Goal: Information Seeking & Learning: Learn about a topic

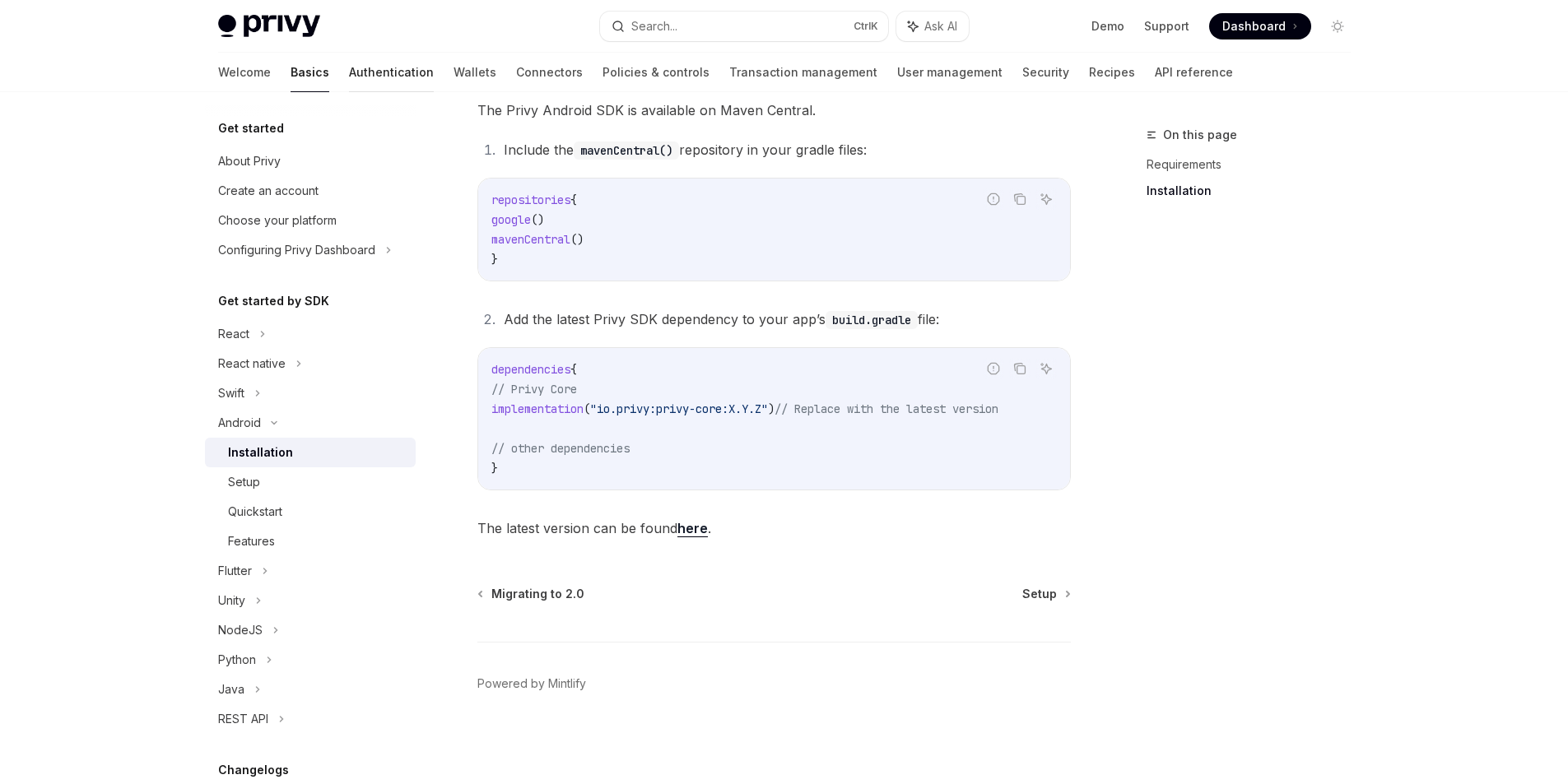
click at [349, 61] on link "Authentication" at bounding box center [391, 72] width 85 height 39
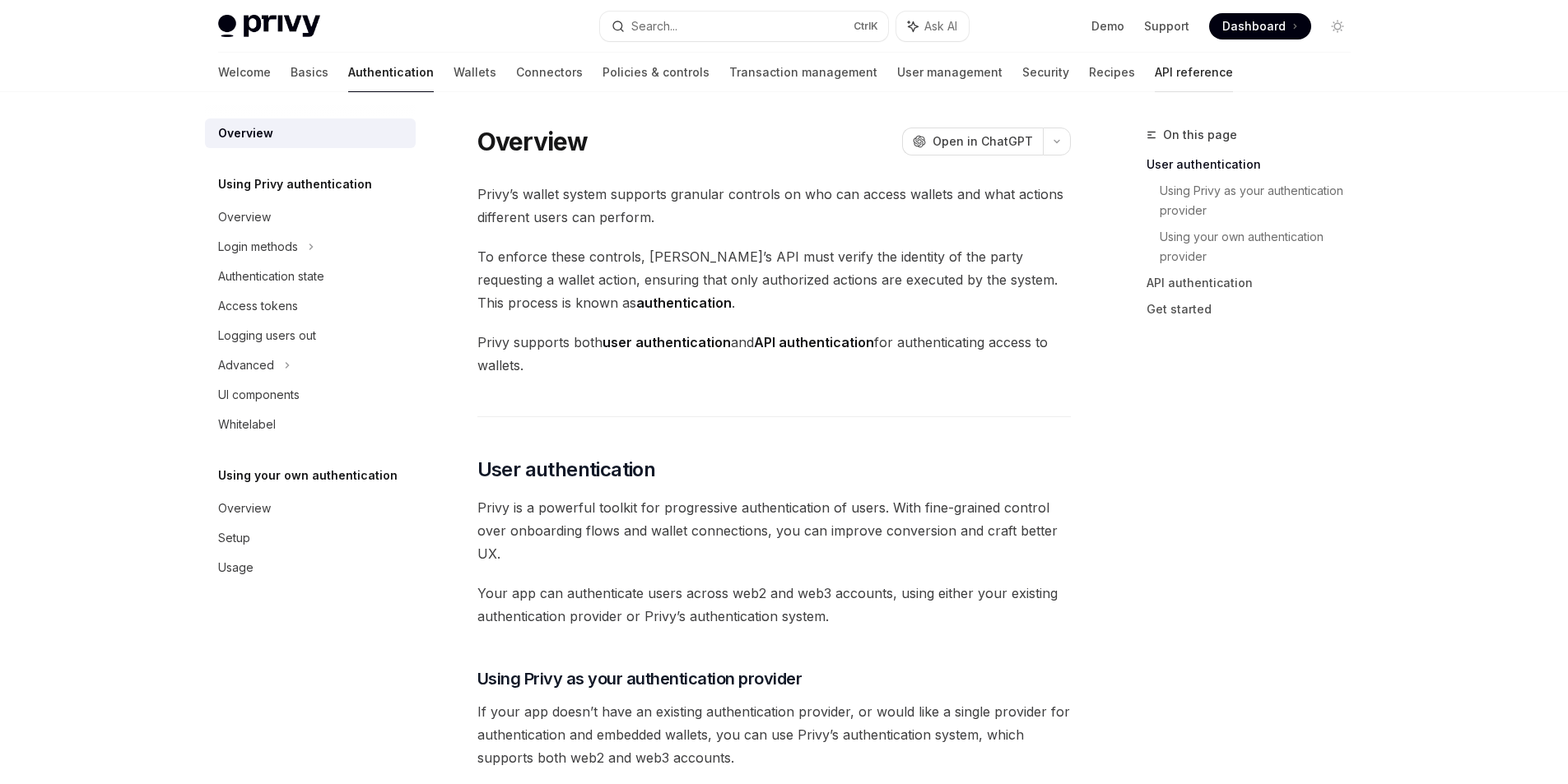
click at [1154, 68] on link "API reference" at bounding box center [1193, 72] width 78 height 39
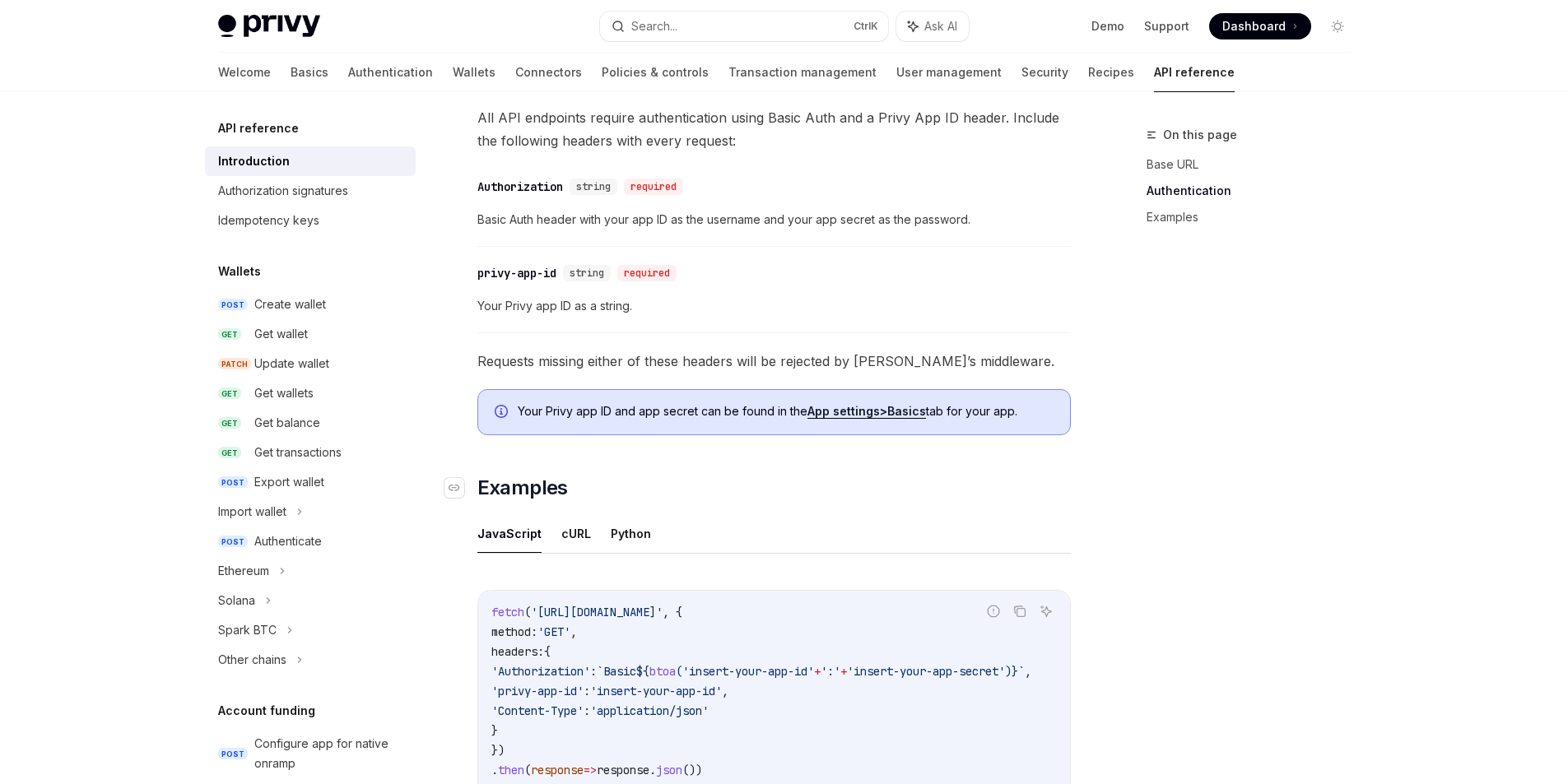
scroll to position [658, 0]
click at [1201, 321] on div "On this page Base URL Authentication Examples" at bounding box center [1238, 454] width 250 height 659
click at [332, 536] on div "Authenticate" at bounding box center [330, 541] width 152 height 20
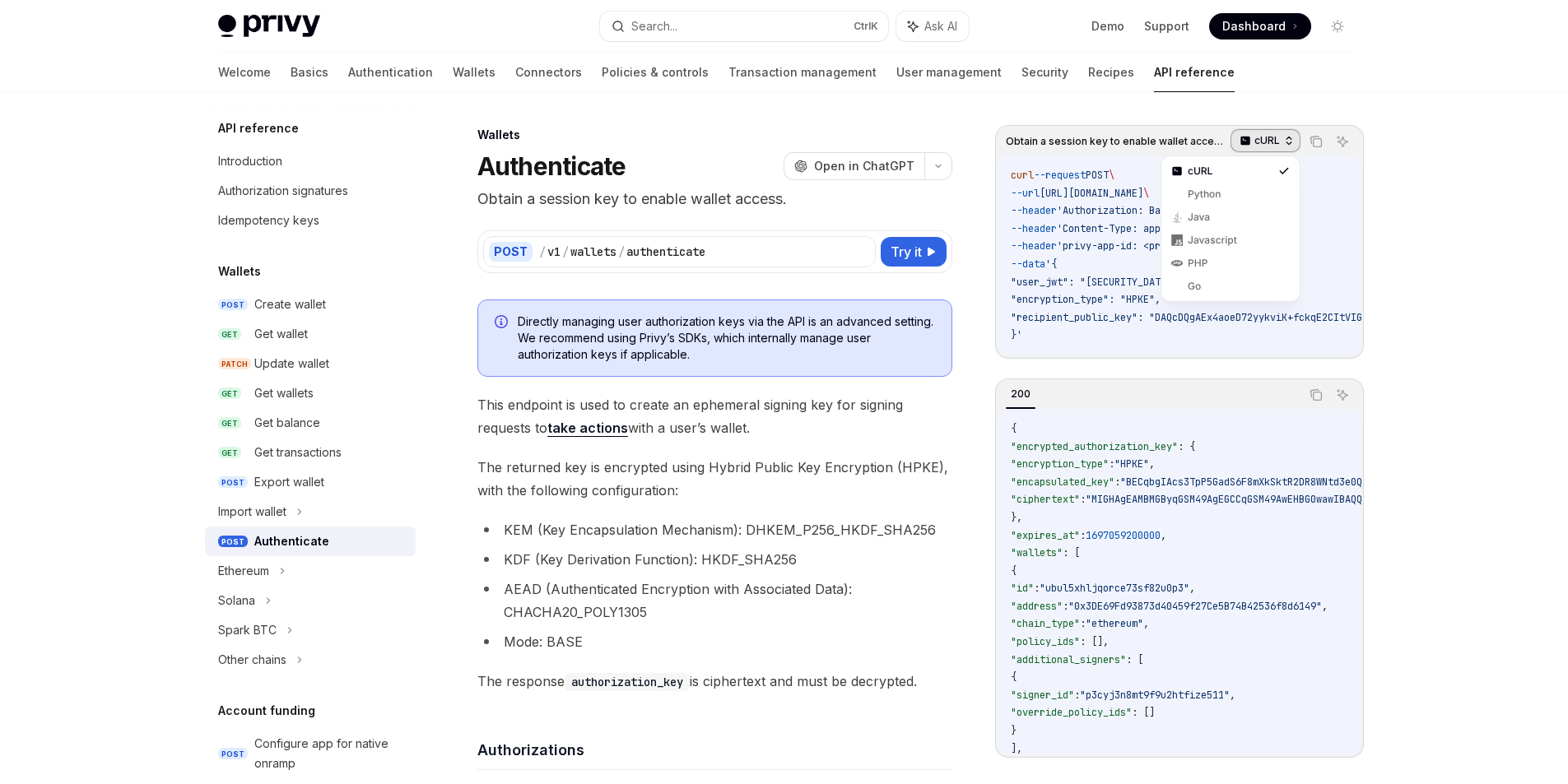
click at [1280, 132] on div "cURL" at bounding box center [1266, 141] width 70 height 23
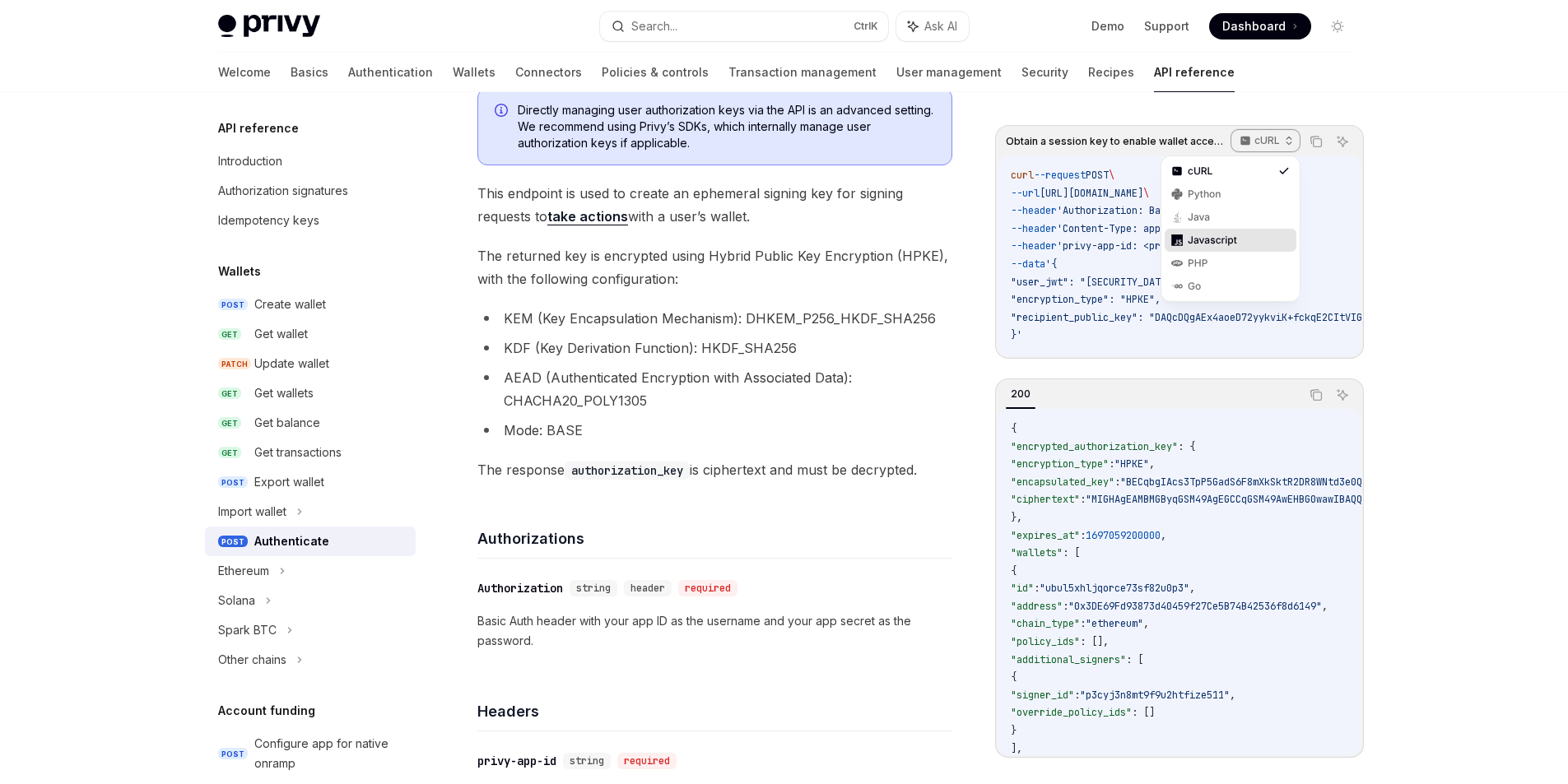
scroll to position [247, 0]
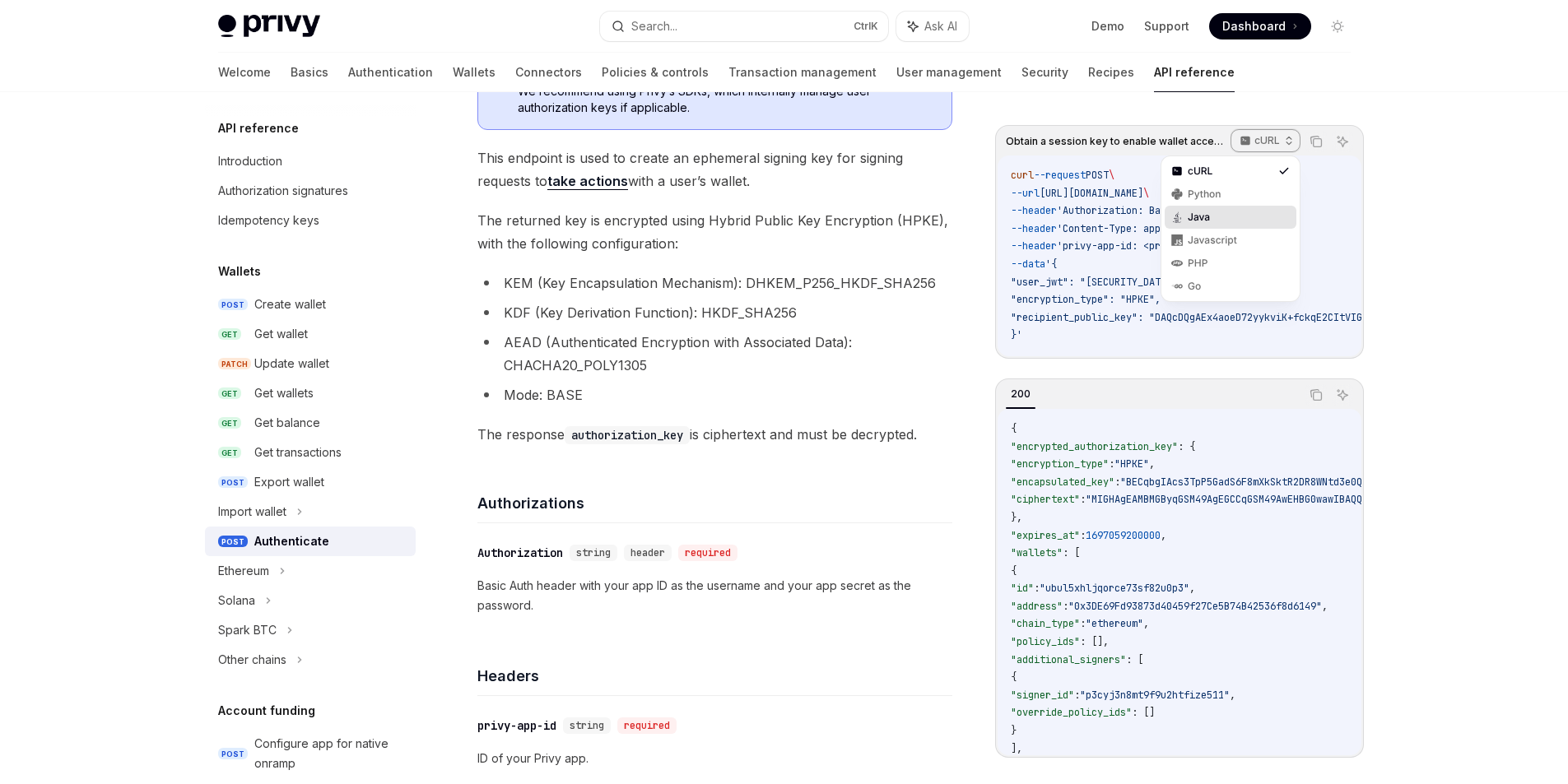
click at [1237, 209] on div "Java" at bounding box center [1230, 218] width 131 height 23
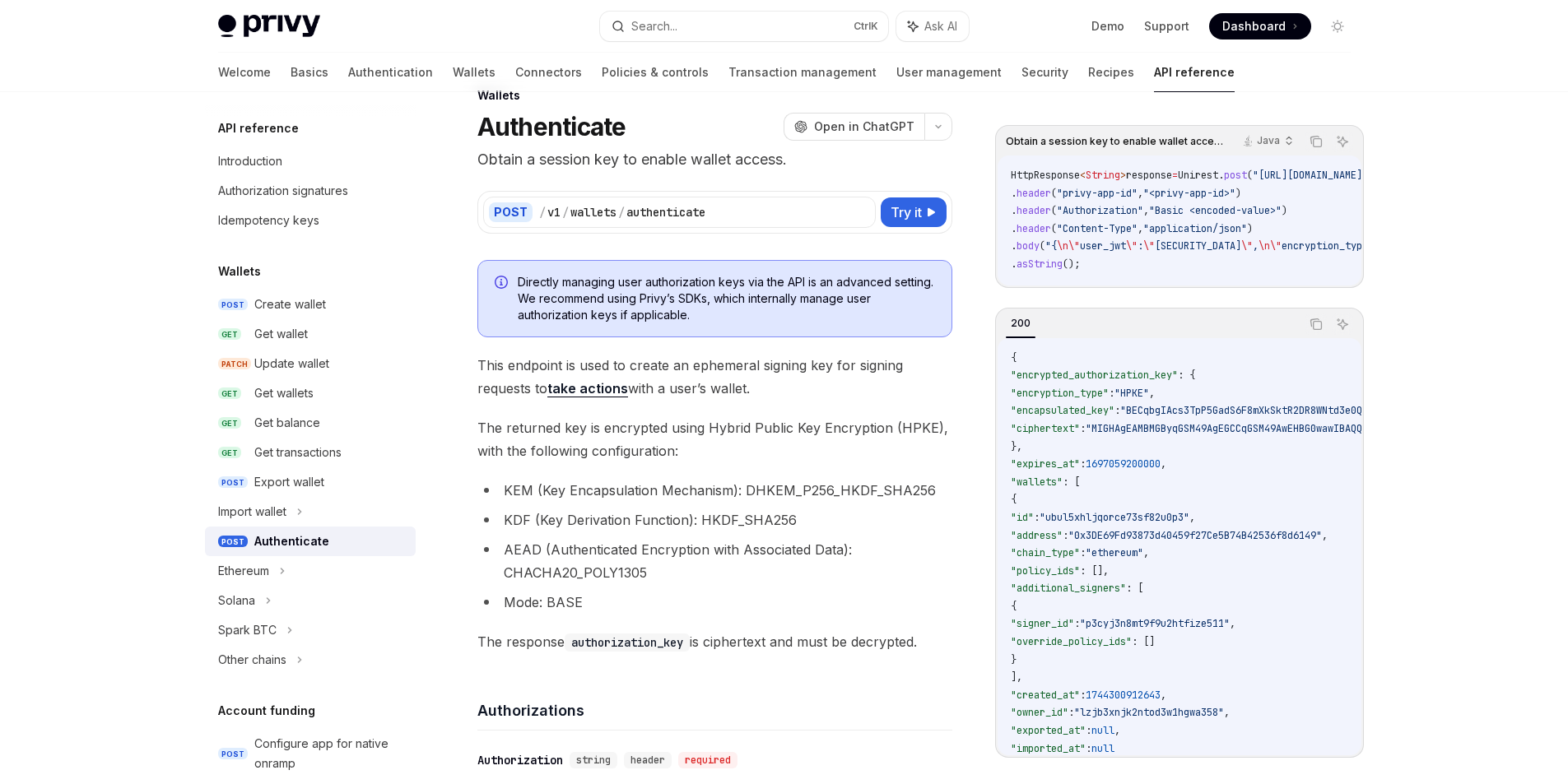
scroll to position [0, 0]
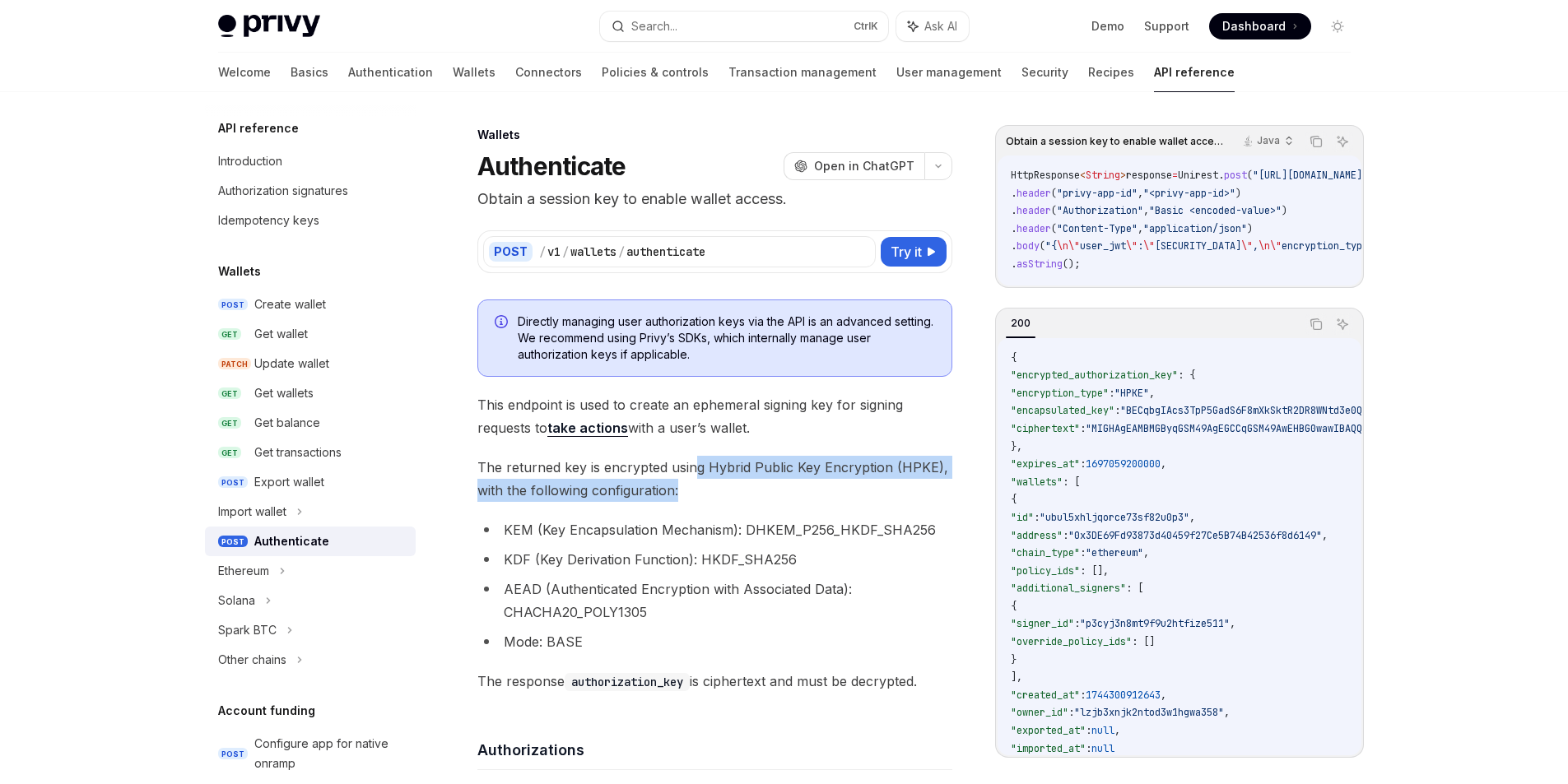
drag, startPoint x: 691, startPoint y: 466, endPoint x: 819, endPoint y: 482, distance: 129.0
click at [819, 482] on span "The returned key is encrypted using Hybrid Public Key Encryption (HPKE), with t…" at bounding box center [714, 479] width 475 height 46
click at [779, 498] on span "The returned key is encrypted using Hybrid Public Key Encryption (HPKE), with t…" at bounding box center [714, 479] width 475 height 46
drag, startPoint x: 700, startPoint y: 465, endPoint x: 759, endPoint y: 483, distance: 61.7
click at [759, 483] on span "The returned key is encrypted using Hybrid Public Key Encryption (HPKE), with t…" at bounding box center [714, 479] width 475 height 46
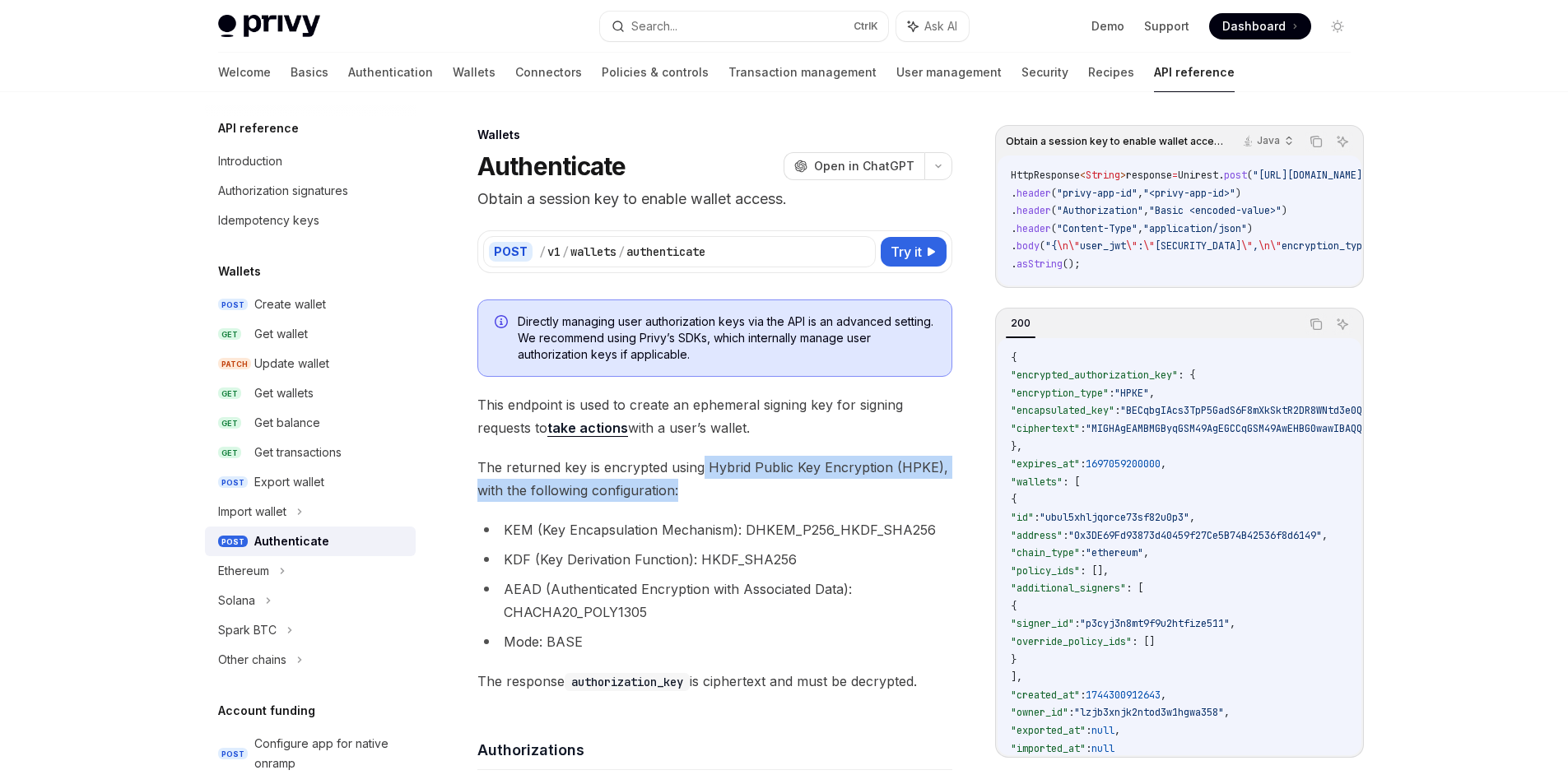
click at [864, 479] on span "The returned key is encrypted using Hybrid Public Key Encryption (HPKE), with t…" at bounding box center [714, 479] width 475 height 46
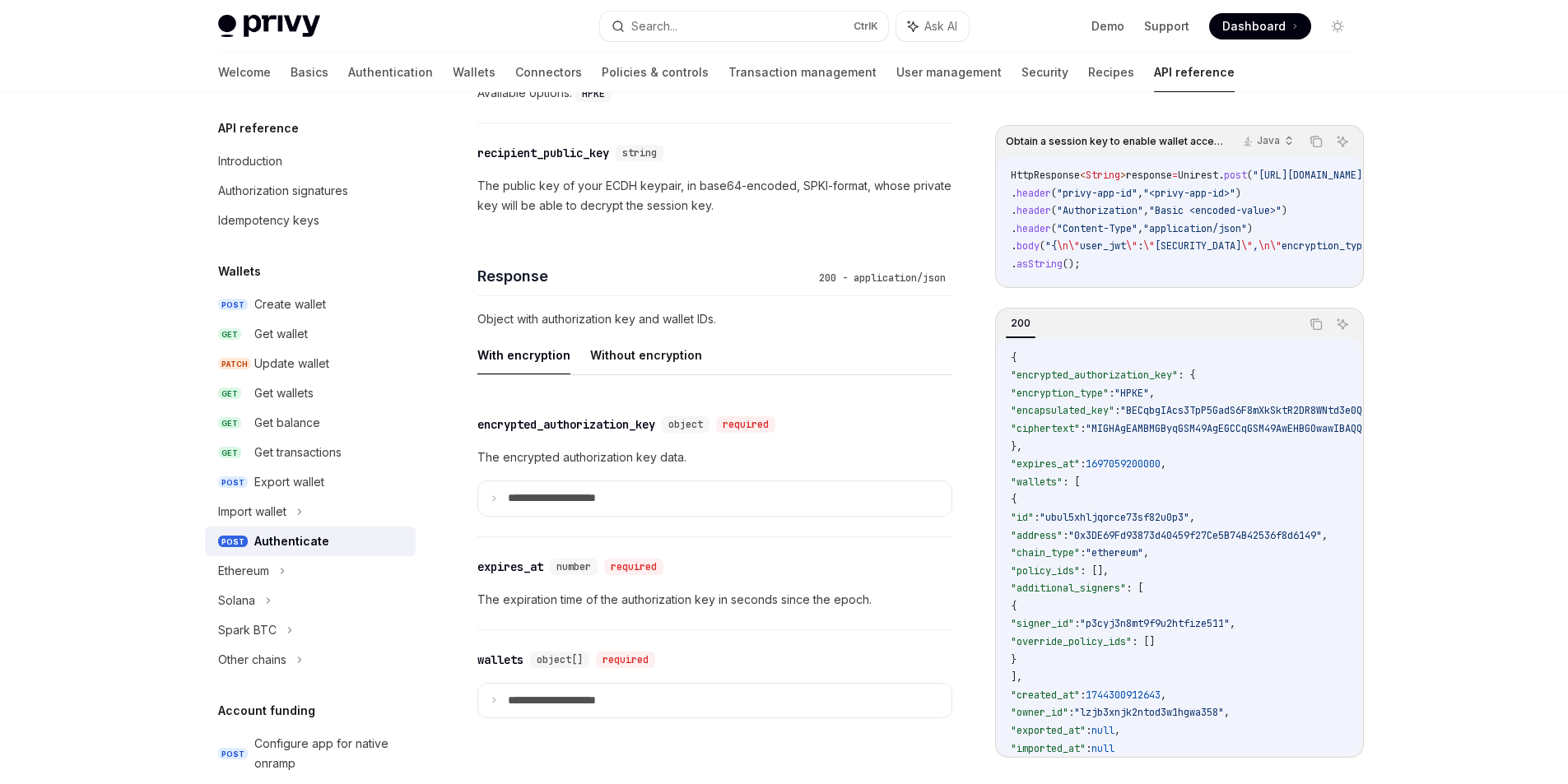
scroll to position [1234, 0]
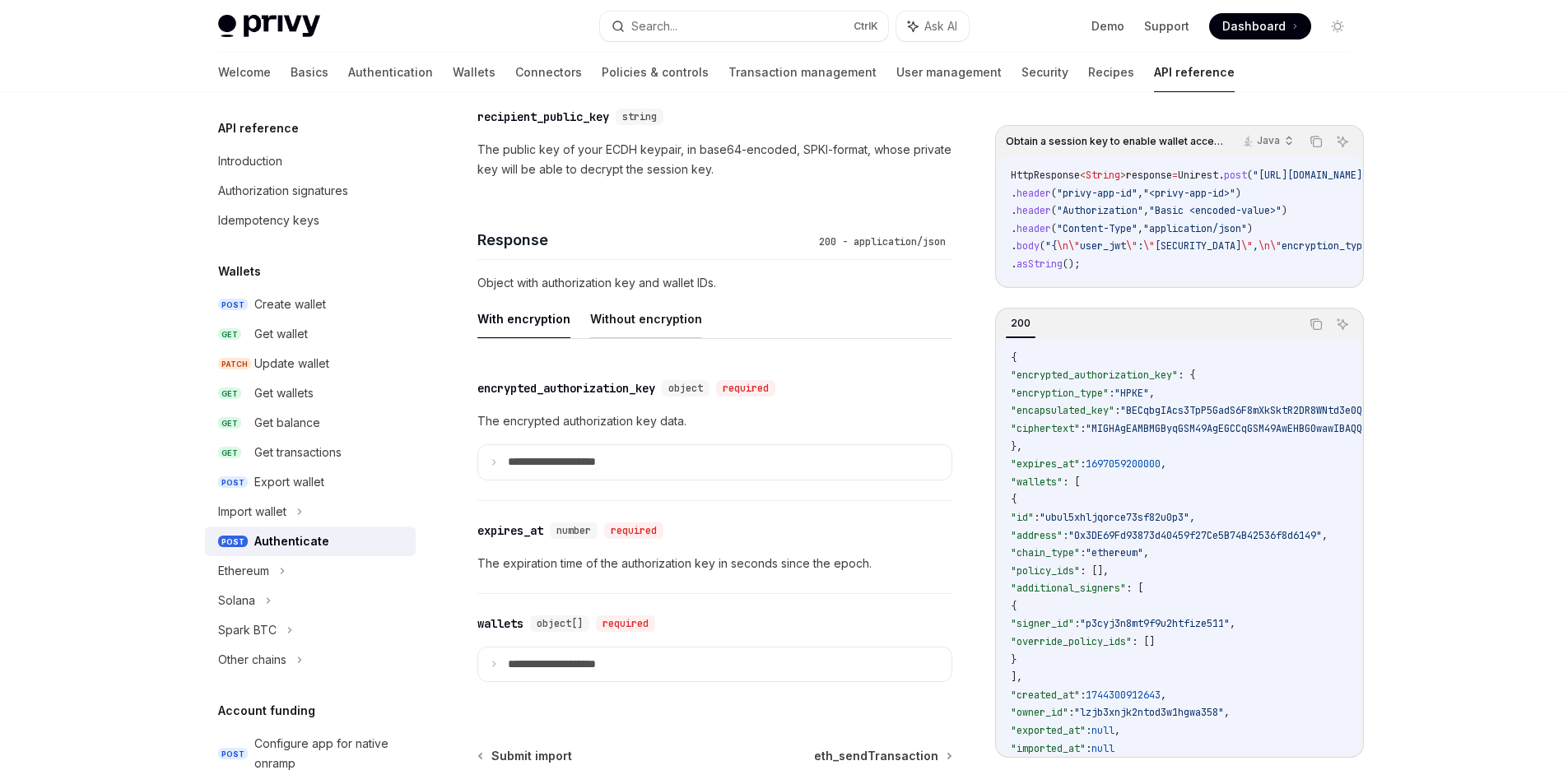
click at [635, 311] on button "Without encryption" at bounding box center [646, 319] width 112 height 38
type textarea "*"
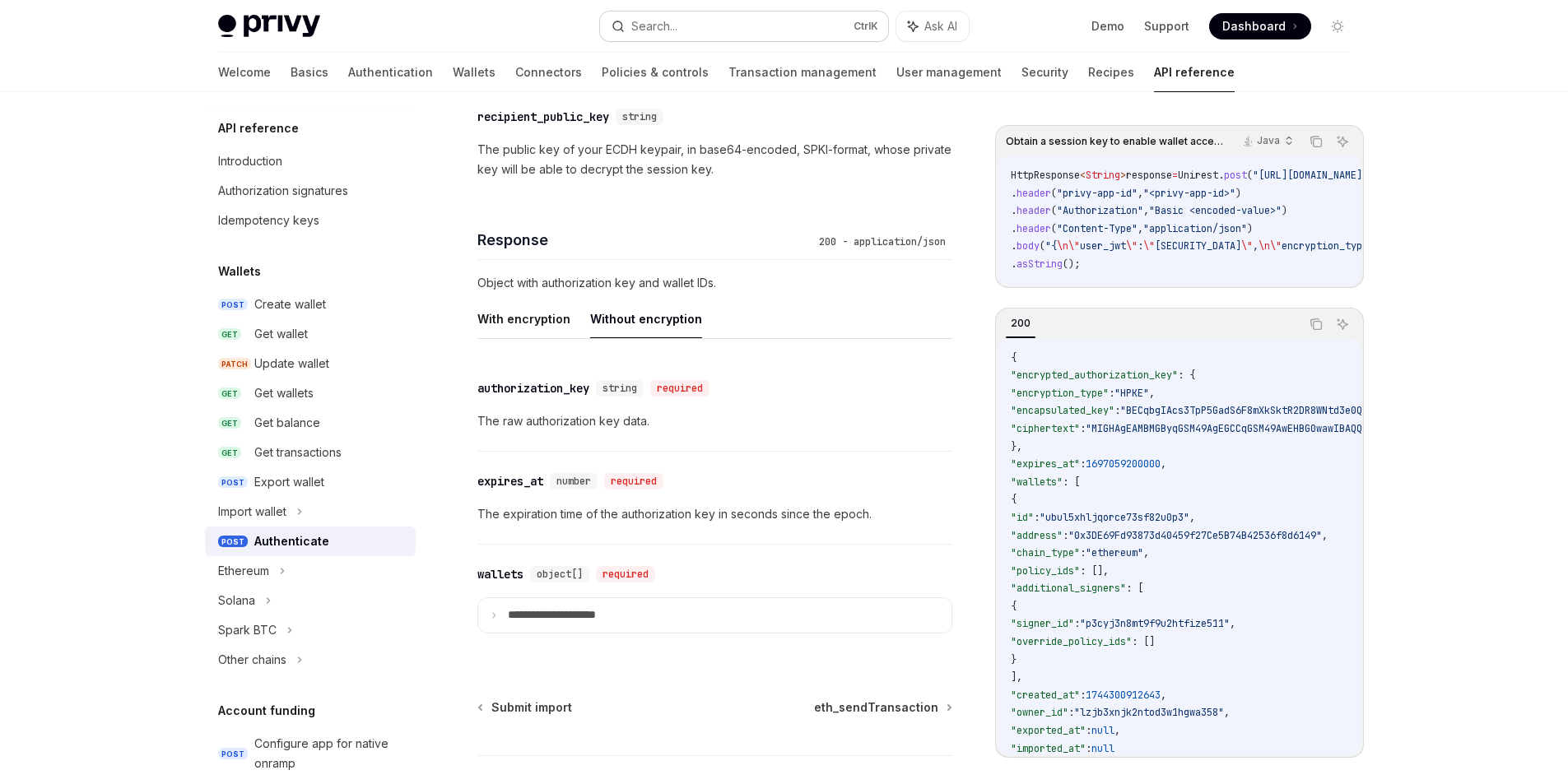
click at [753, 24] on button "Search... Ctrl K" at bounding box center [744, 26] width 288 height 29
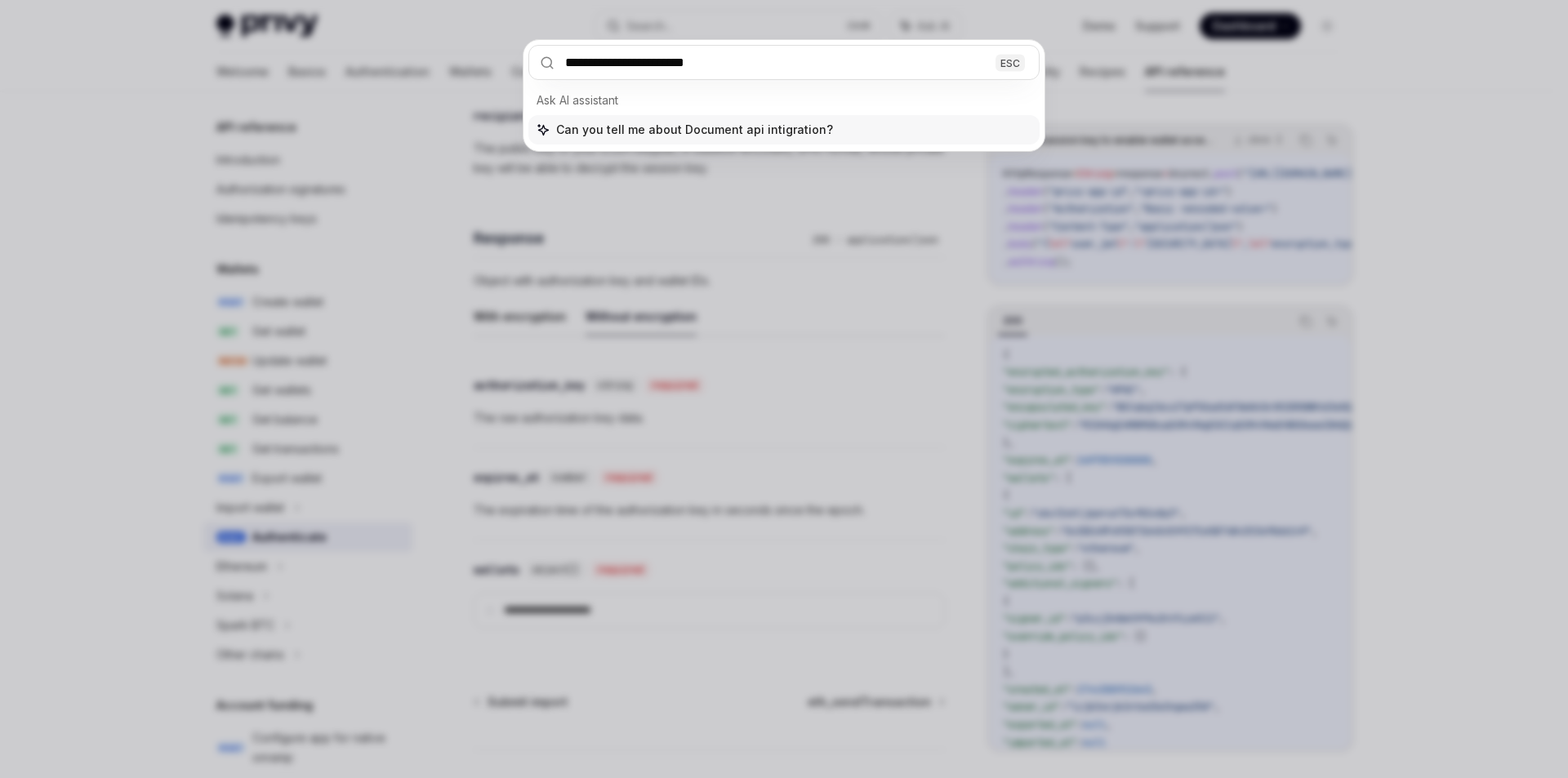
type input "**********"
type textarea "*"
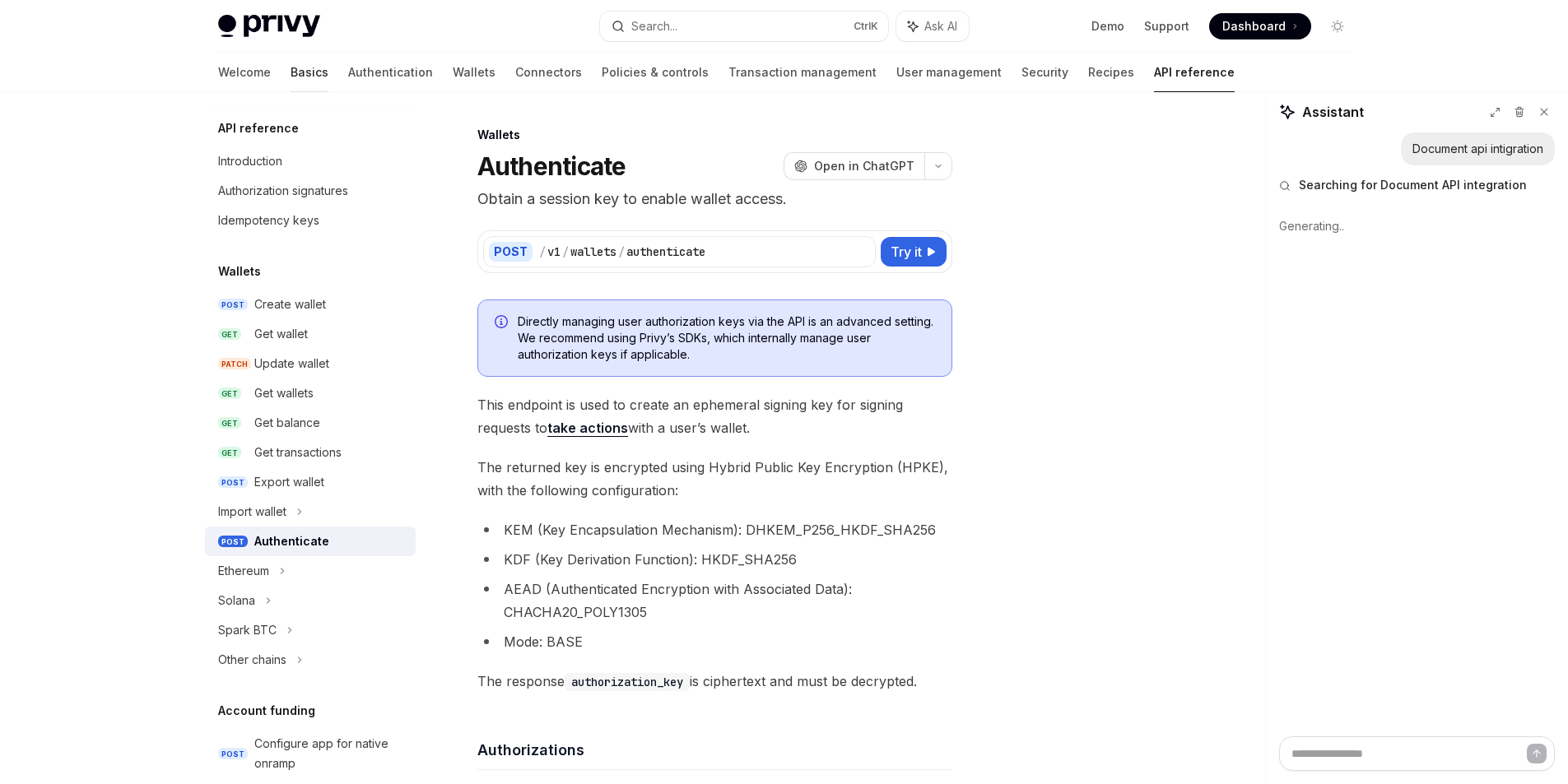
click at [290, 65] on link "Basics" at bounding box center [309, 72] width 38 height 39
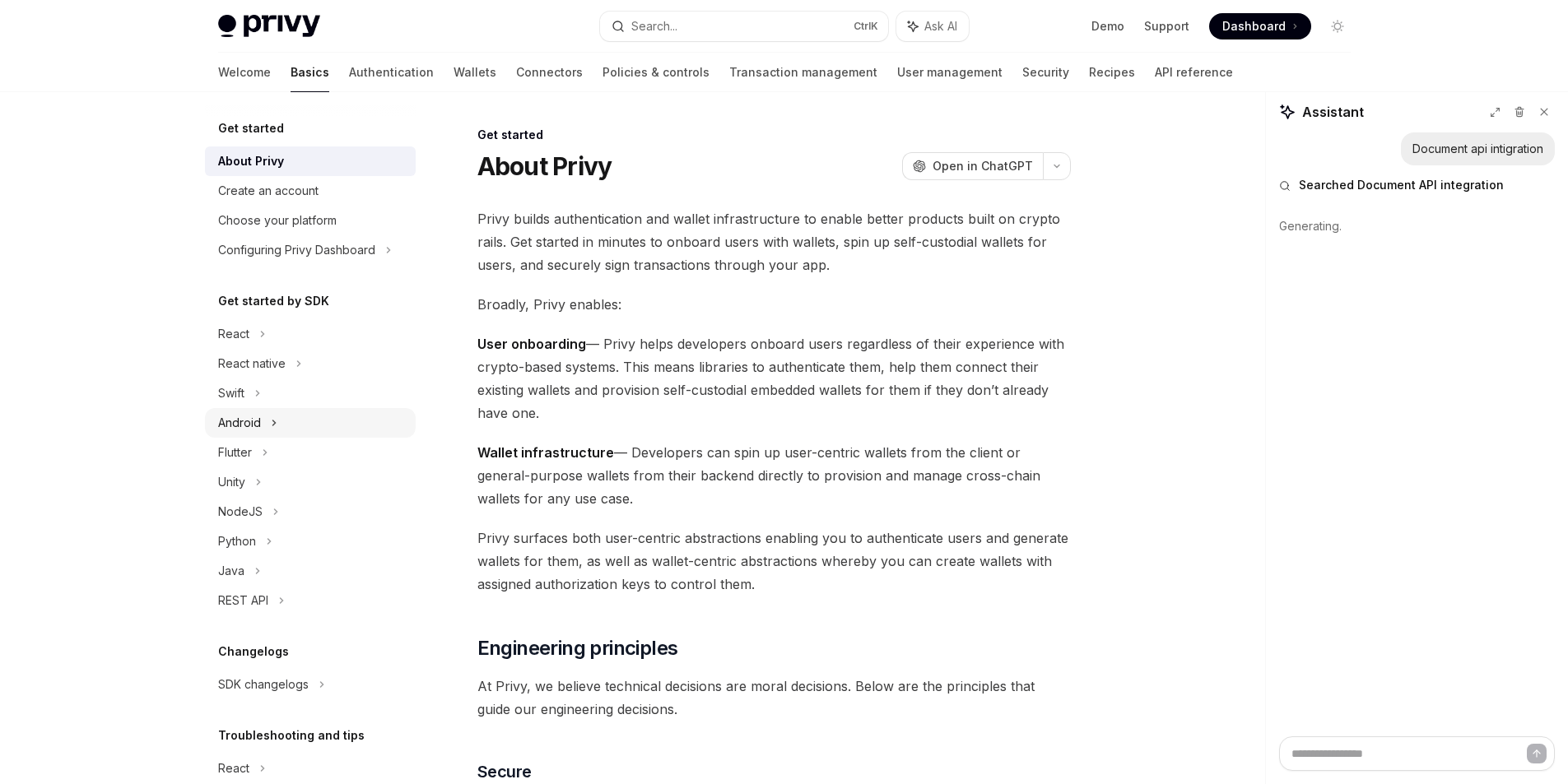
click at [271, 425] on icon at bounding box center [274, 423] width 7 height 20
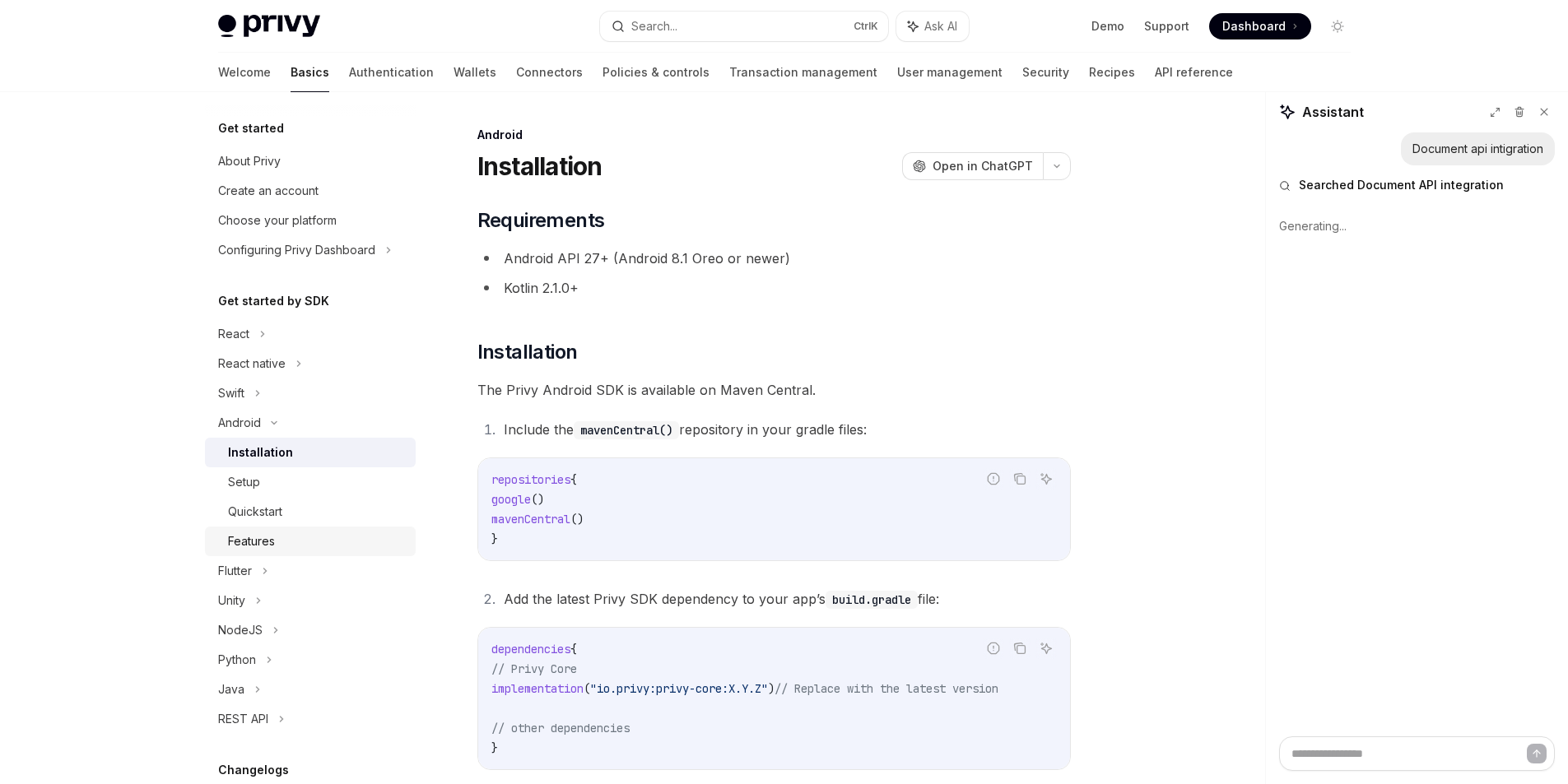
click at [268, 543] on div "Features" at bounding box center [251, 541] width 47 height 20
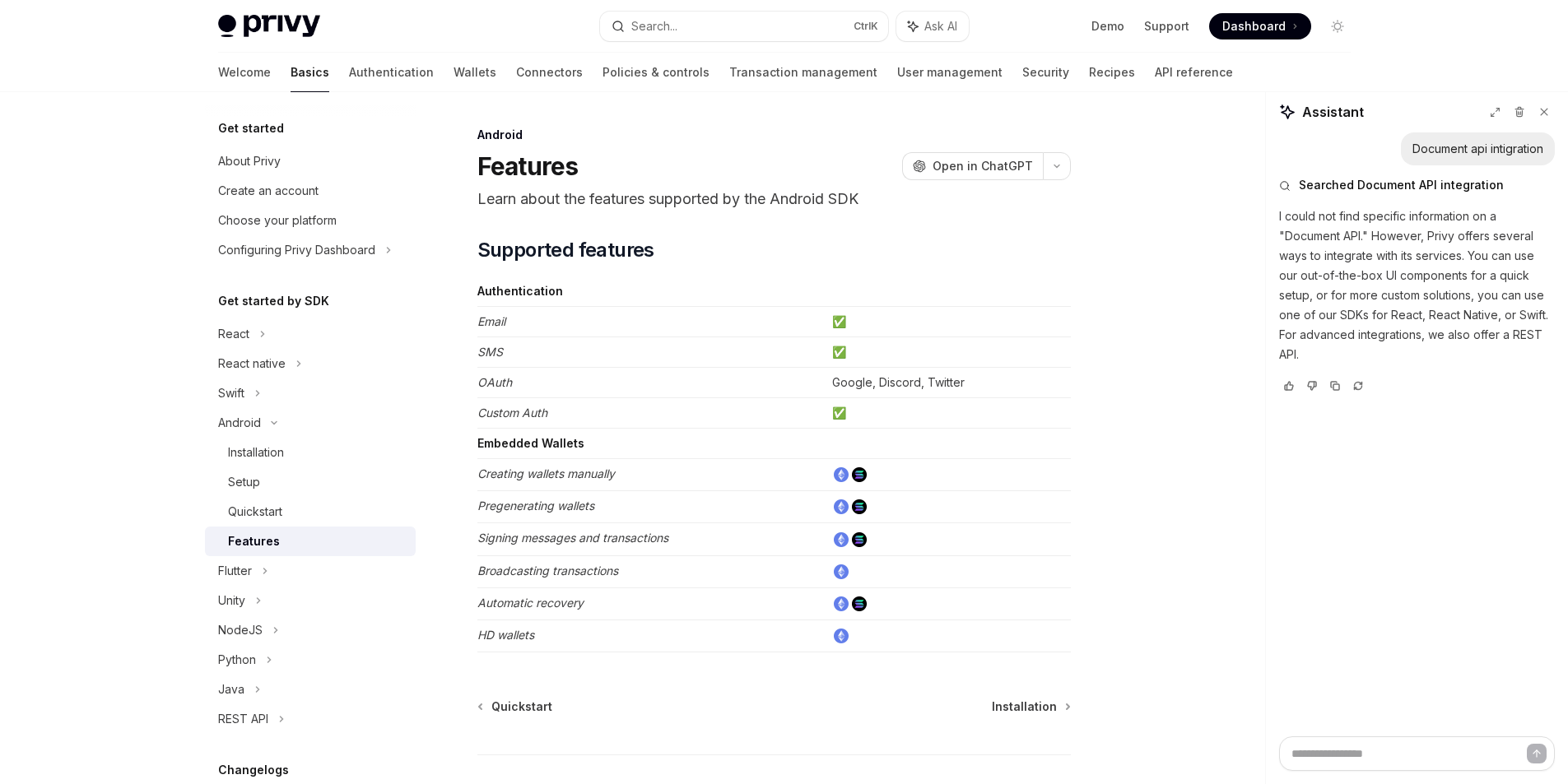
click at [554, 391] on td "OAuth" at bounding box center [651, 383] width 348 height 30
click at [501, 388] on em "OAuth" at bounding box center [494, 382] width 34 height 14
click at [586, 331] on td "Email" at bounding box center [651, 322] width 348 height 30
drag, startPoint x: 526, startPoint y: 318, endPoint x: 473, endPoint y: 318, distance: 53.0
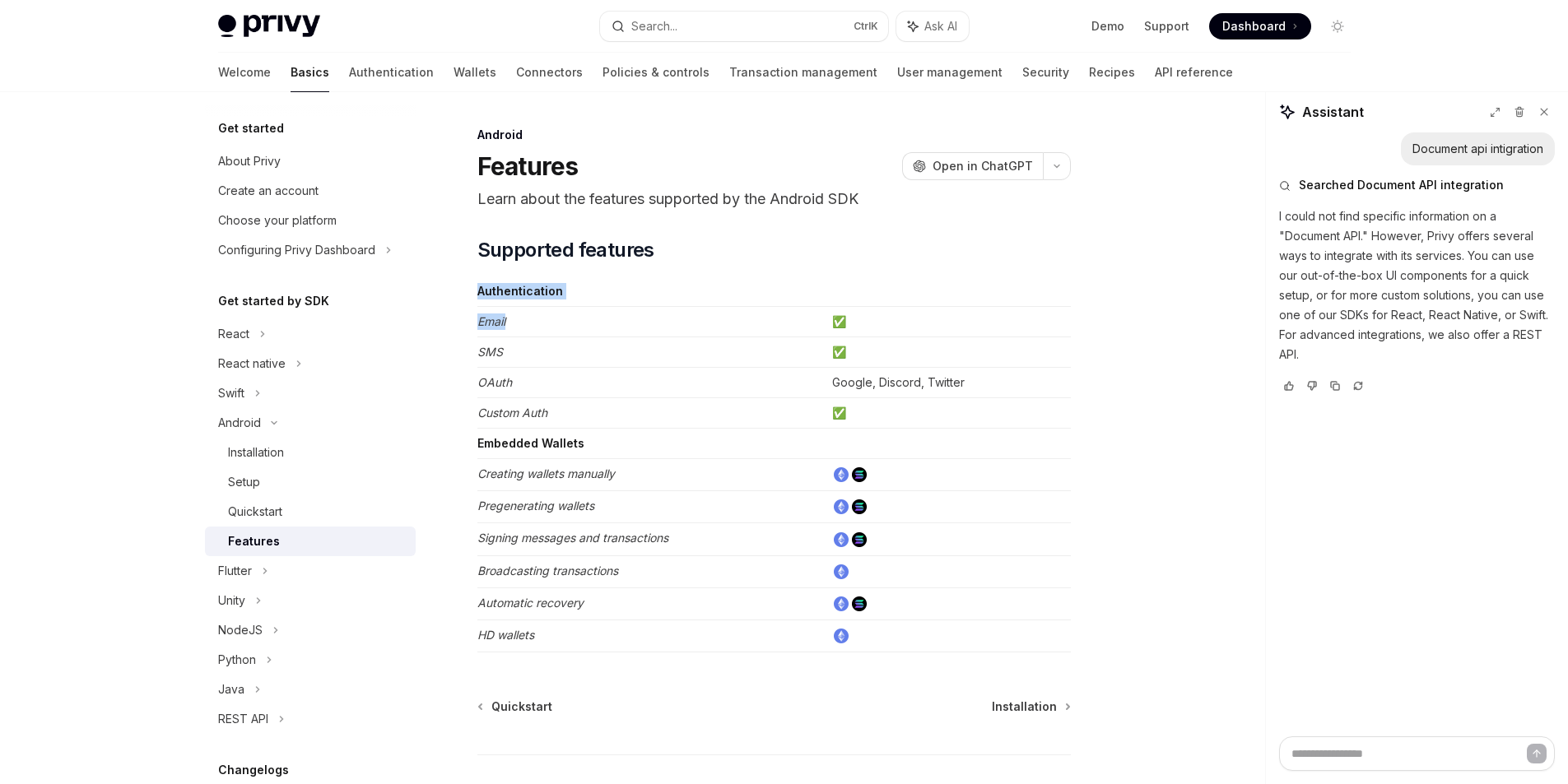
click at [473, 318] on div "Android Features OpenAI Open in ChatGPT Learn about the features supported by t…" at bounding box center [620, 510] width 909 height 771
click at [760, 279] on td "Authentication" at bounding box center [651, 291] width 348 height 30
click at [285, 423] on div "Android" at bounding box center [311, 423] width 211 height 29
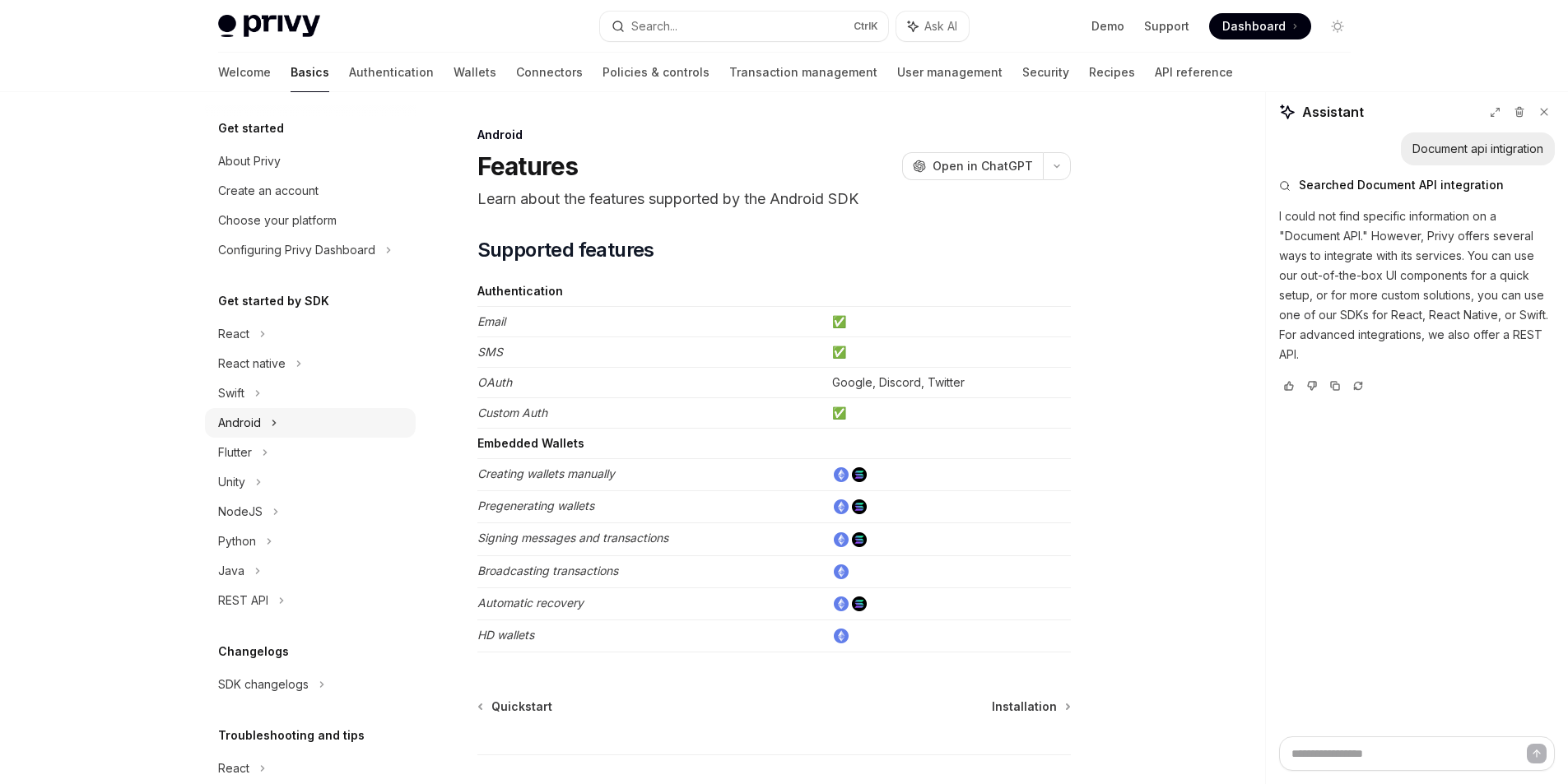
click at [285, 423] on div "Android" at bounding box center [311, 423] width 211 height 29
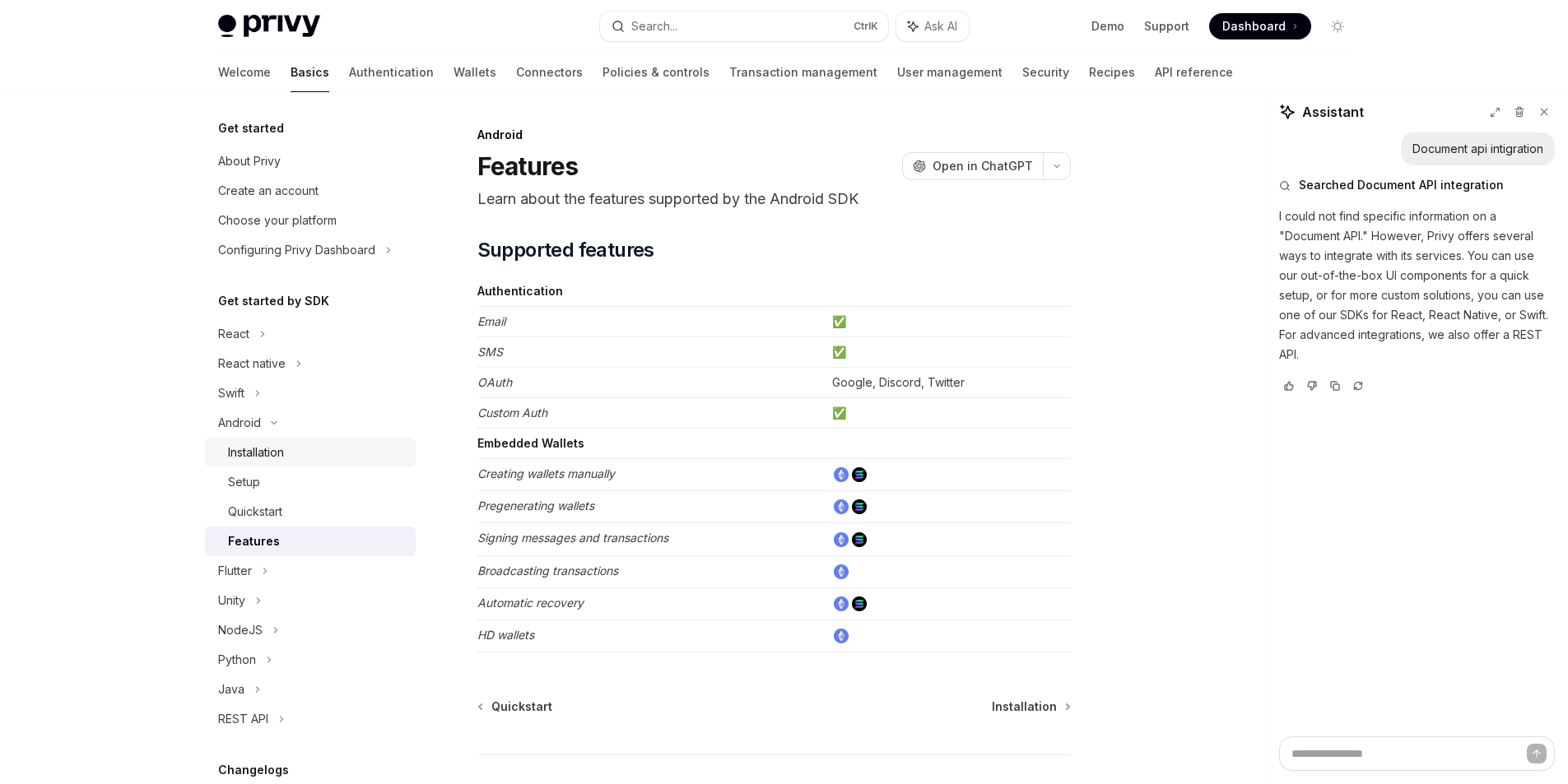
click at [290, 454] on div "Installation" at bounding box center [316, 453] width 177 height 20
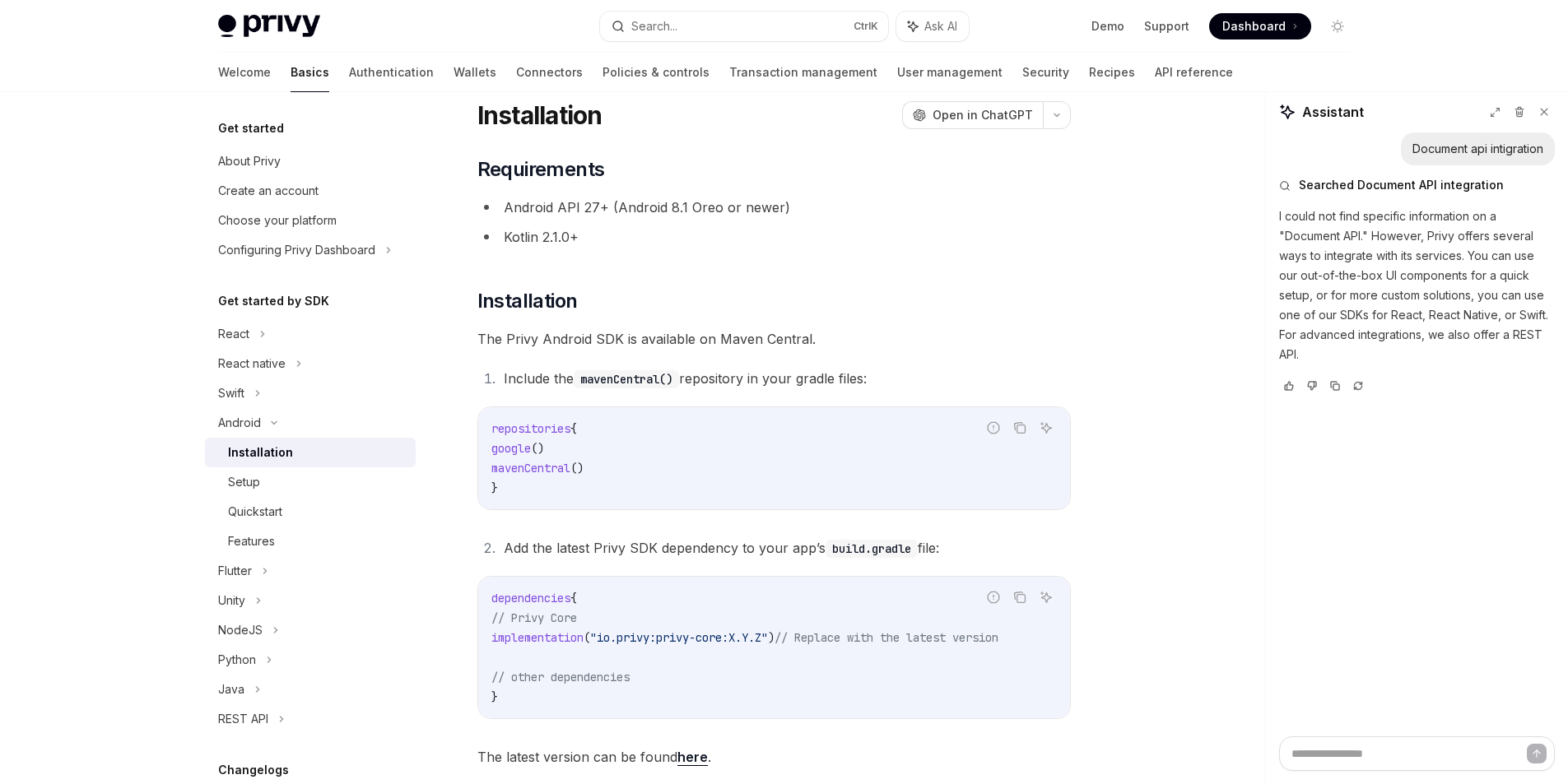
scroll to position [286, 0]
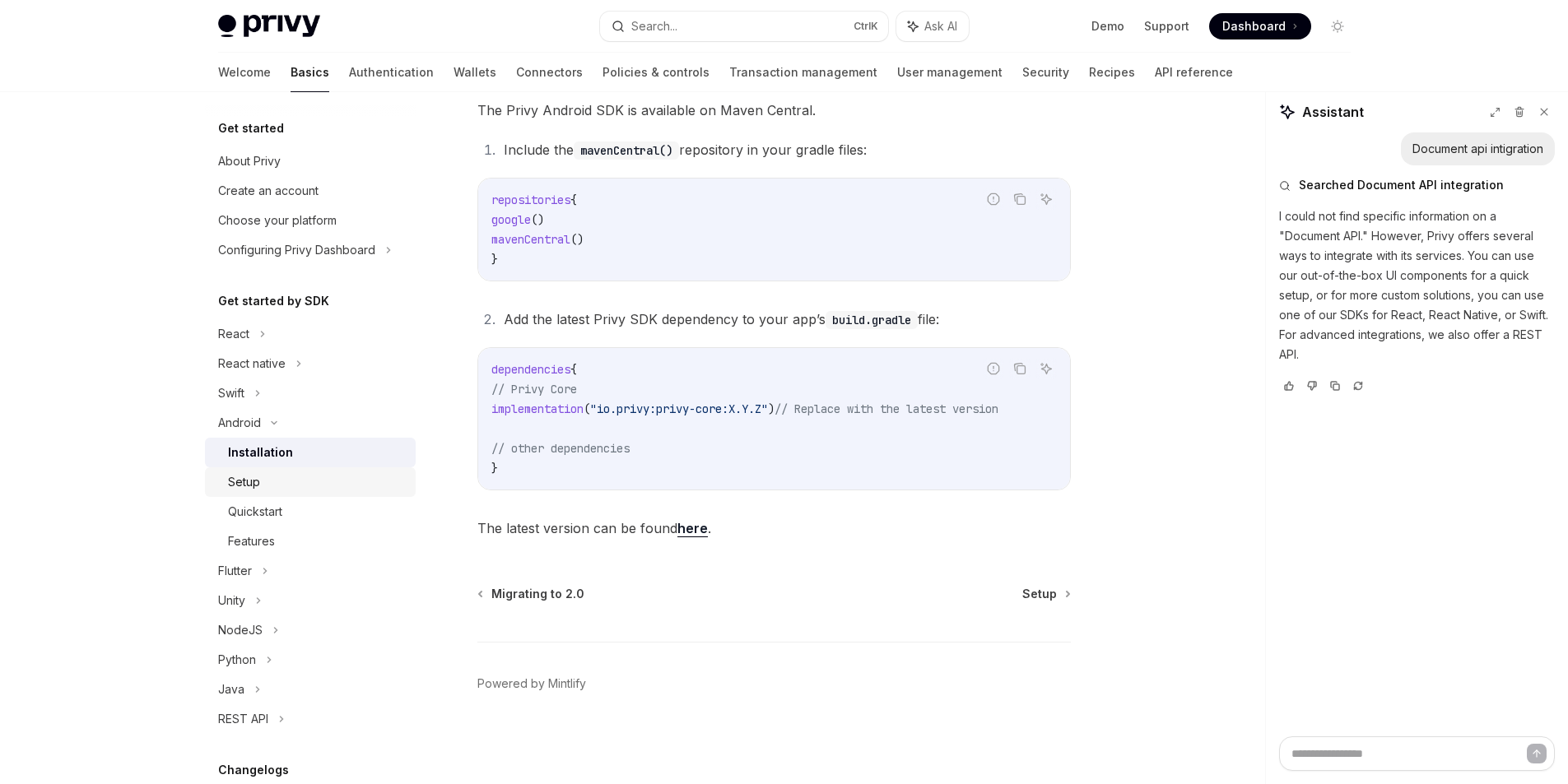
click at [335, 474] on div "Setup" at bounding box center [316, 482] width 177 height 20
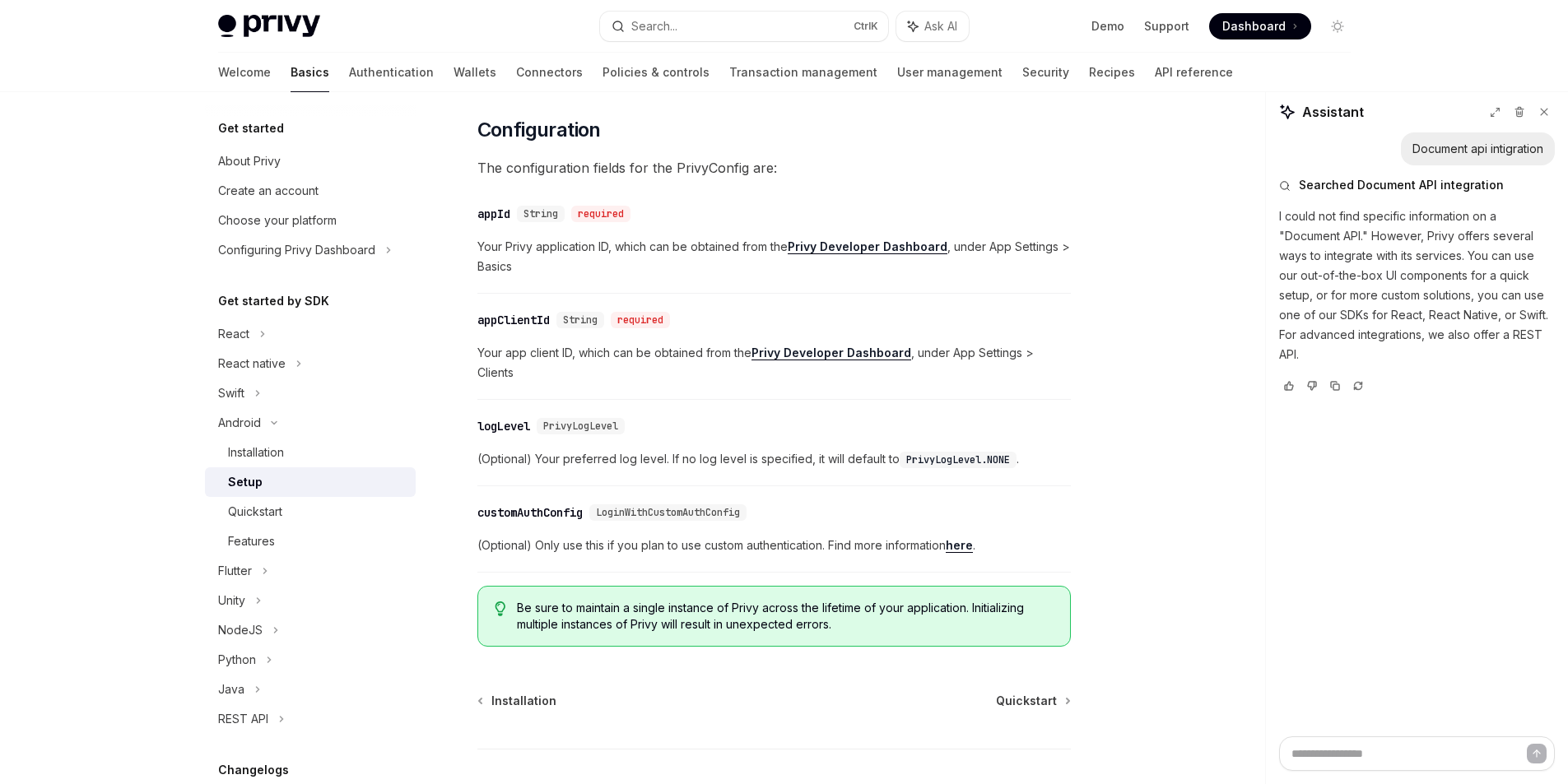
scroll to position [576, 0]
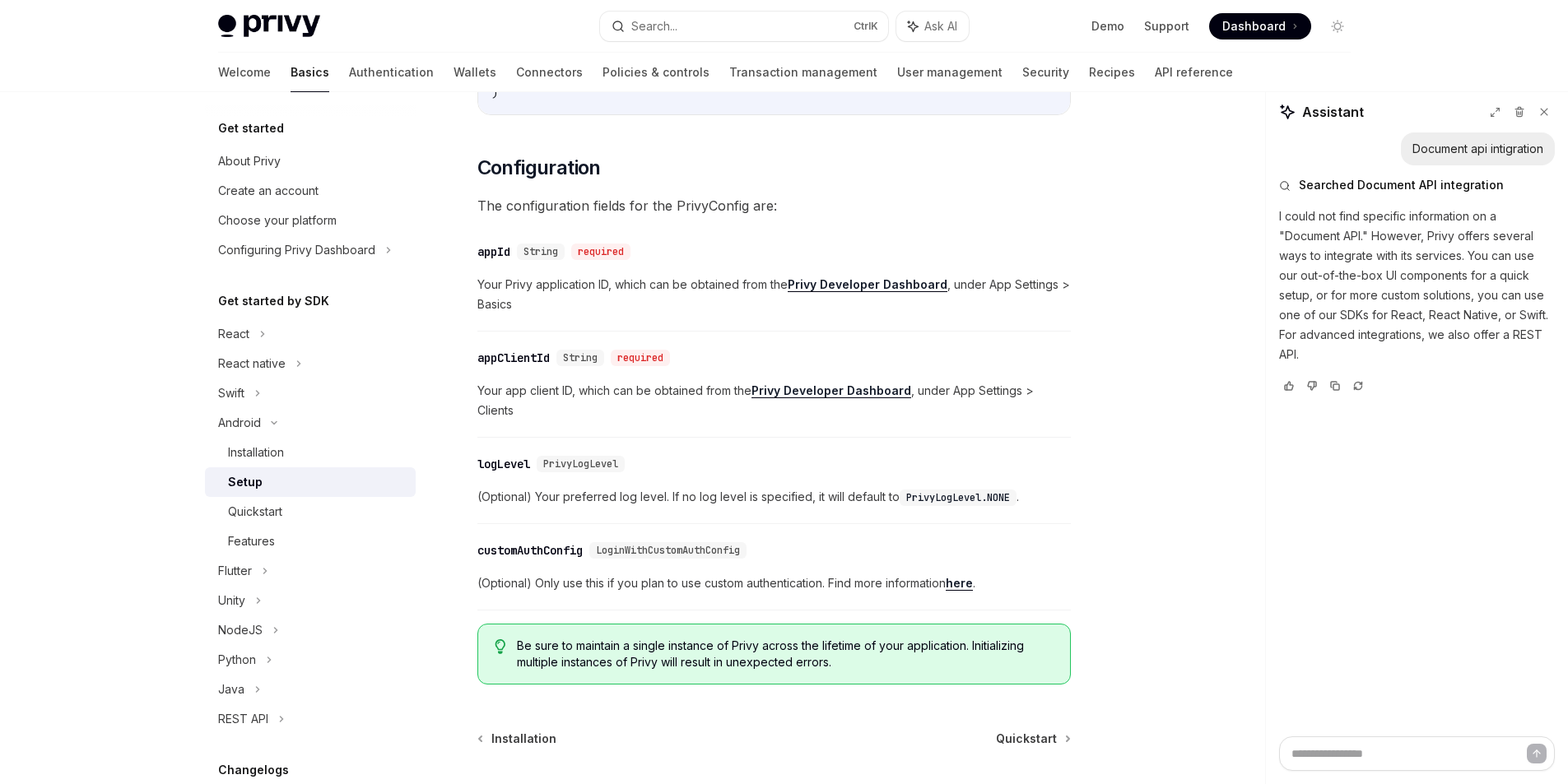
click at [817, 216] on span "The configuration fields for the PrivyConfig are:" at bounding box center [774, 206] width 594 height 23
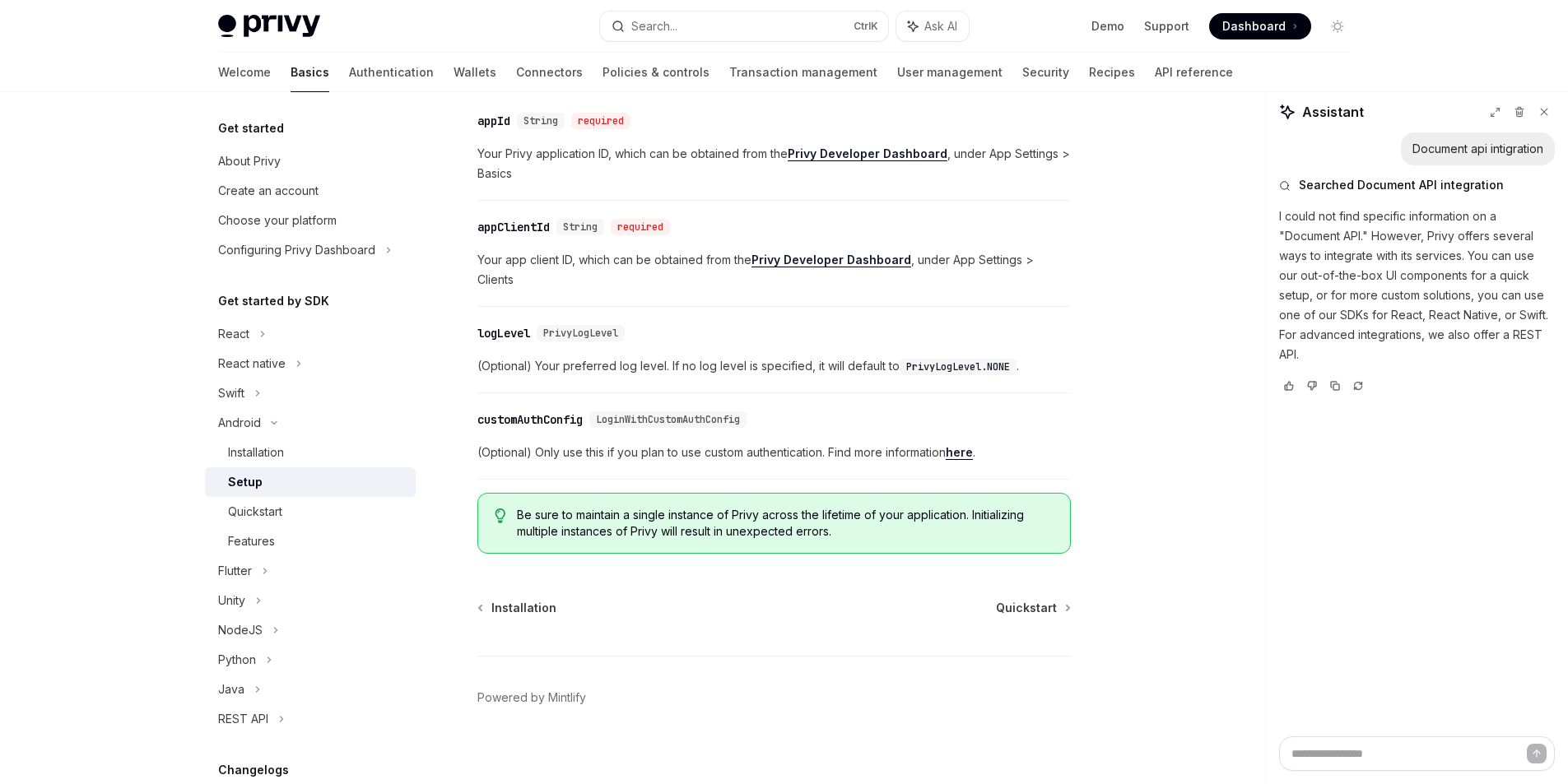
scroll to position [708, 0]
click at [1048, 599] on span "Quickstart" at bounding box center [1026, 607] width 61 height 17
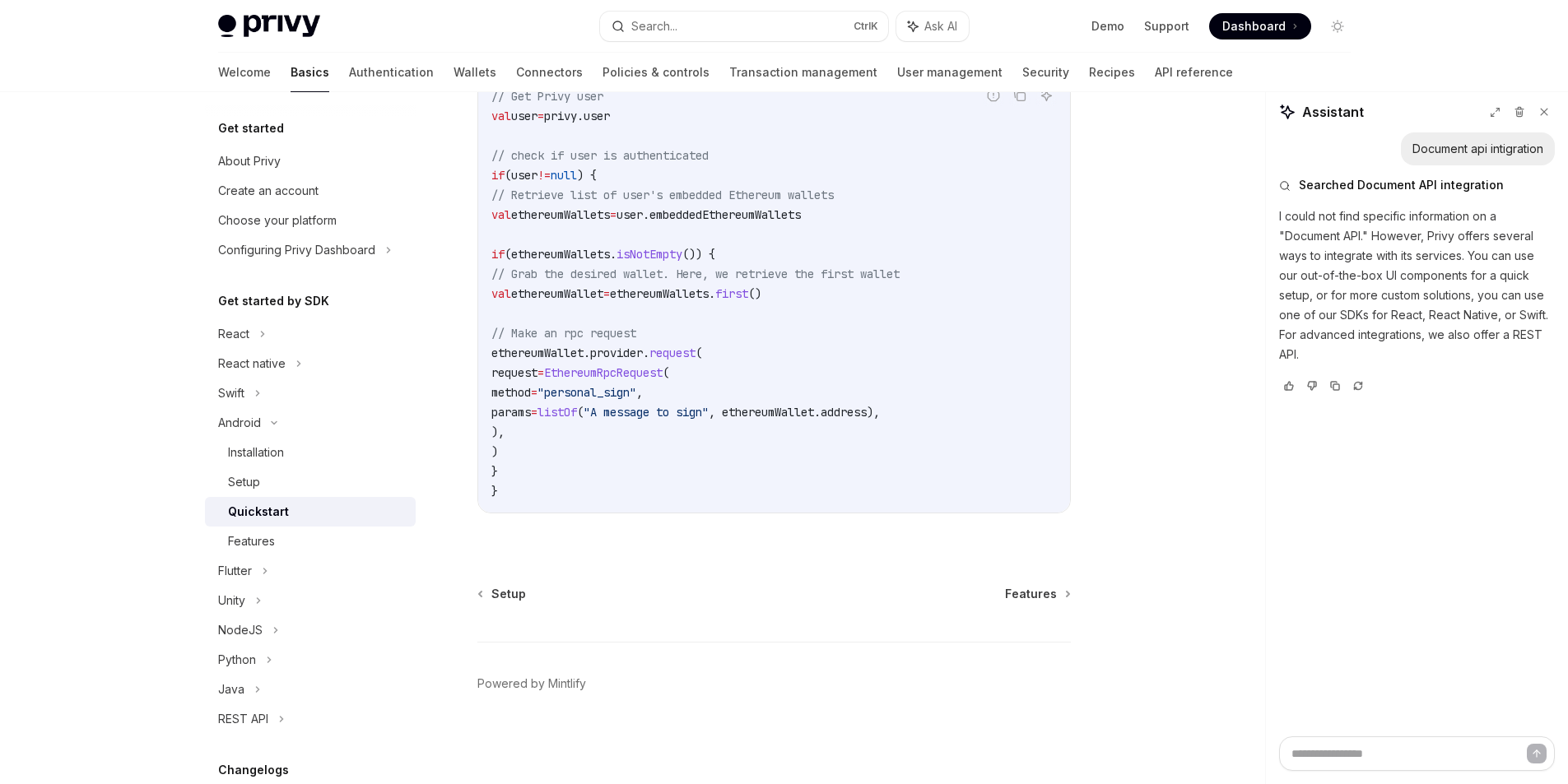
scroll to position [3904, 0]
click at [1034, 598] on span "Features" at bounding box center [1031, 594] width 52 height 17
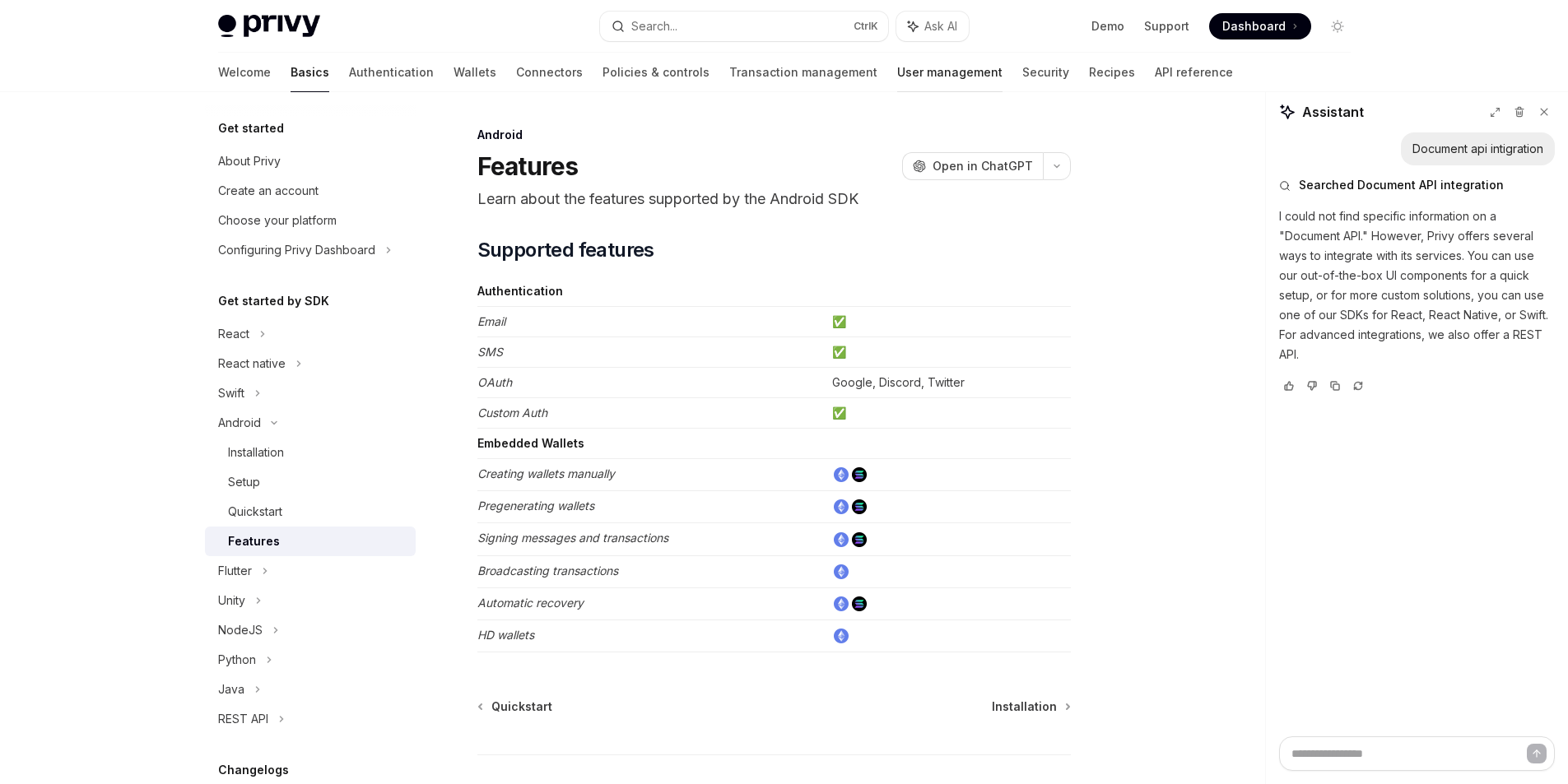
click at [897, 69] on link "User management" at bounding box center [950, 72] width 105 height 39
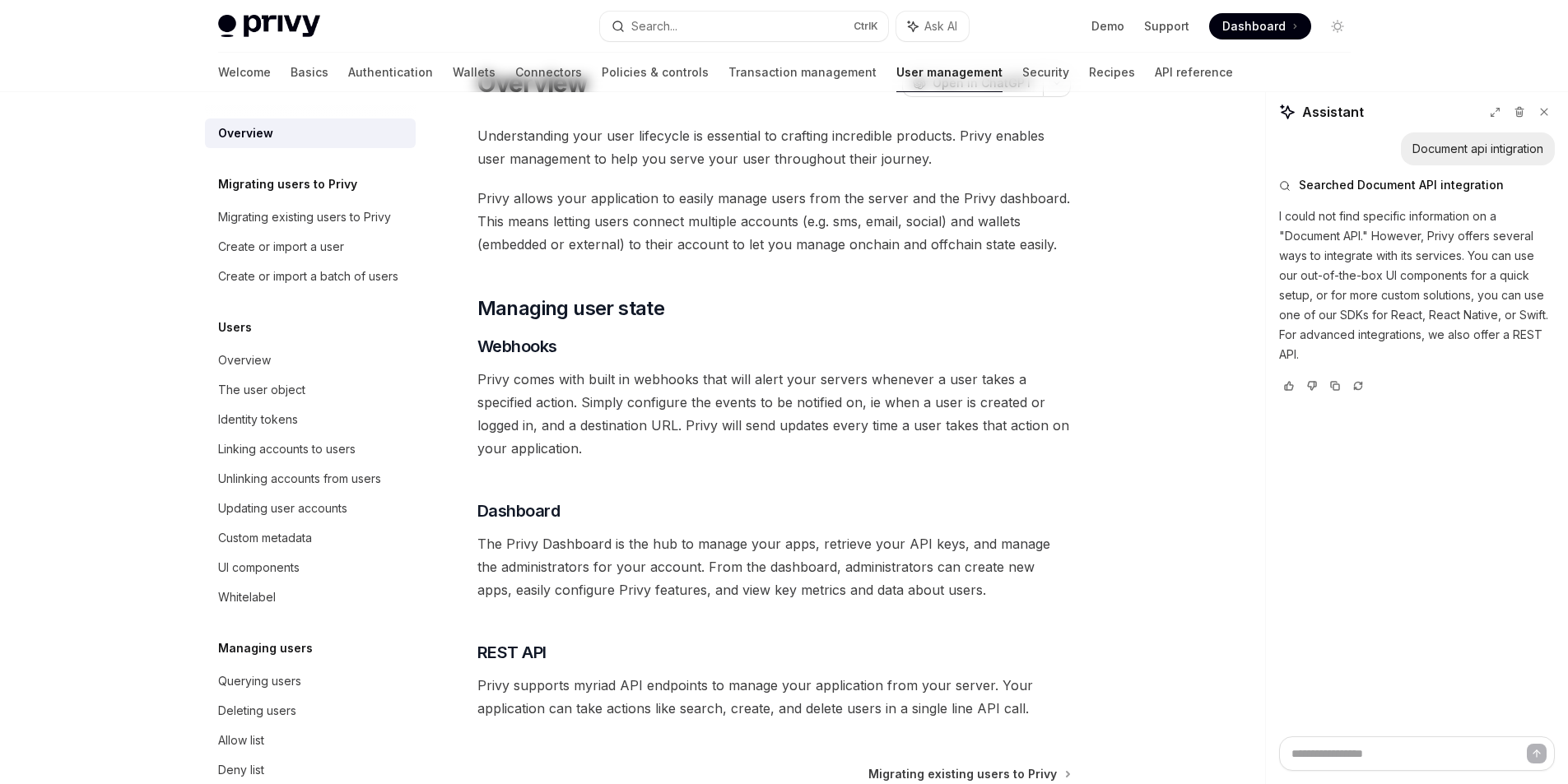
scroll to position [238, 0]
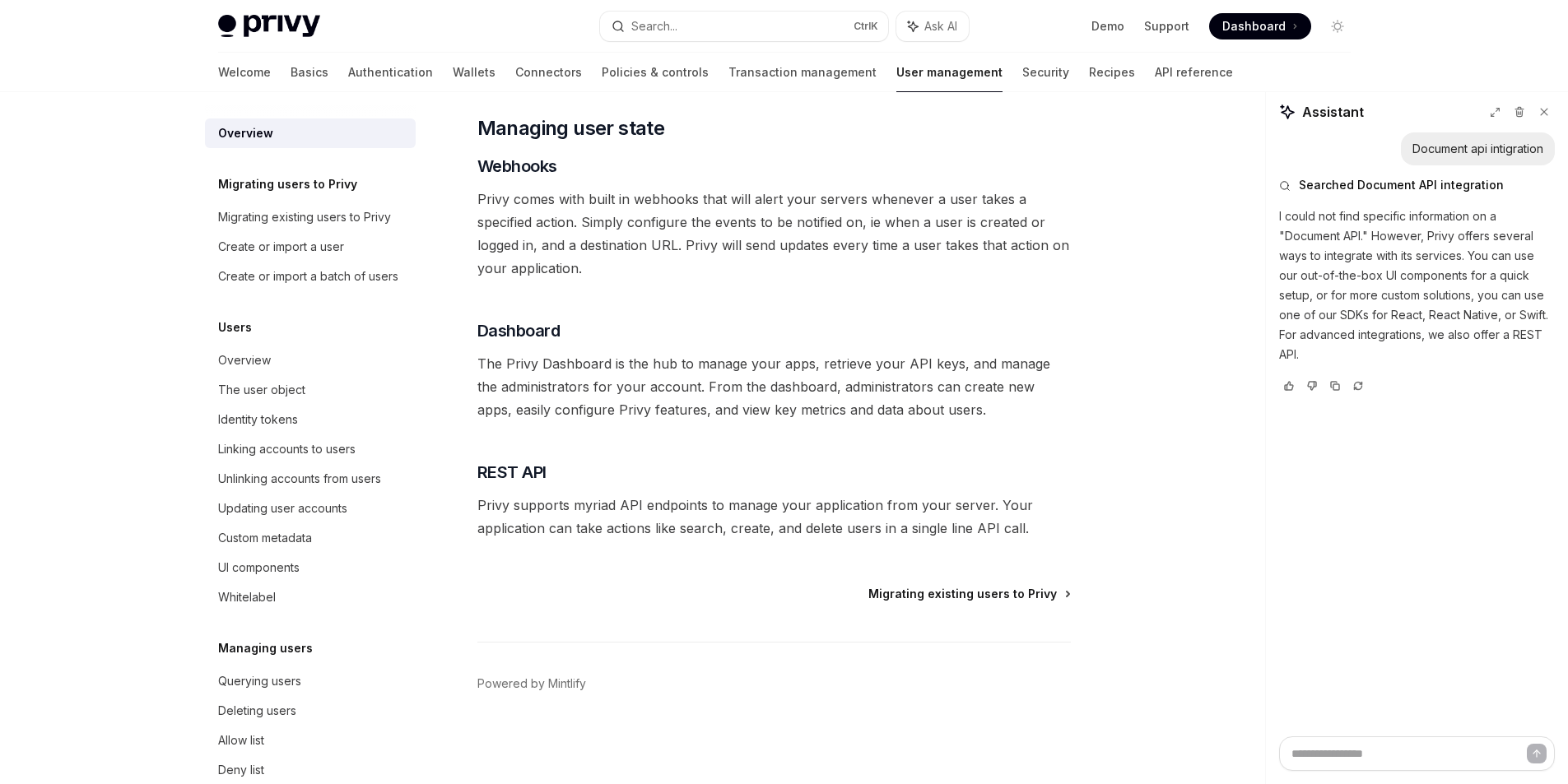
click at [942, 589] on span "Migrating existing users to Privy" at bounding box center [962, 594] width 188 height 17
click at [752, 488] on div "Understanding your user lifecycle is essential to crafting incredible products.…" at bounding box center [774, 242] width 594 height 596
click at [1154, 71] on link "API reference" at bounding box center [1193, 72] width 78 height 39
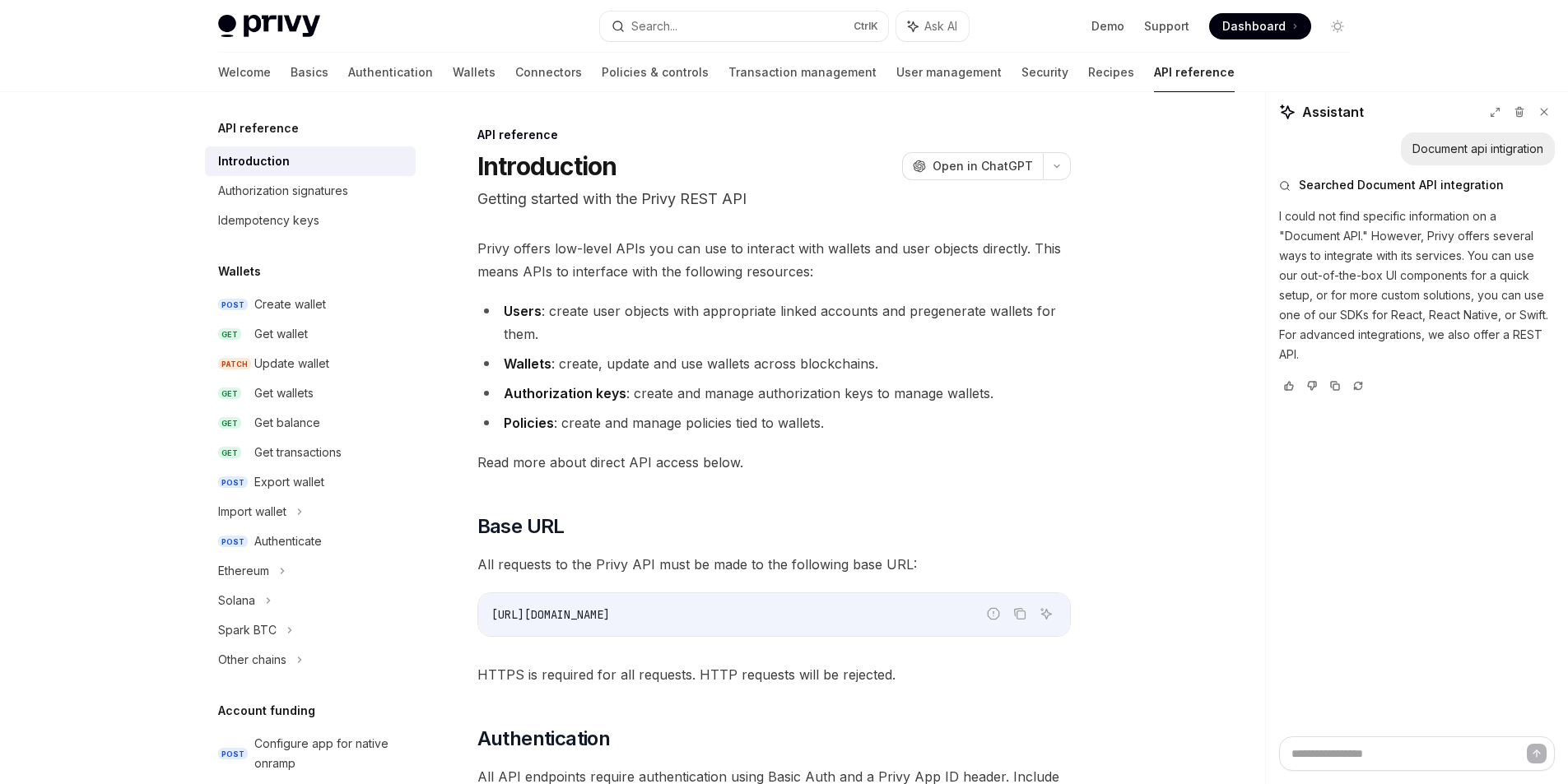
click at [823, 175] on div "Introduction OpenAI Open in ChatGPT" at bounding box center [774, 166] width 594 height 29
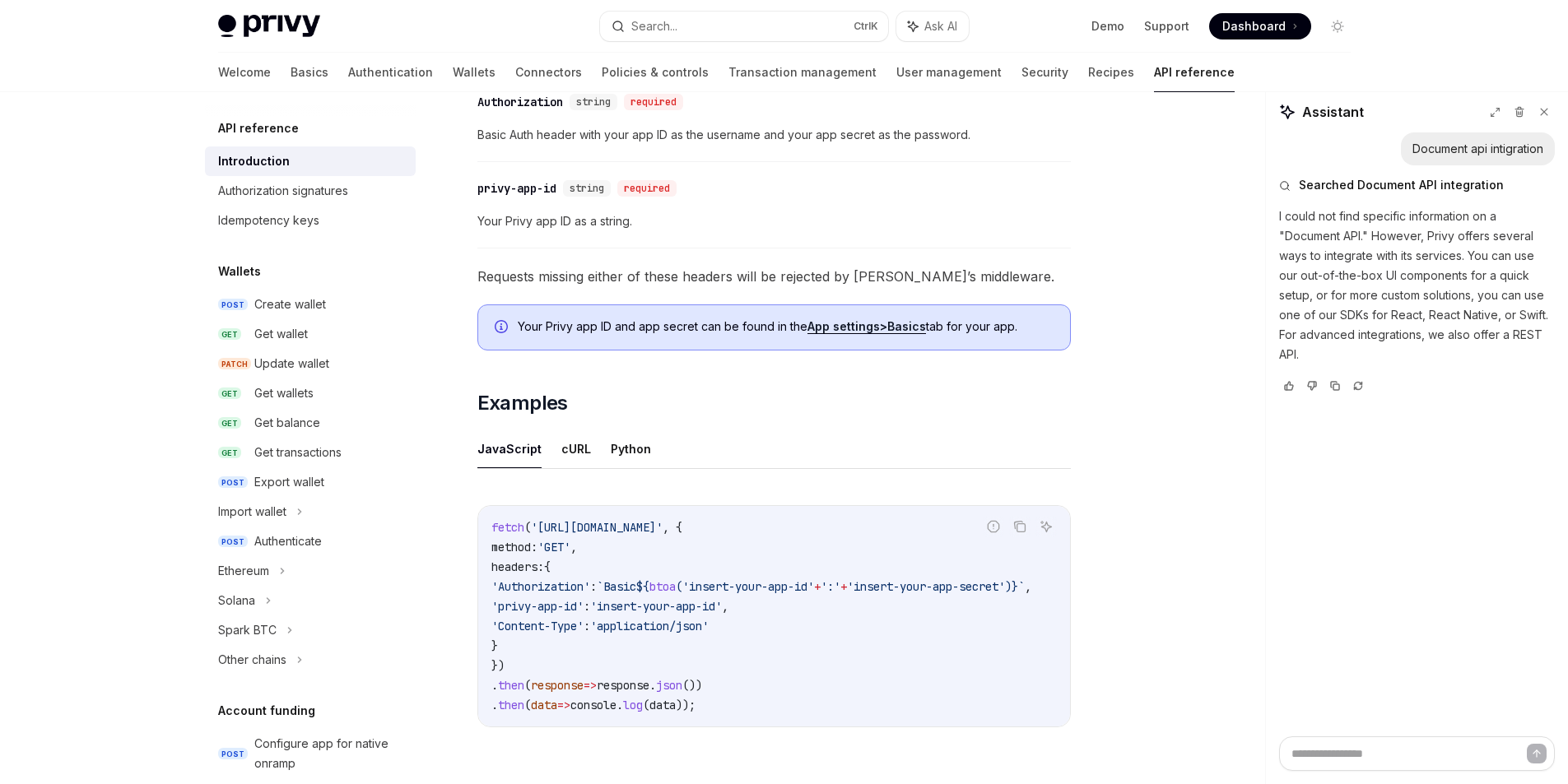
scroll to position [822, 0]
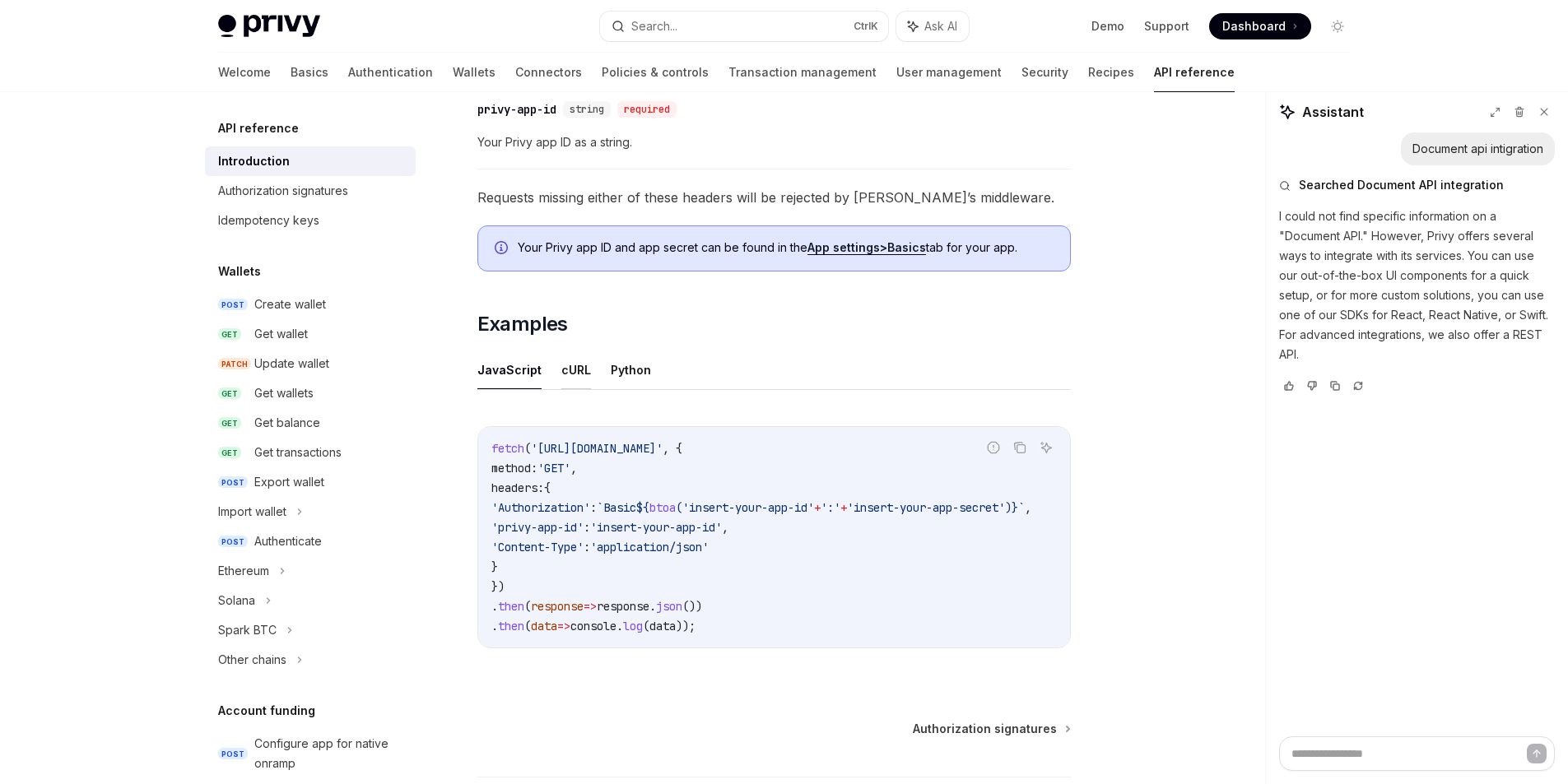
click at [575, 375] on button "cURL" at bounding box center [576, 370] width 29 height 38
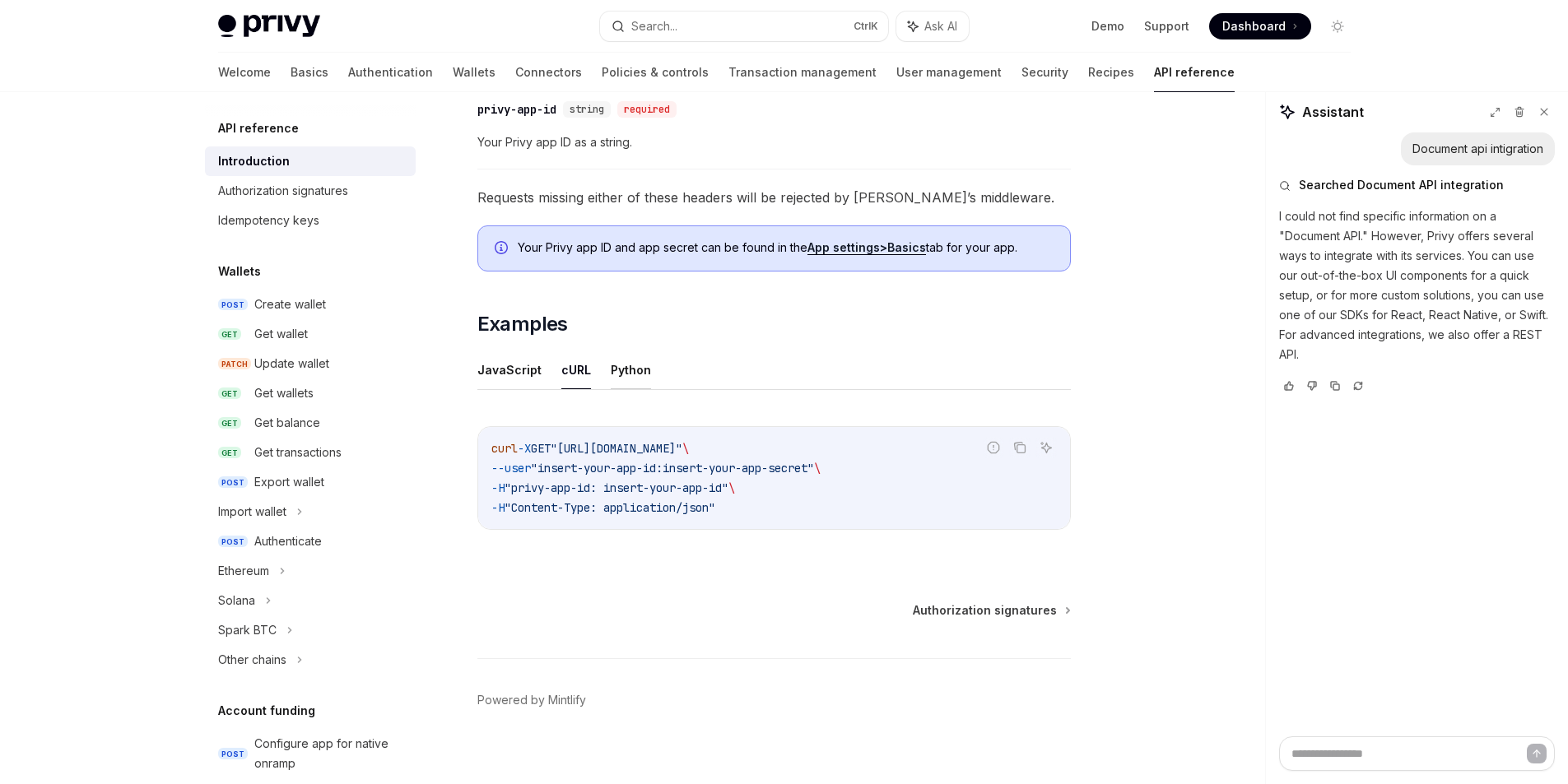
click at [633, 373] on button "Python" at bounding box center [631, 370] width 40 height 38
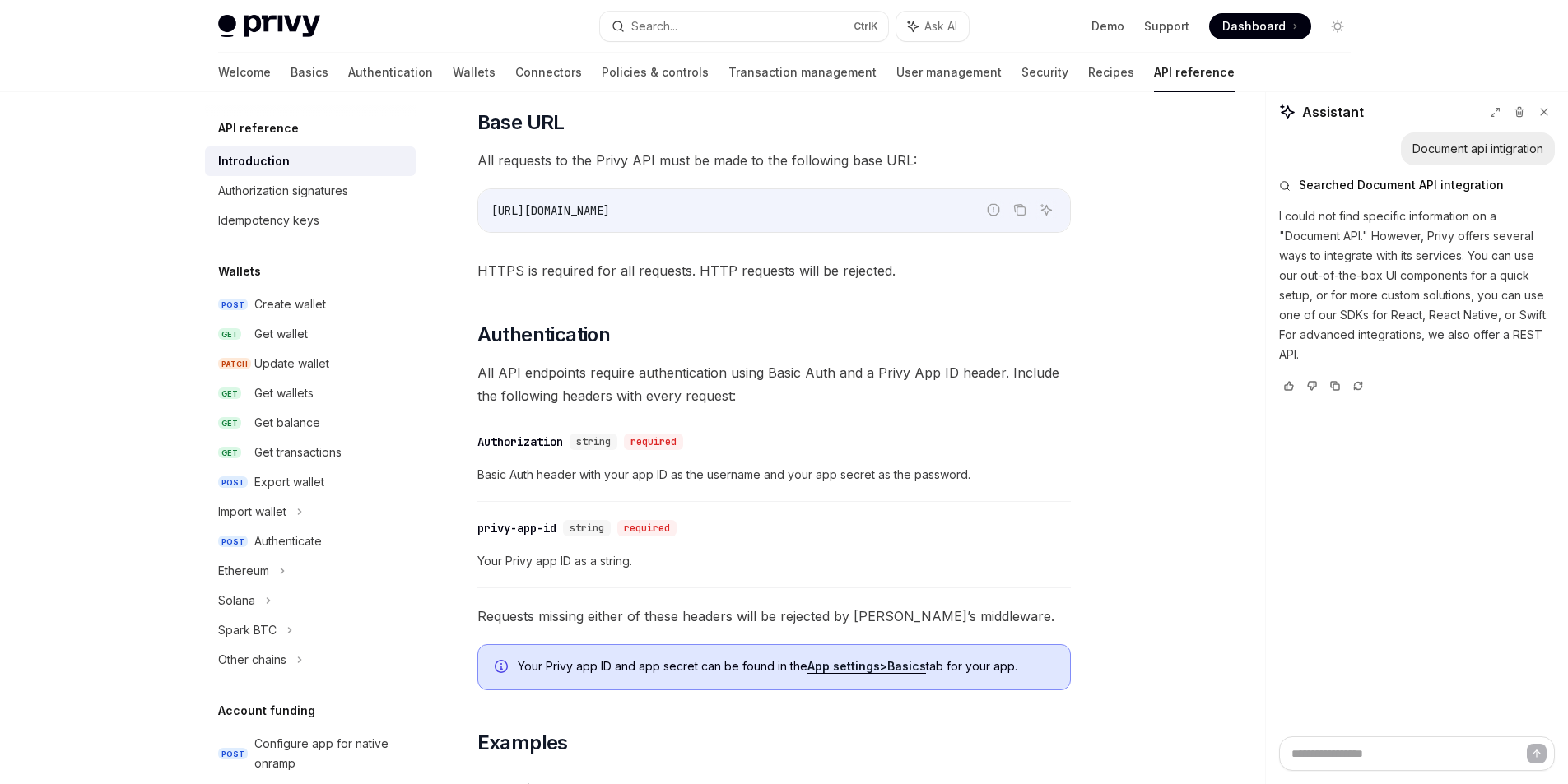
scroll to position [356, 0]
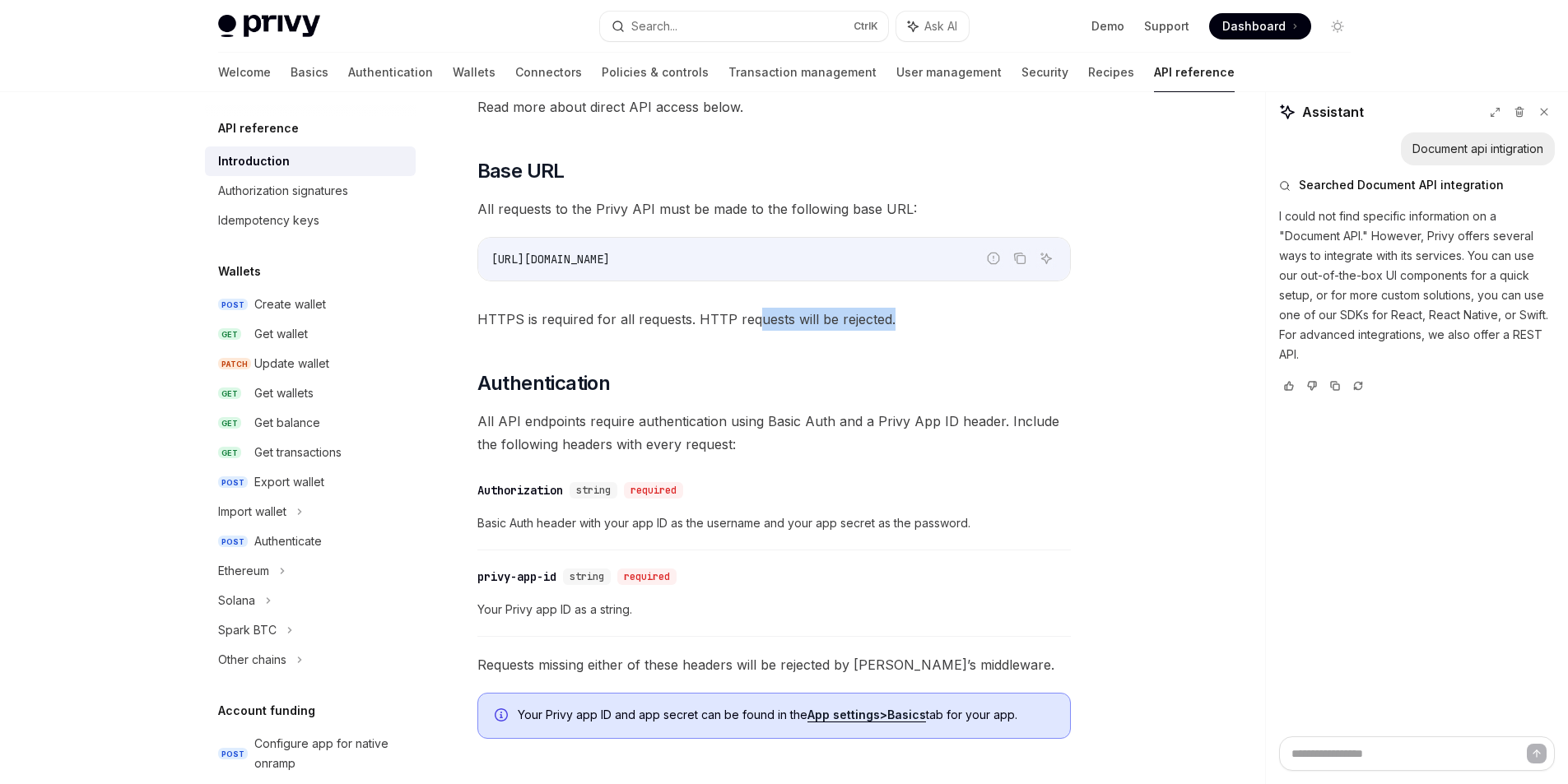
drag, startPoint x: 755, startPoint y: 320, endPoint x: 921, endPoint y: 327, distance: 166.1
click at [921, 327] on span "HTTPS is required for all requests. HTTP requests will be rejected." at bounding box center [774, 320] width 594 height 23
click at [966, 325] on span "HTTPS is required for all requests. HTTP requests will be rejected." at bounding box center [774, 320] width 594 height 23
drag, startPoint x: 540, startPoint y: 316, endPoint x: 712, endPoint y: 315, distance: 172.0
click at [706, 315] on span "HTTPS is required for all requests. HTTP requests will be rejected." at bounding box center [774, 320] width 594 height 23
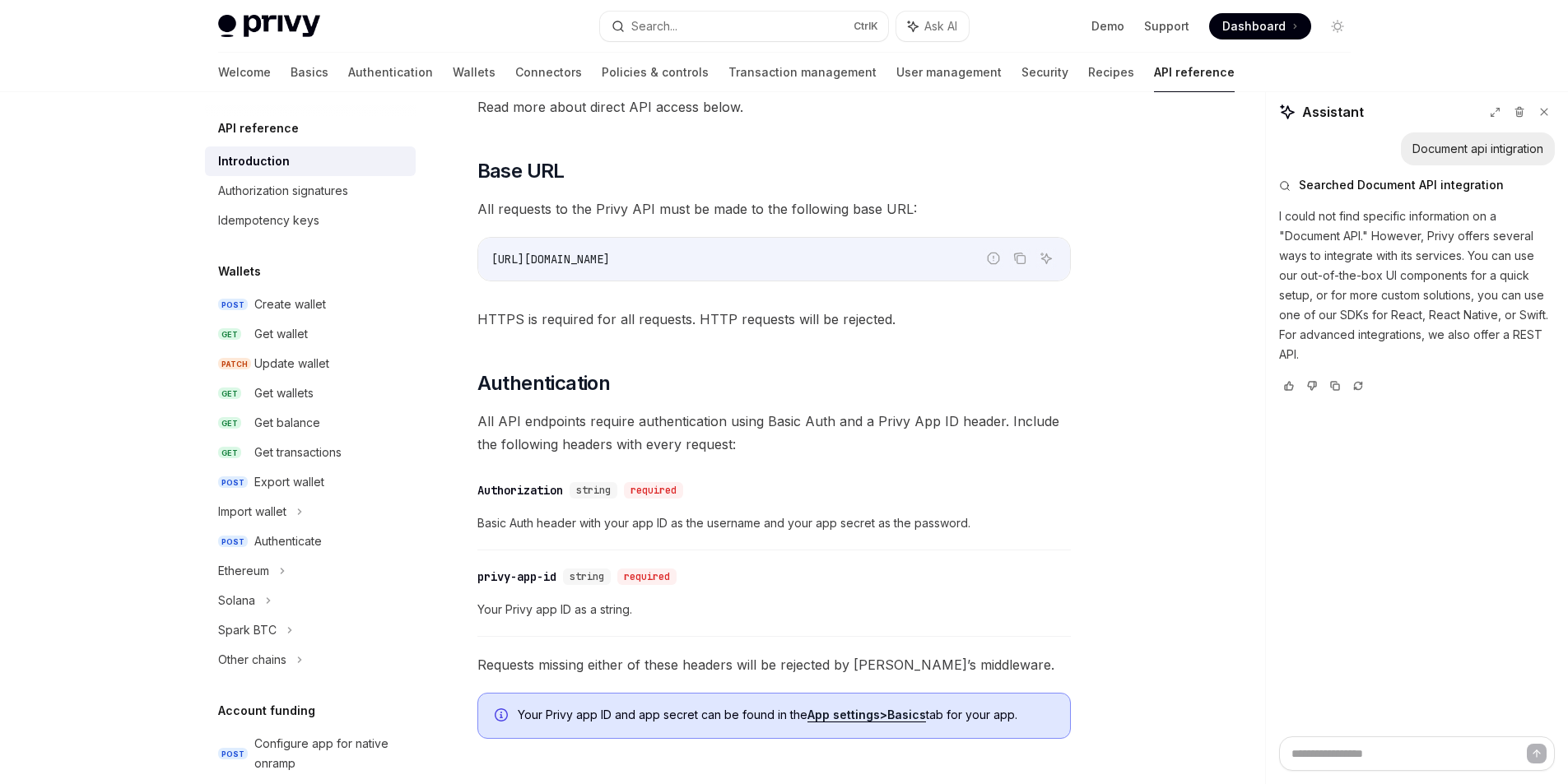
click at [943, 307] on div "Privy offers low-level APIs you can use to interact with wallets and user objec…" at bounding box center [774, 581] width 594 height 1399
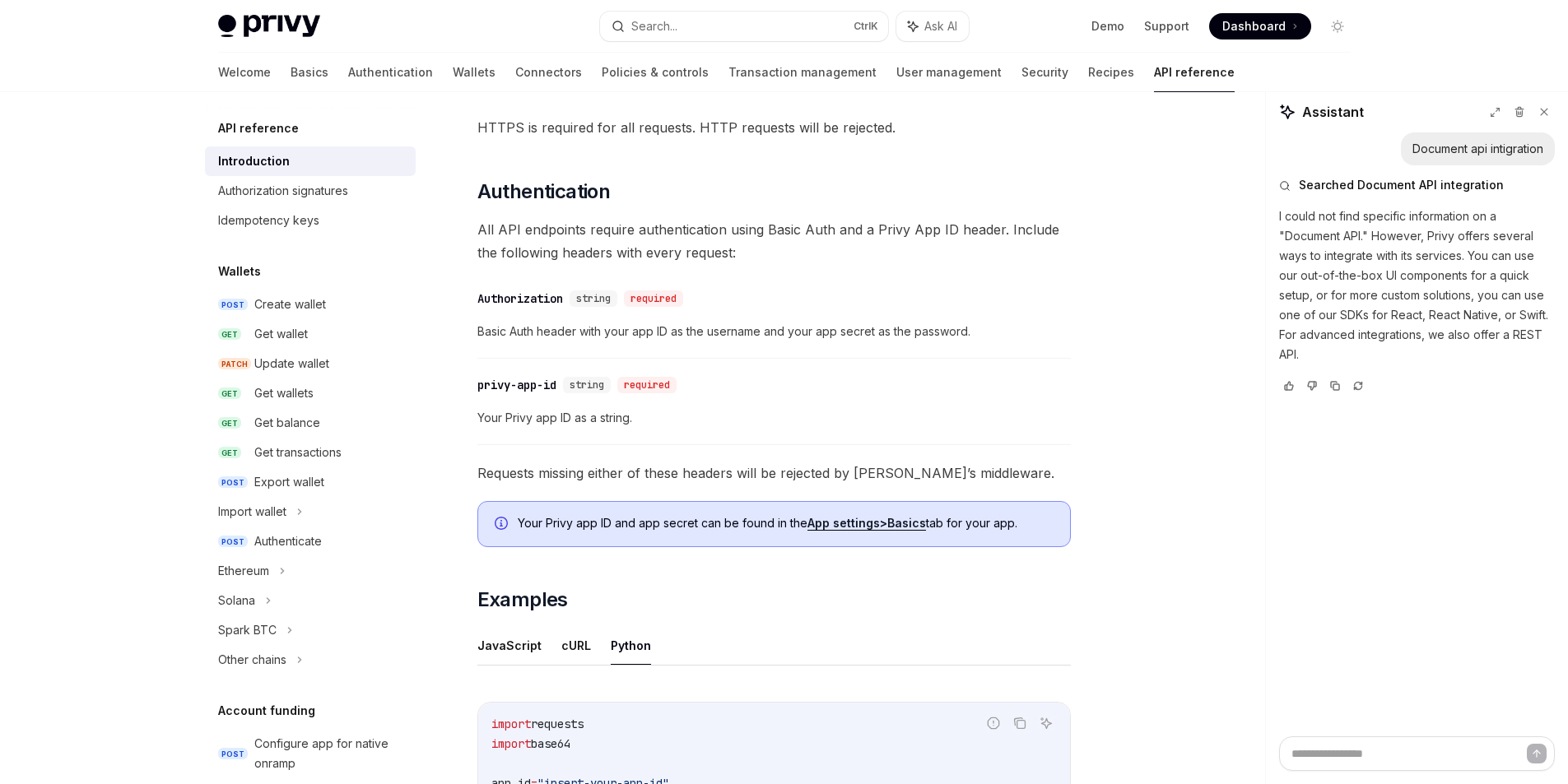
scroll to position [684, 0]
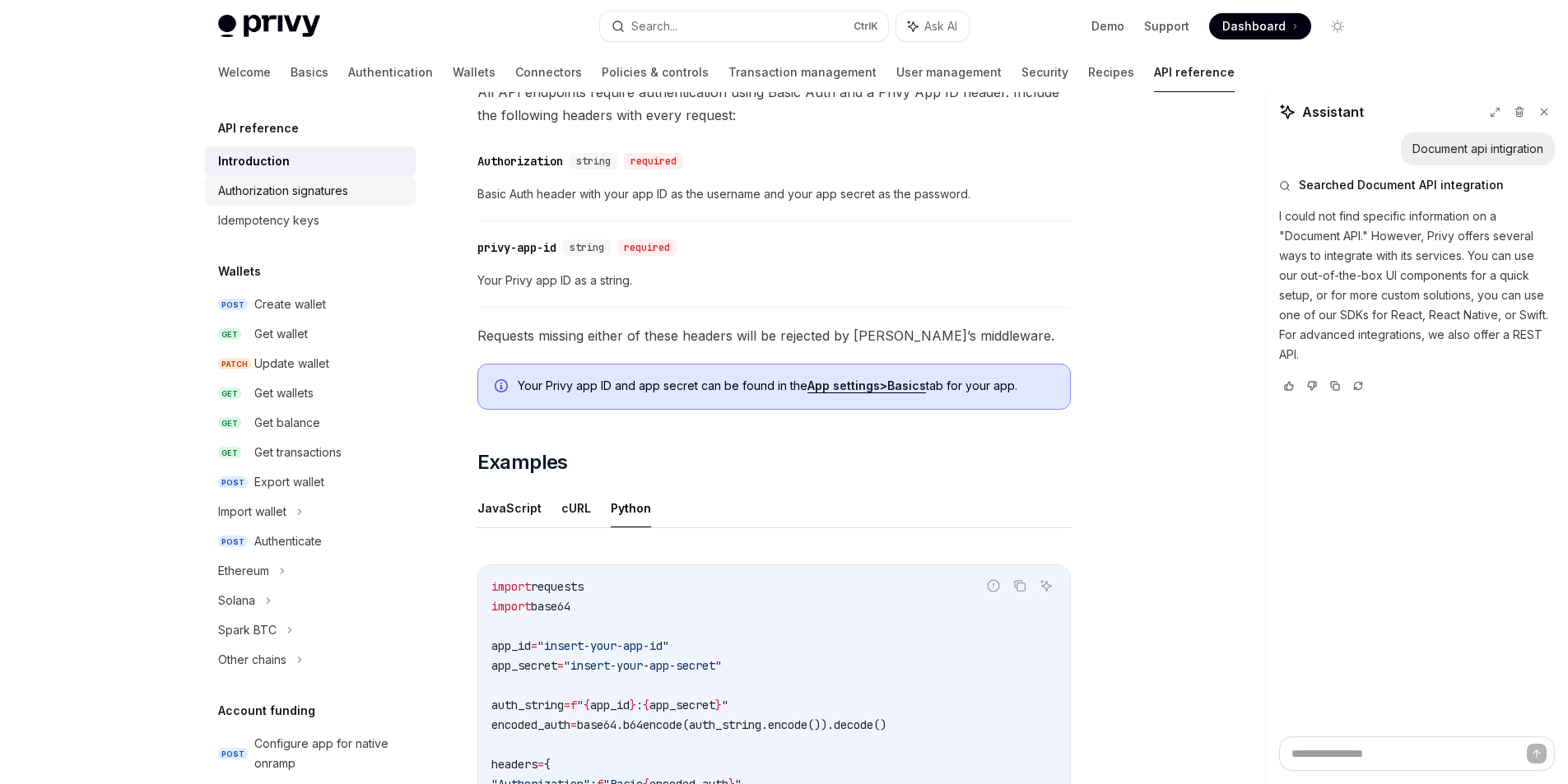
click at [316, 192] on div "Authorization signatures" at bounding box center [283, 191] width 130 height 20
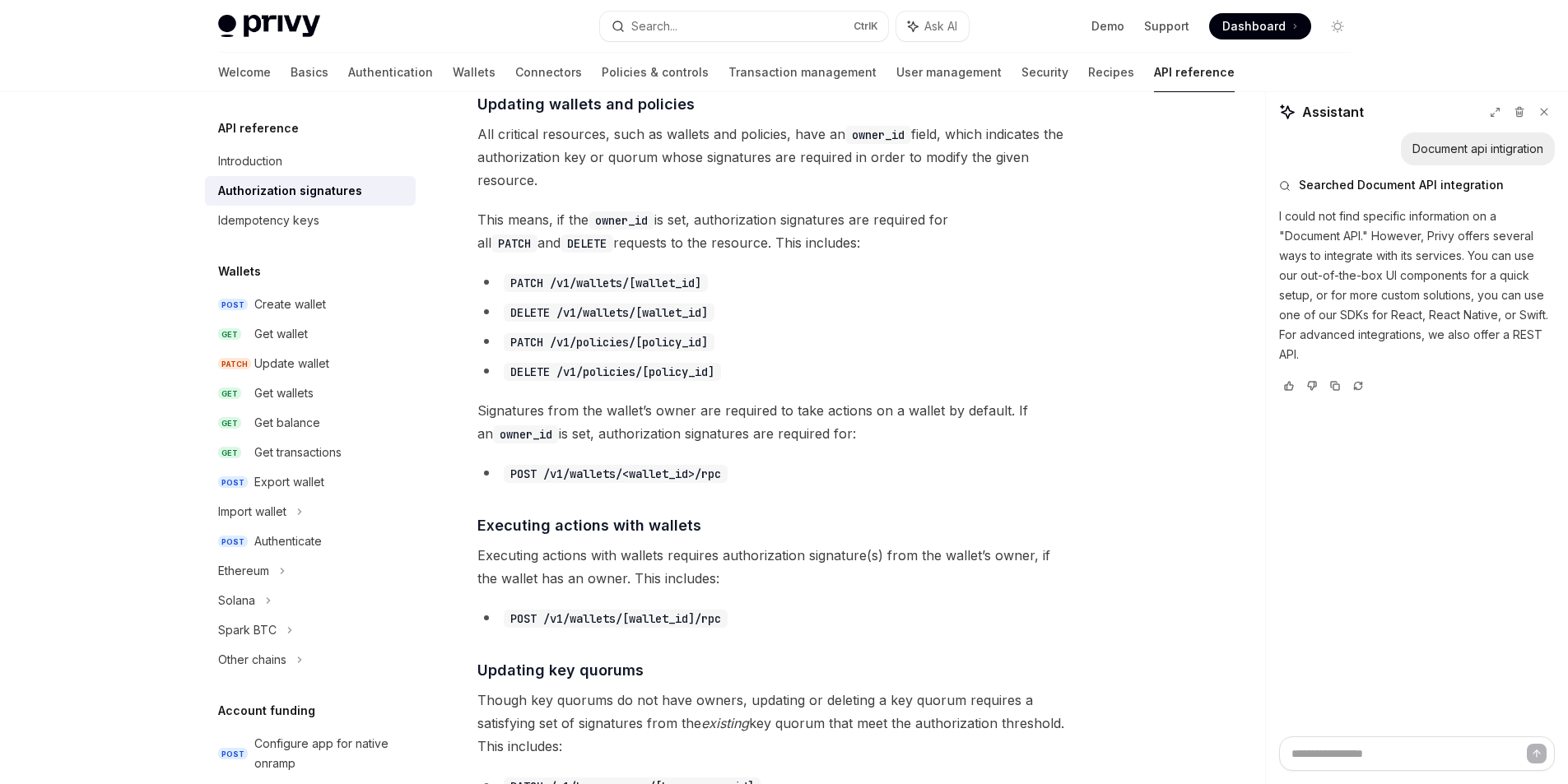
scroll to position [740, 0]
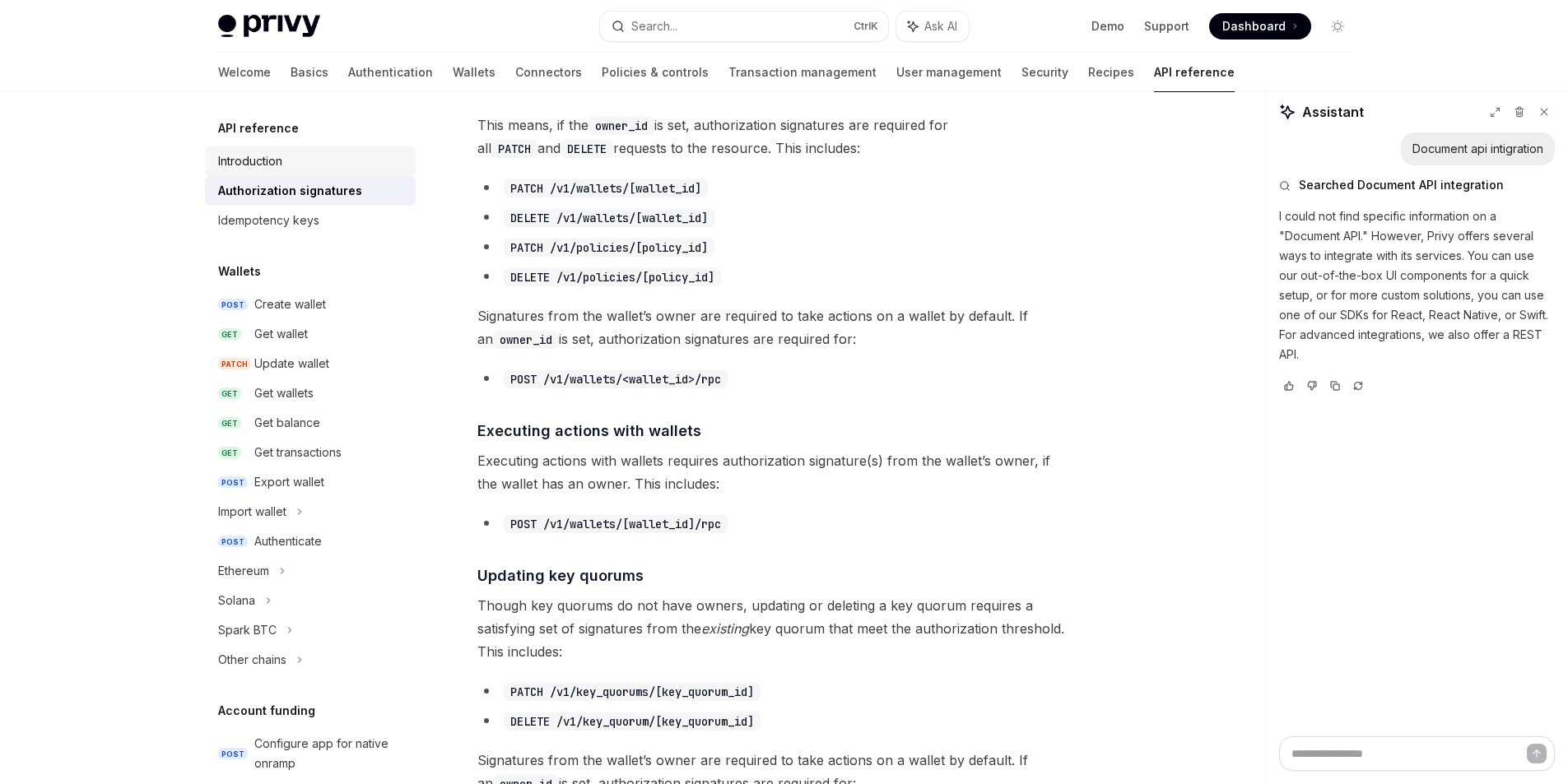
click at [259, 167] on div "Introduction" at bounding box center [250, 161] width 64 height 20
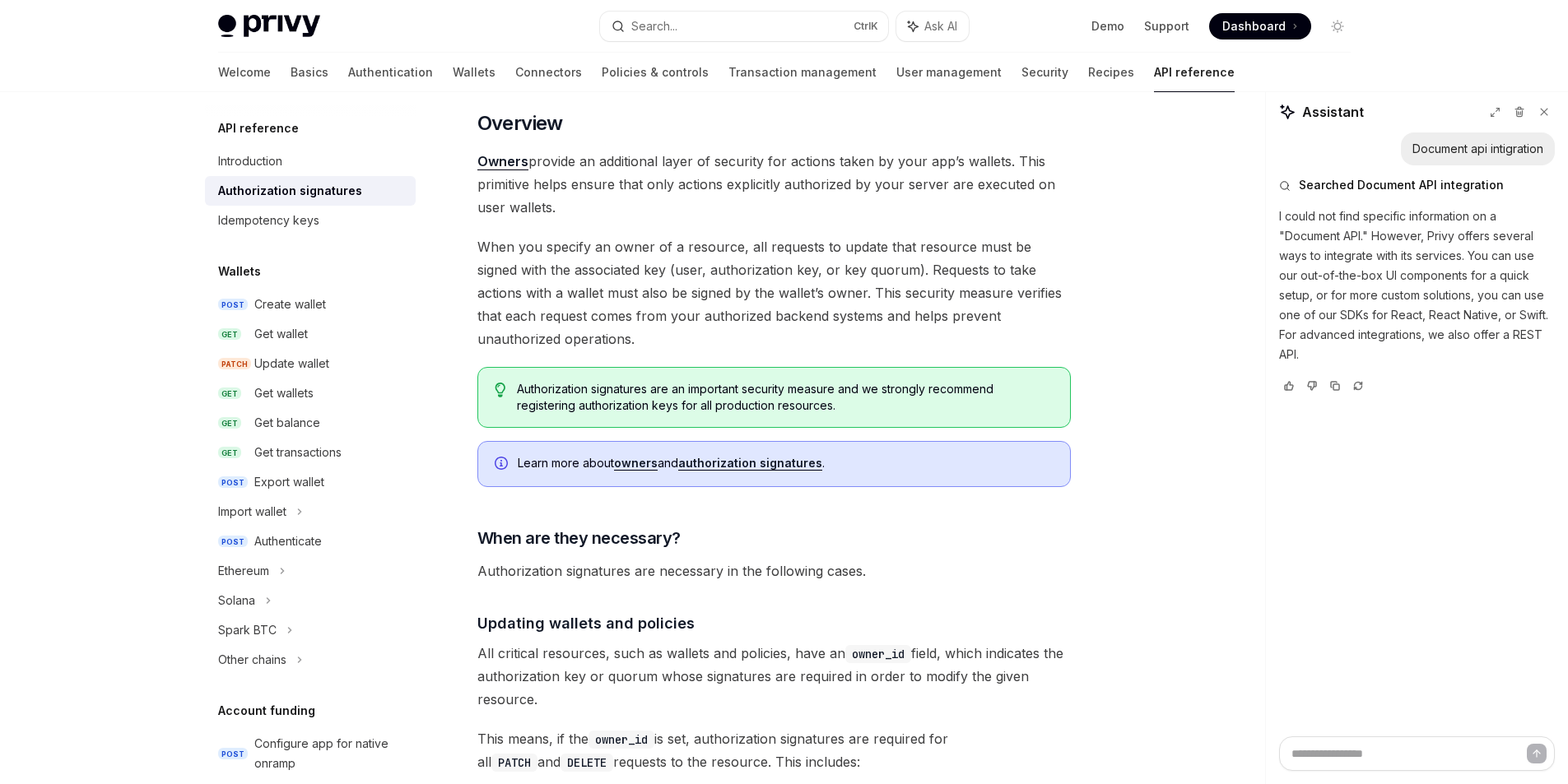
scroll to position [82, 0]
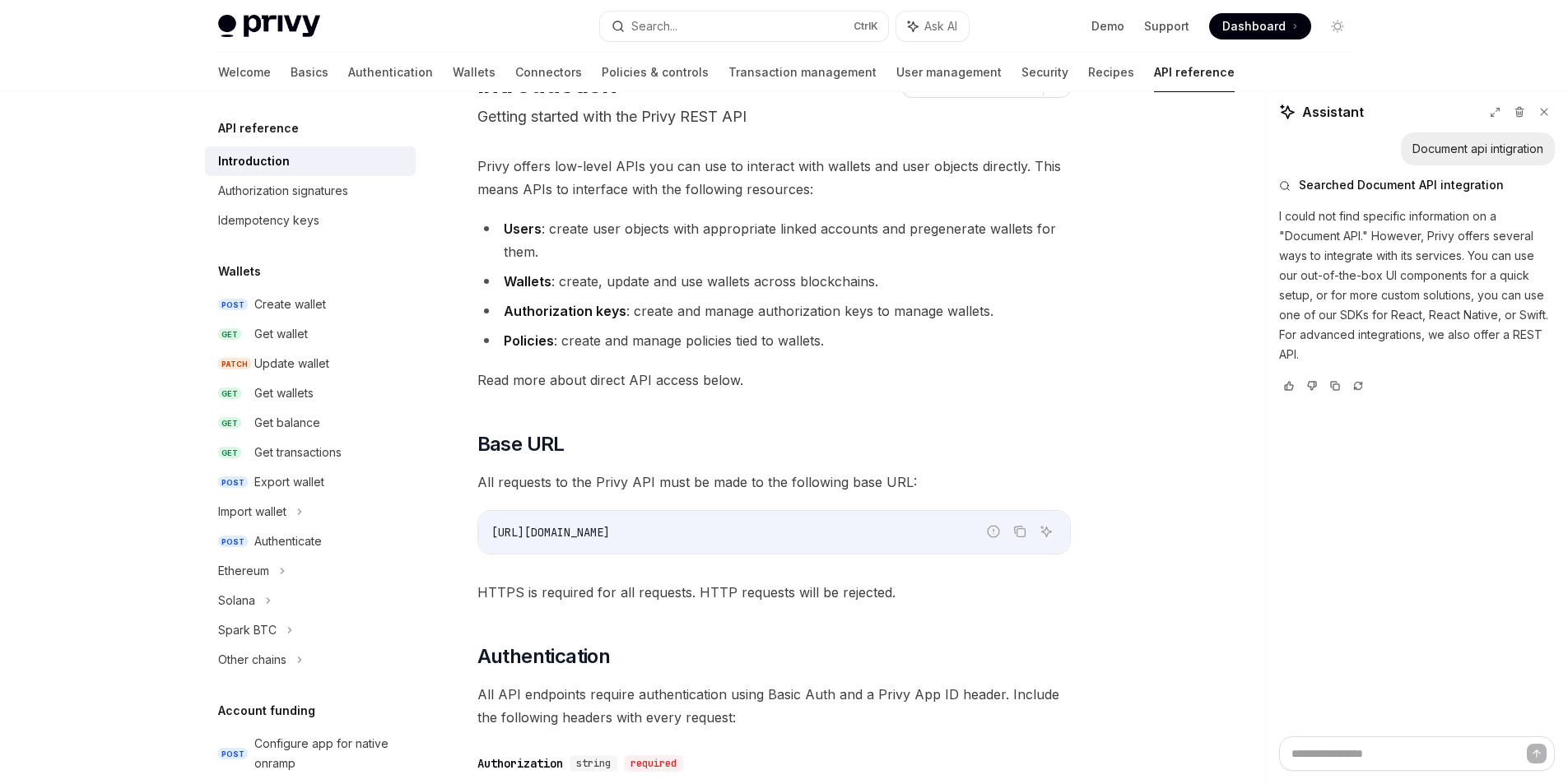
click at [251, 167] on div "Introduction" at bounding box center [254, 161] width 72 height 20
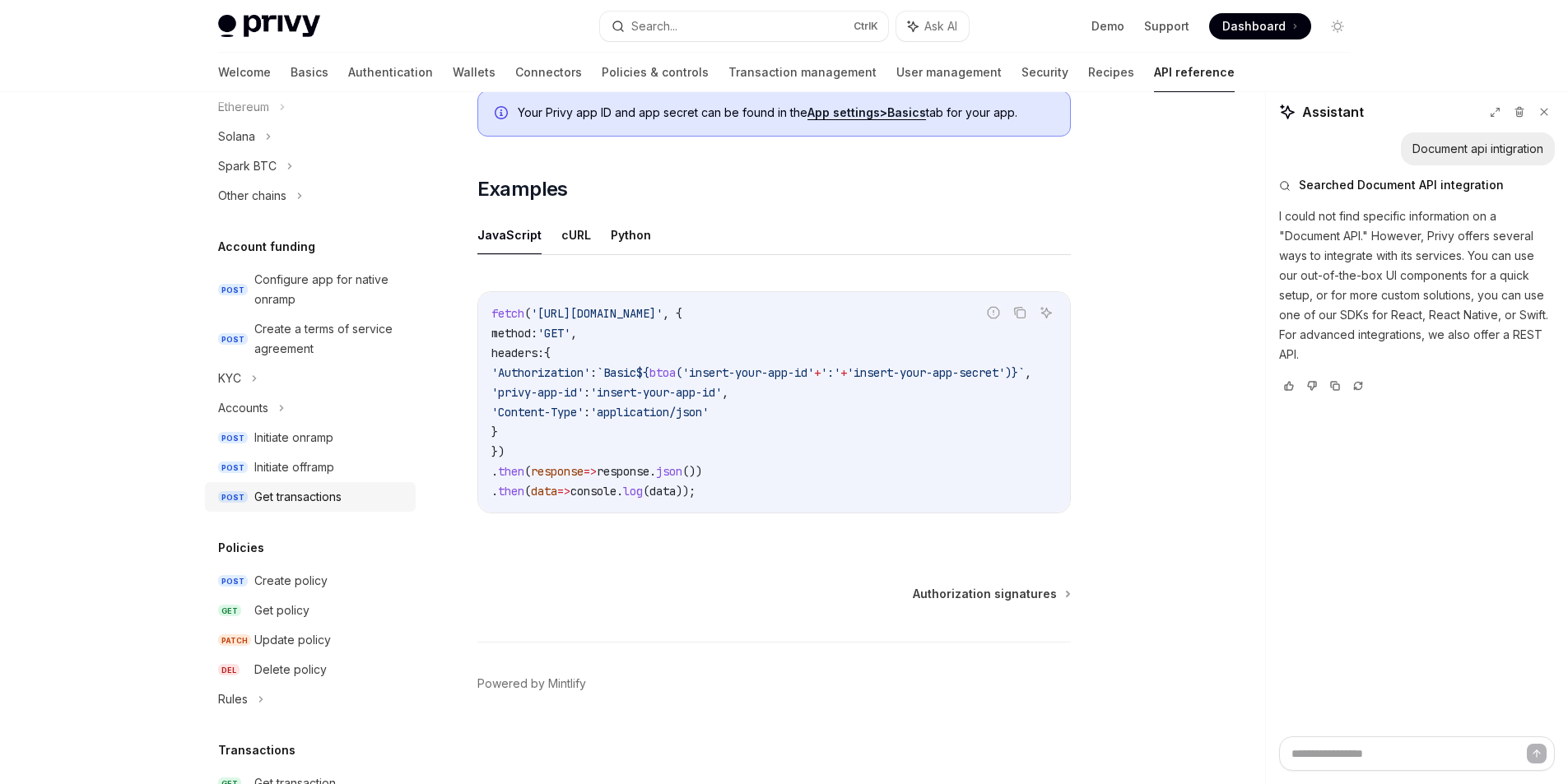
scroll to position [452, 0]
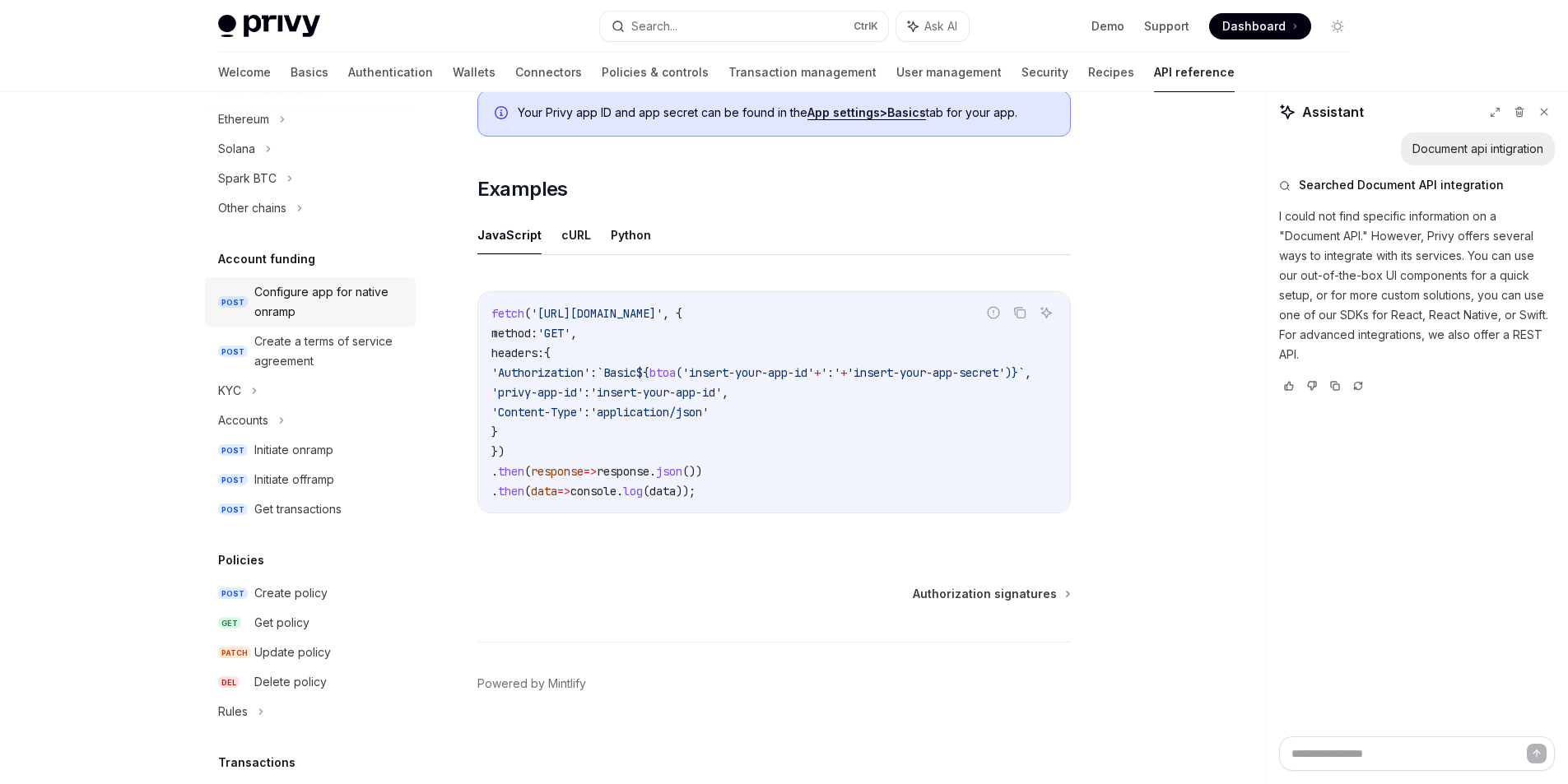
click at [323, 305] on div "Configure app for native onramp" at bounding box center [330, 301] width 152 height 39
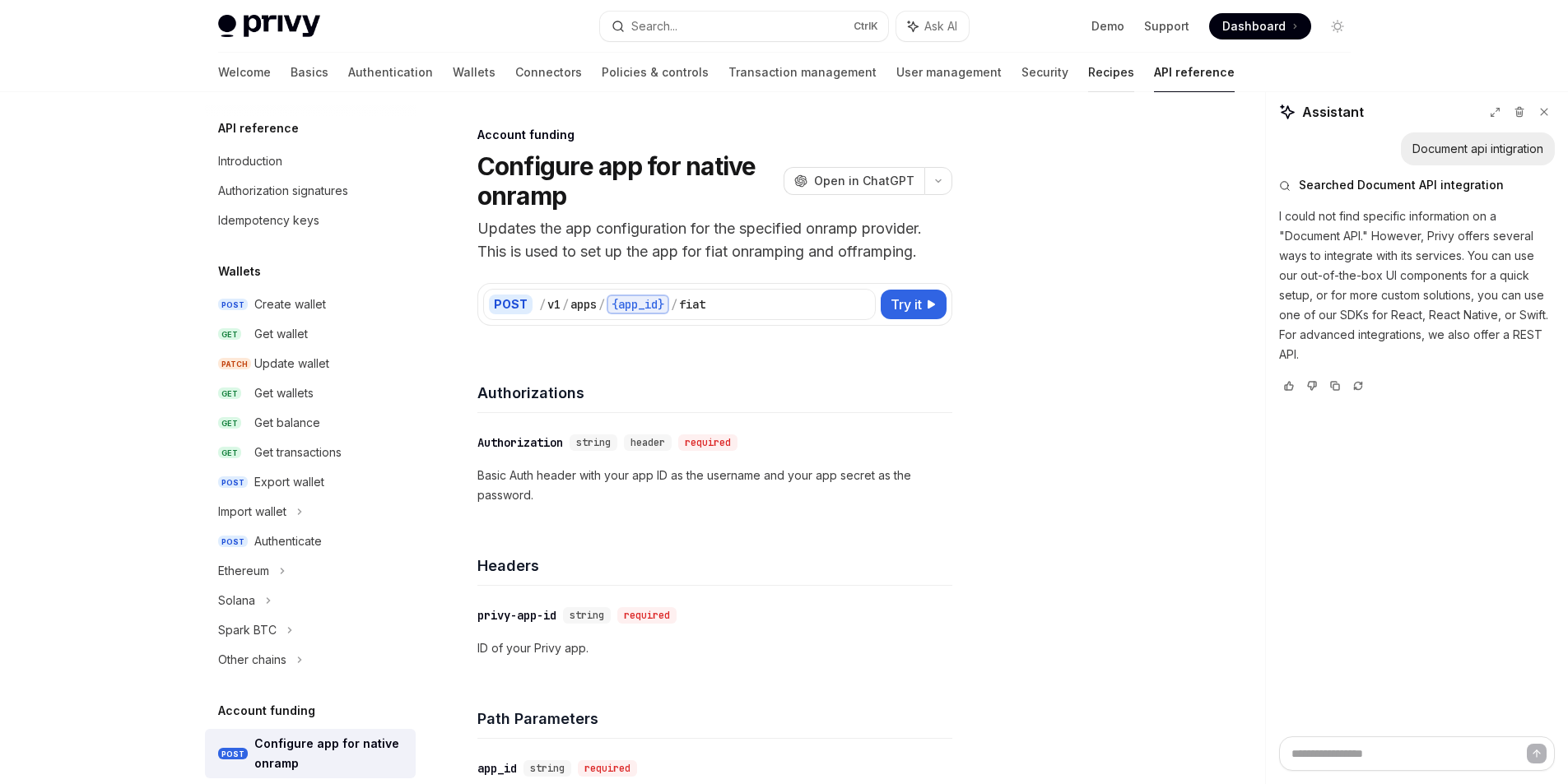
click at [1088, 69] on link "Recipes" at bounding box center [1111, 72] width 46 height 39
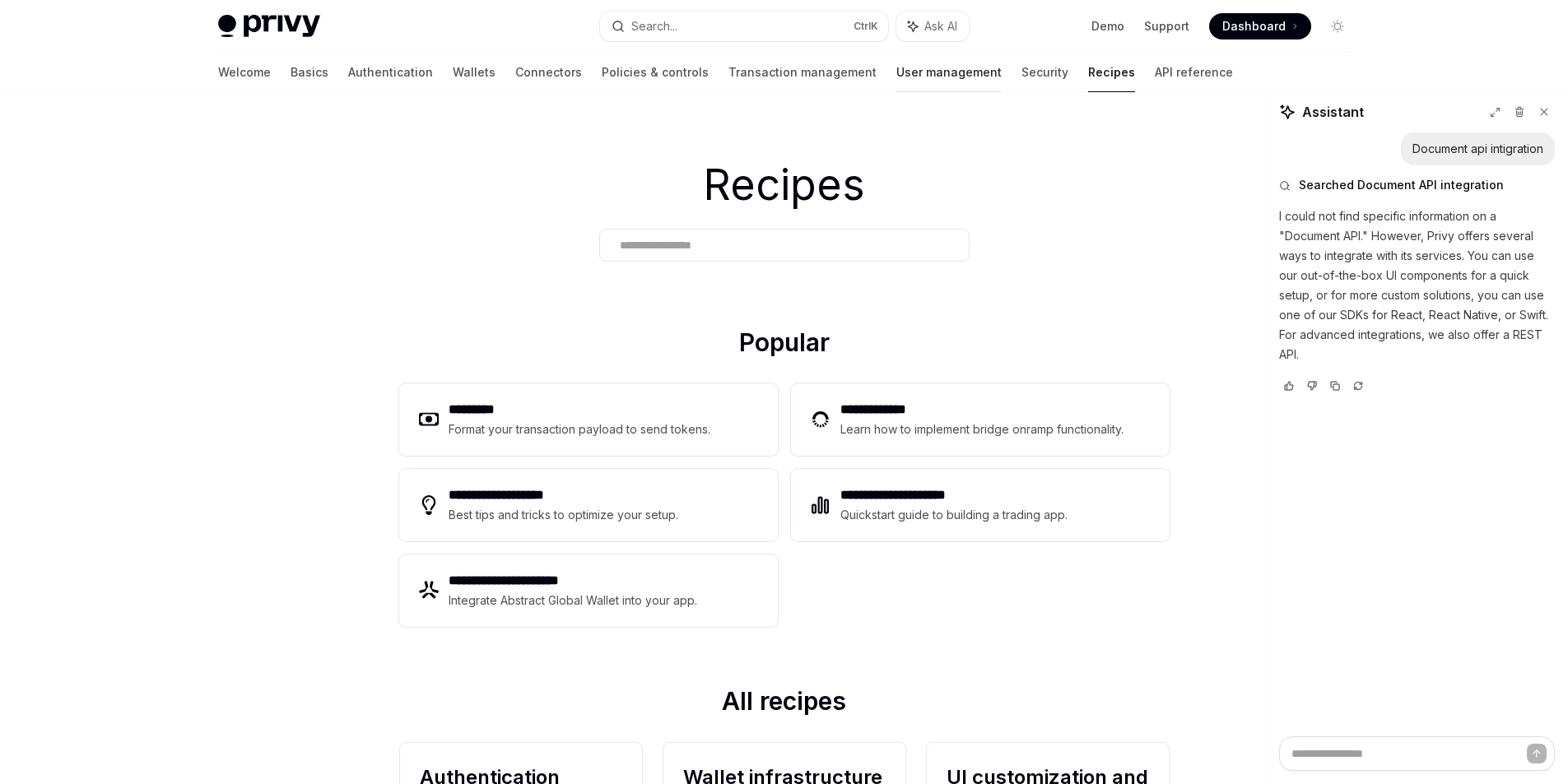
click at [897, 68] on link "User management" at bounding box center [949, 72] width 105 height 39
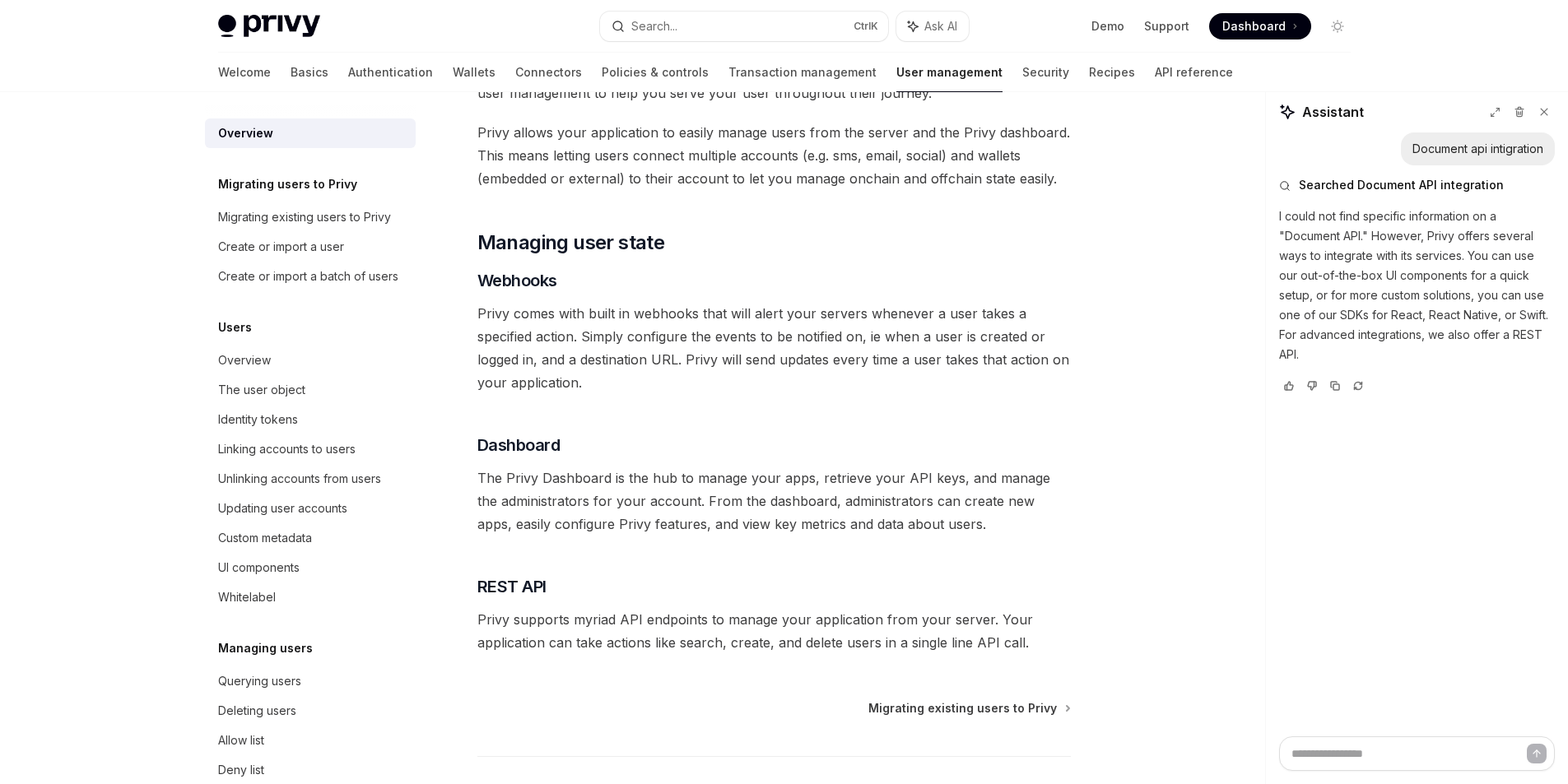
scroll to position [238, 0]
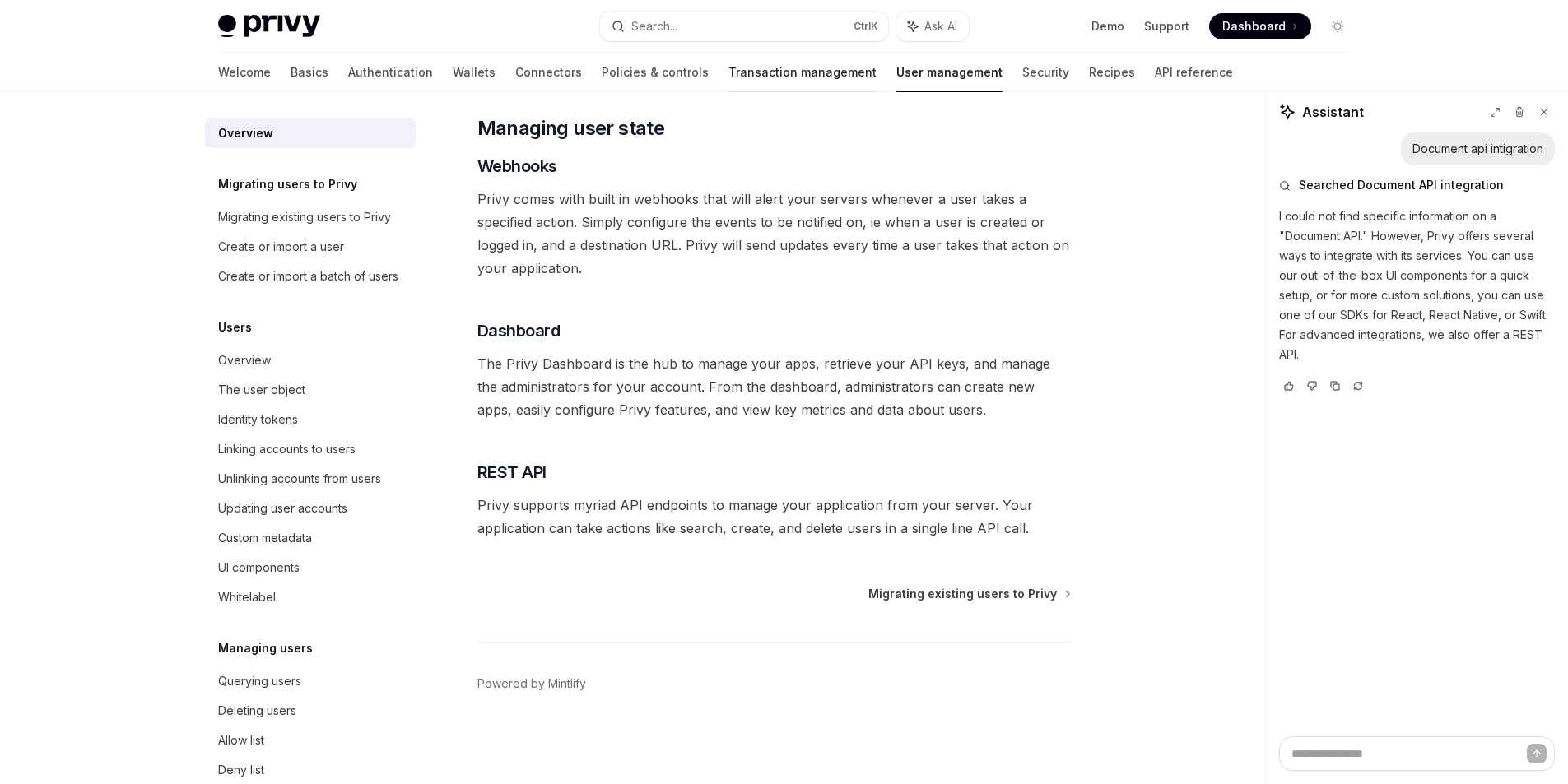
click at [728, 74] on link "Transaction management" at bounding box center [802, 72] width 148 height 39
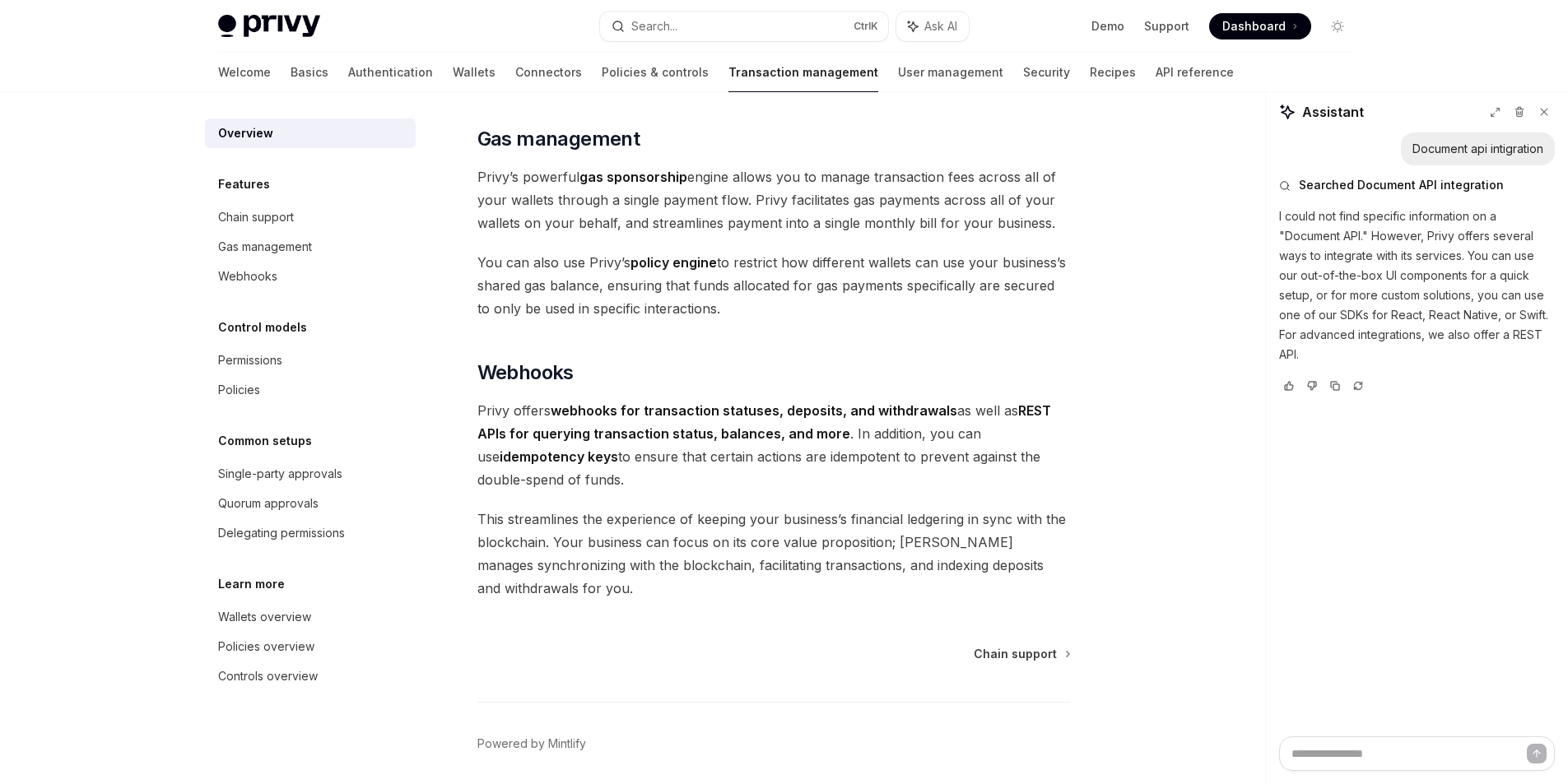
scroll to position [1437, 0]
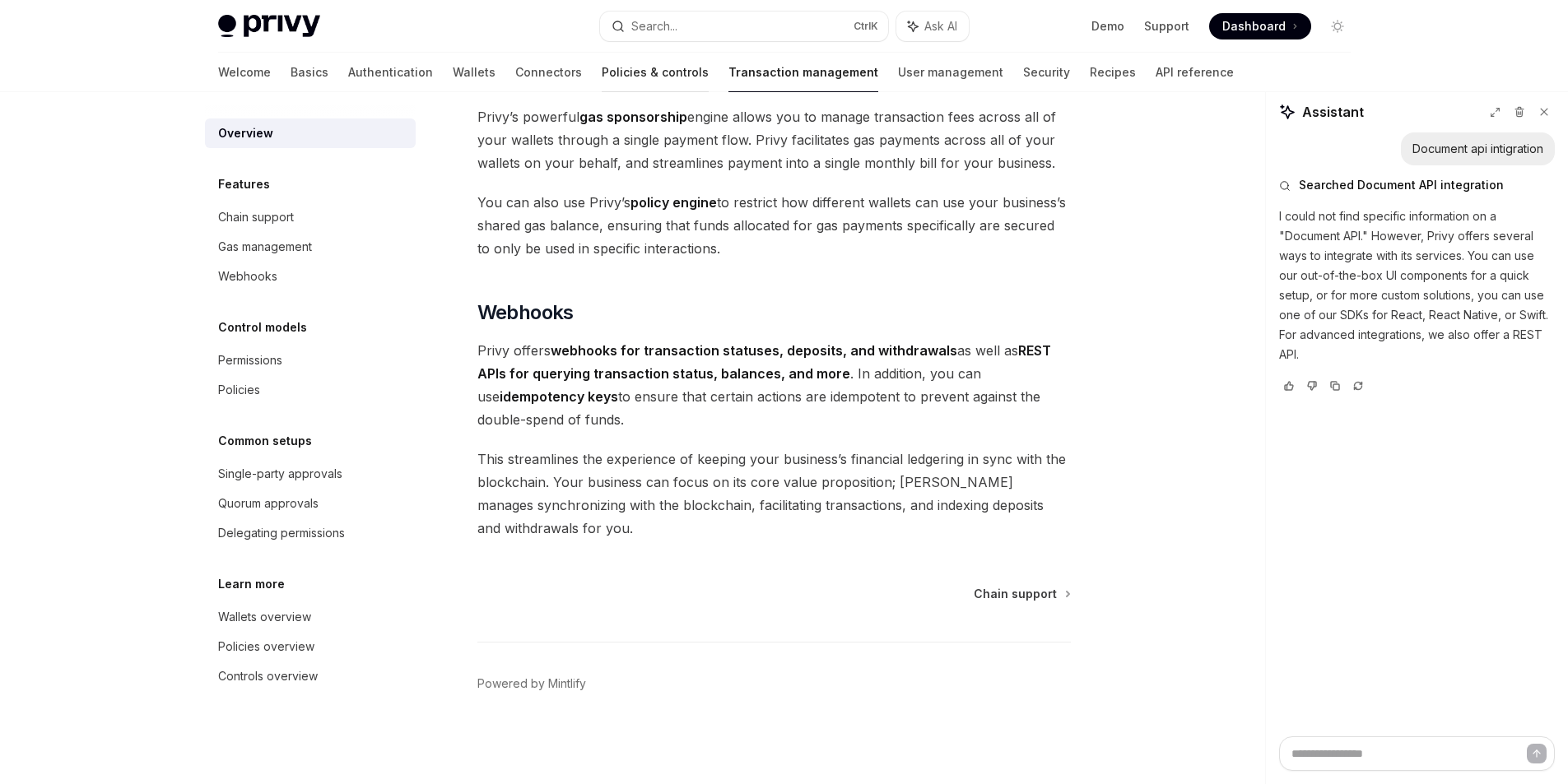
click at [602, 74] on link "Policies & controls" at bounding box center [655, 72] width 107 height 39
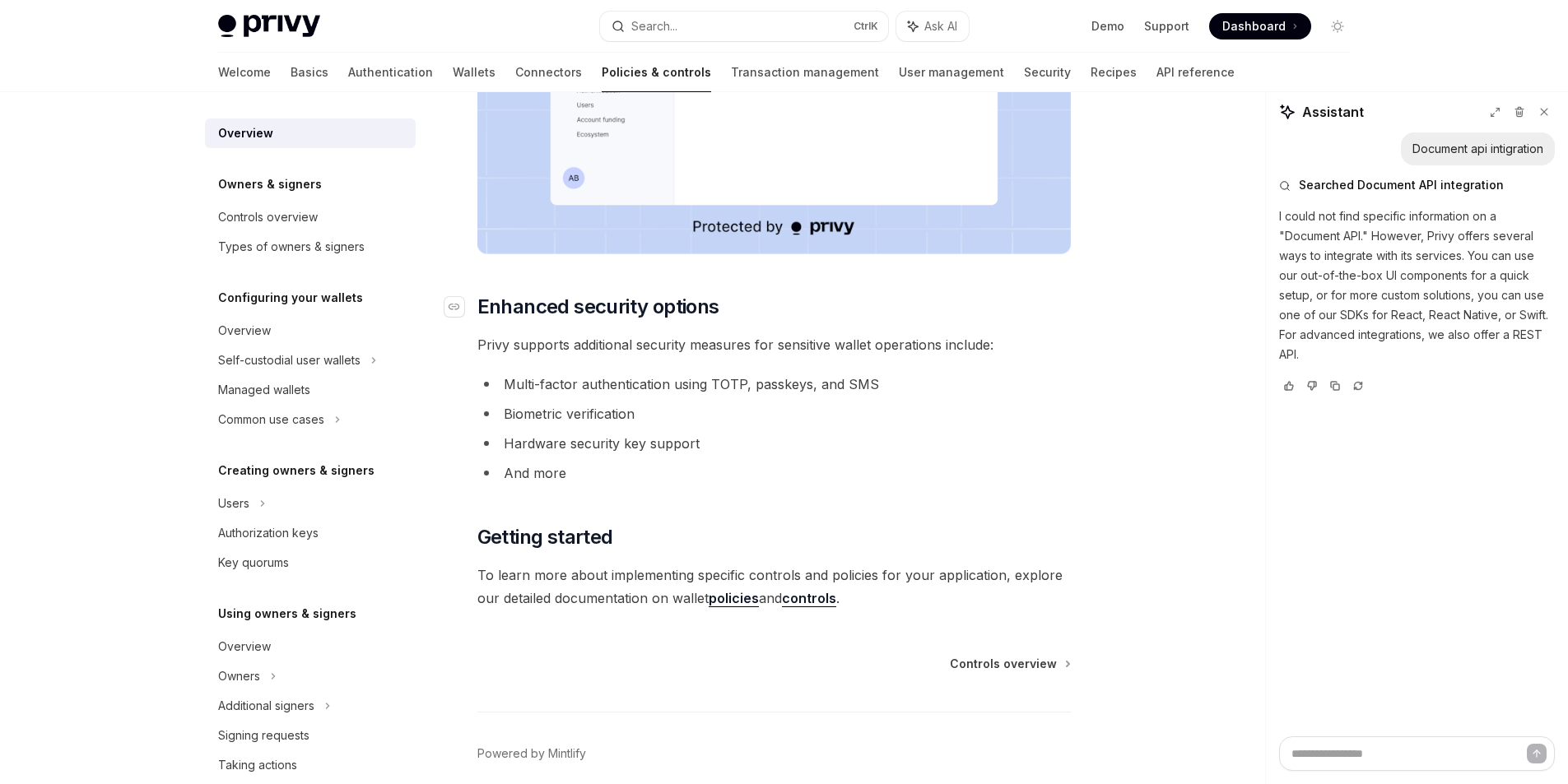
scroll to position [576, 0]
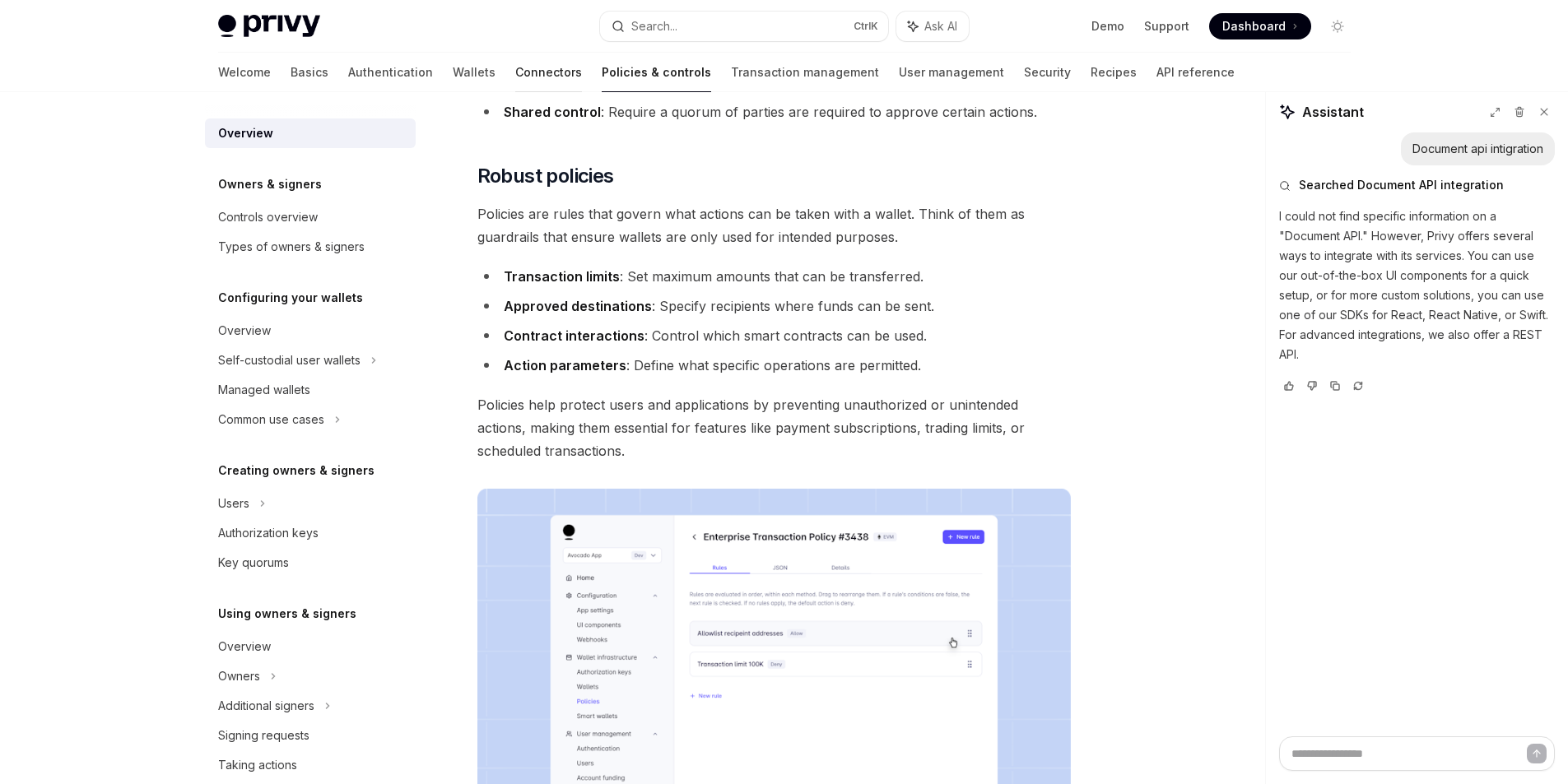
click at [516, 79] on link "Connectors" at bounding box center [549, 72] width 67 height 39
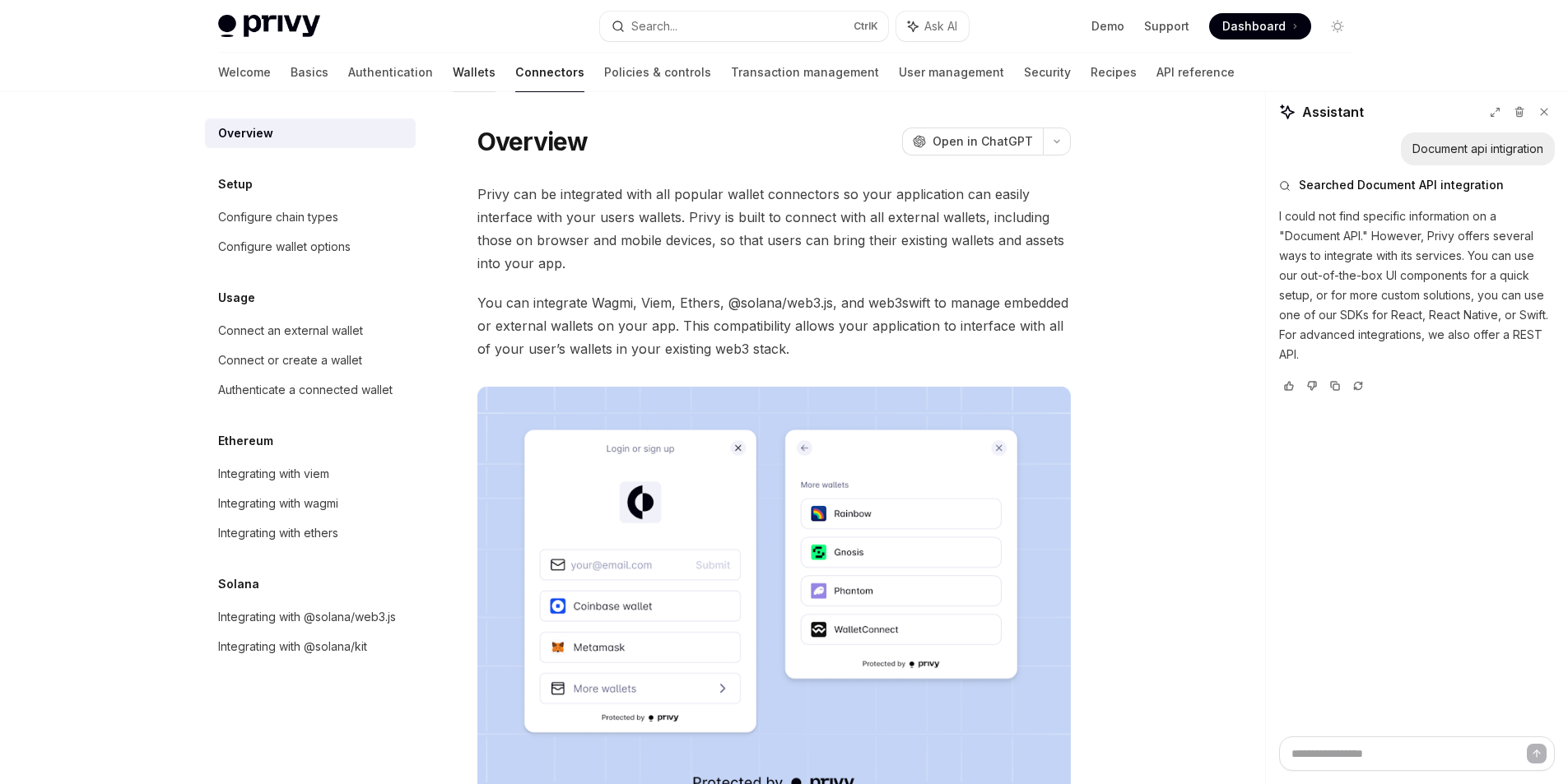
click at [453, 84] on link "Wallets" at bounding box center [474, 72] width 43 height 39
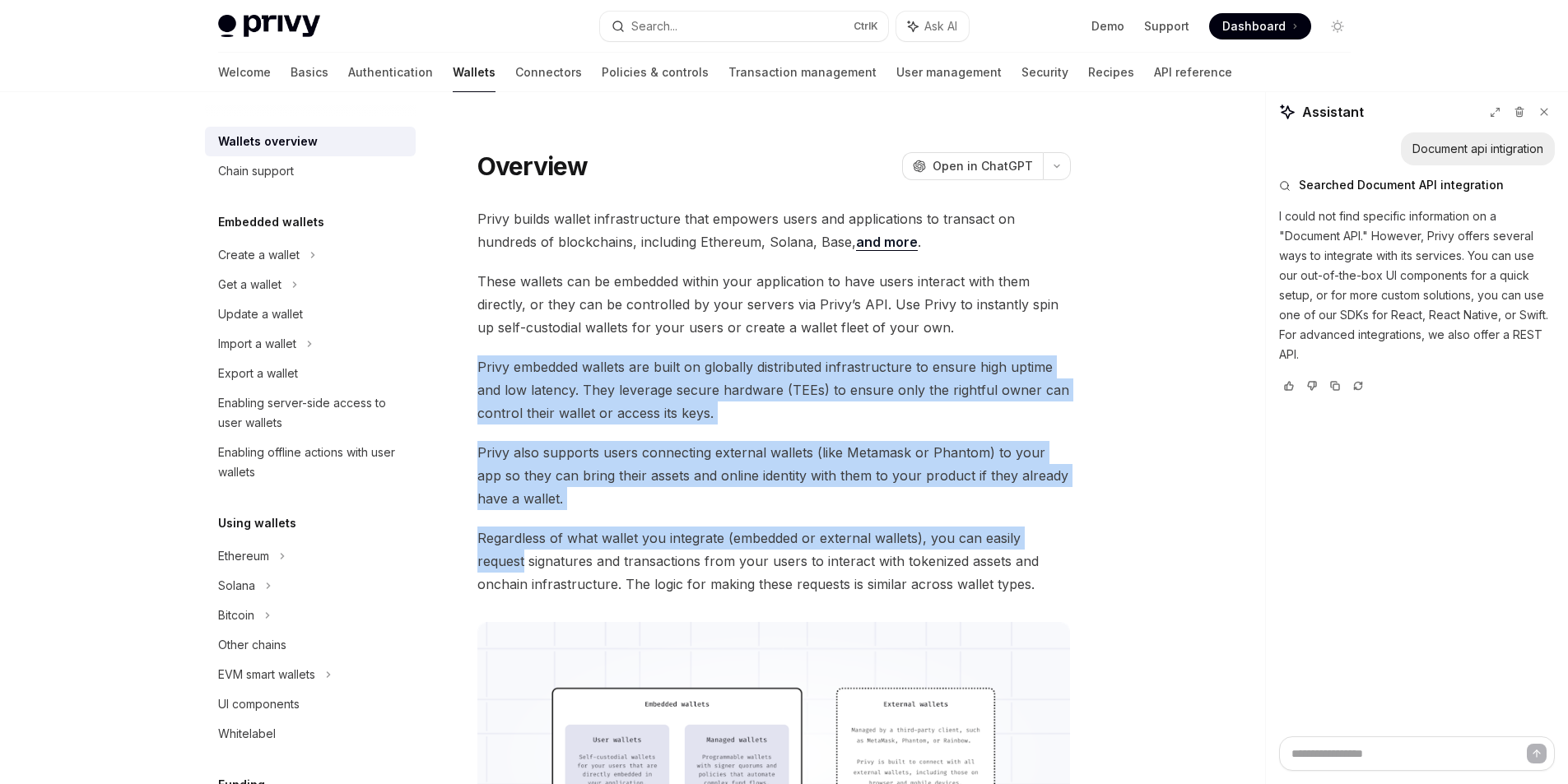
drag, startPoint x: 1095, startPoint y: 324, endPoint x: 1118, endPoint y: 536, distance: 213.2
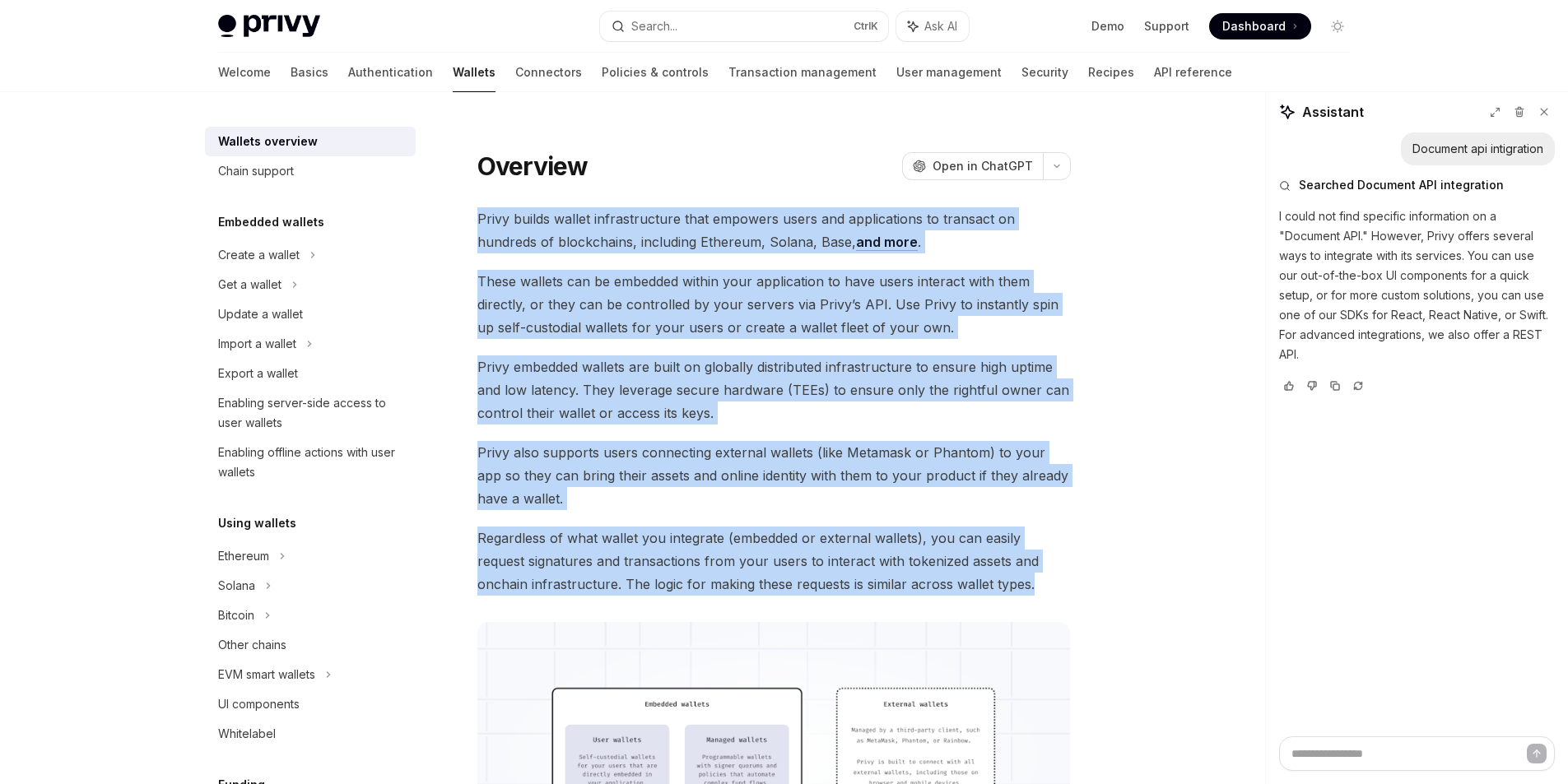
drag, startPoint x: 1007, startPoint y: 587, endPoint x: 476, endPoint y: 208, distance: 652.4
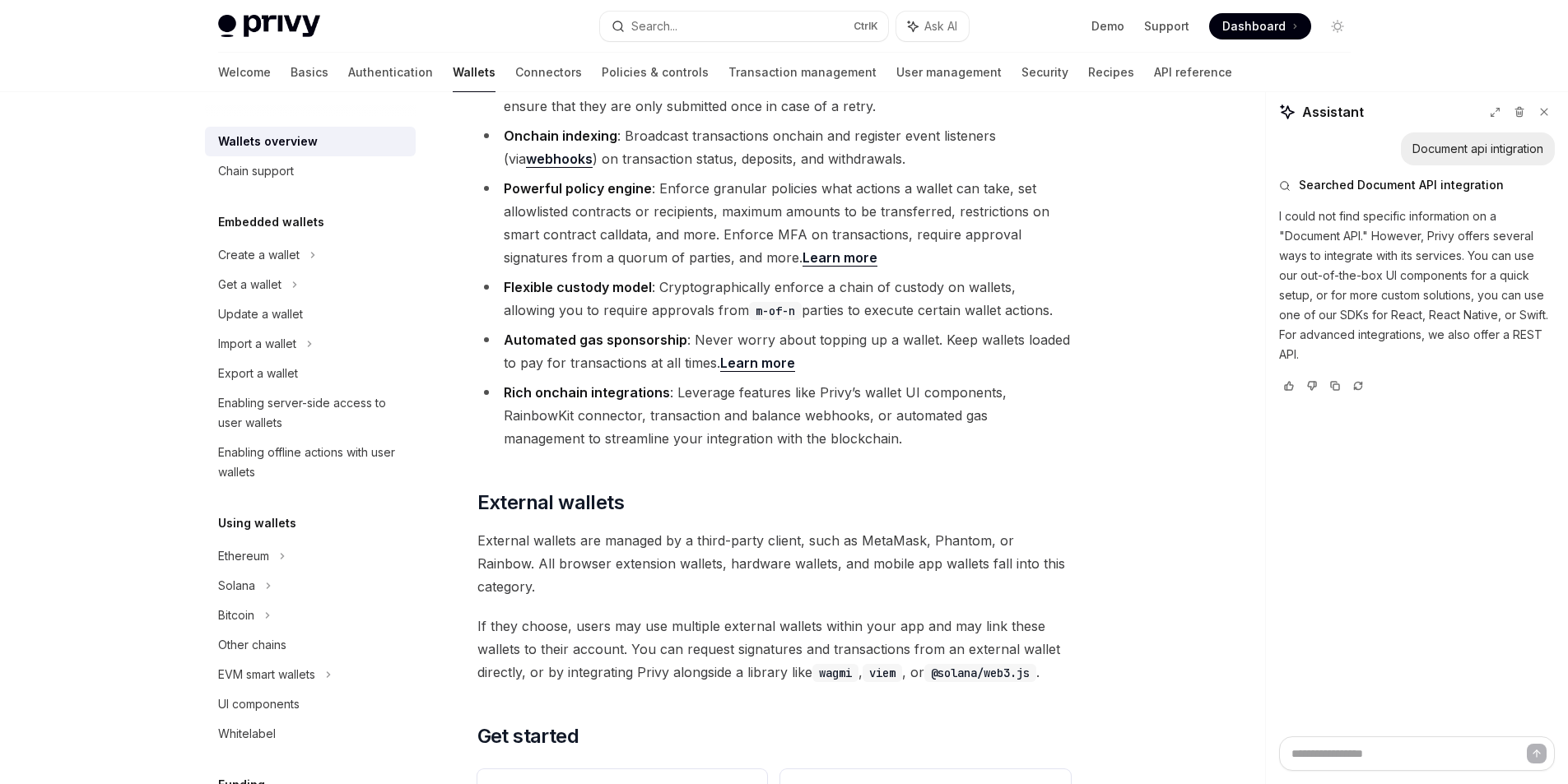
scroll to position [2385, 0]
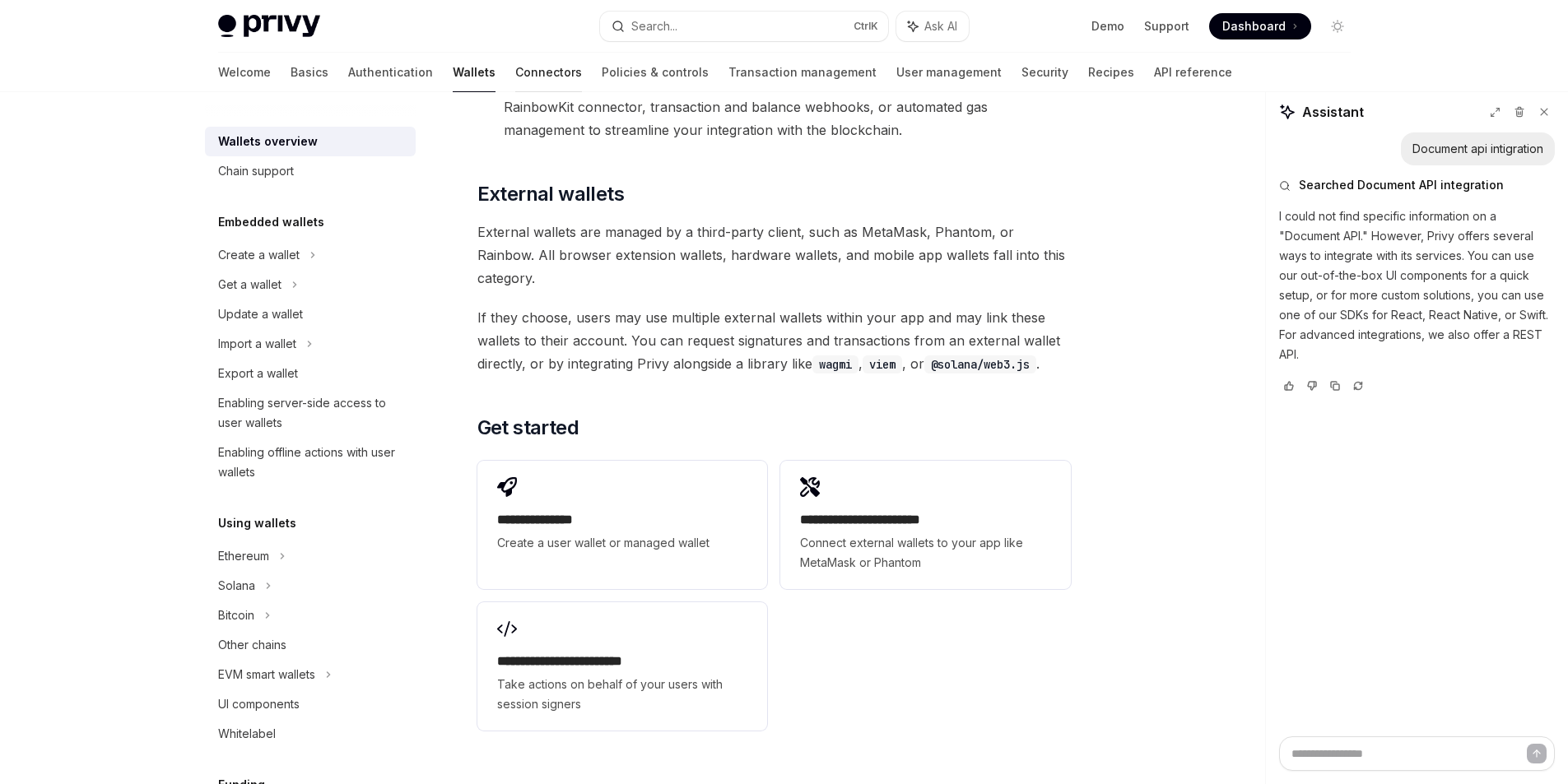
click at [516, 71] on link "Connectors" at bounding box center [549, 72] width 67 height 39
type textarea "*"
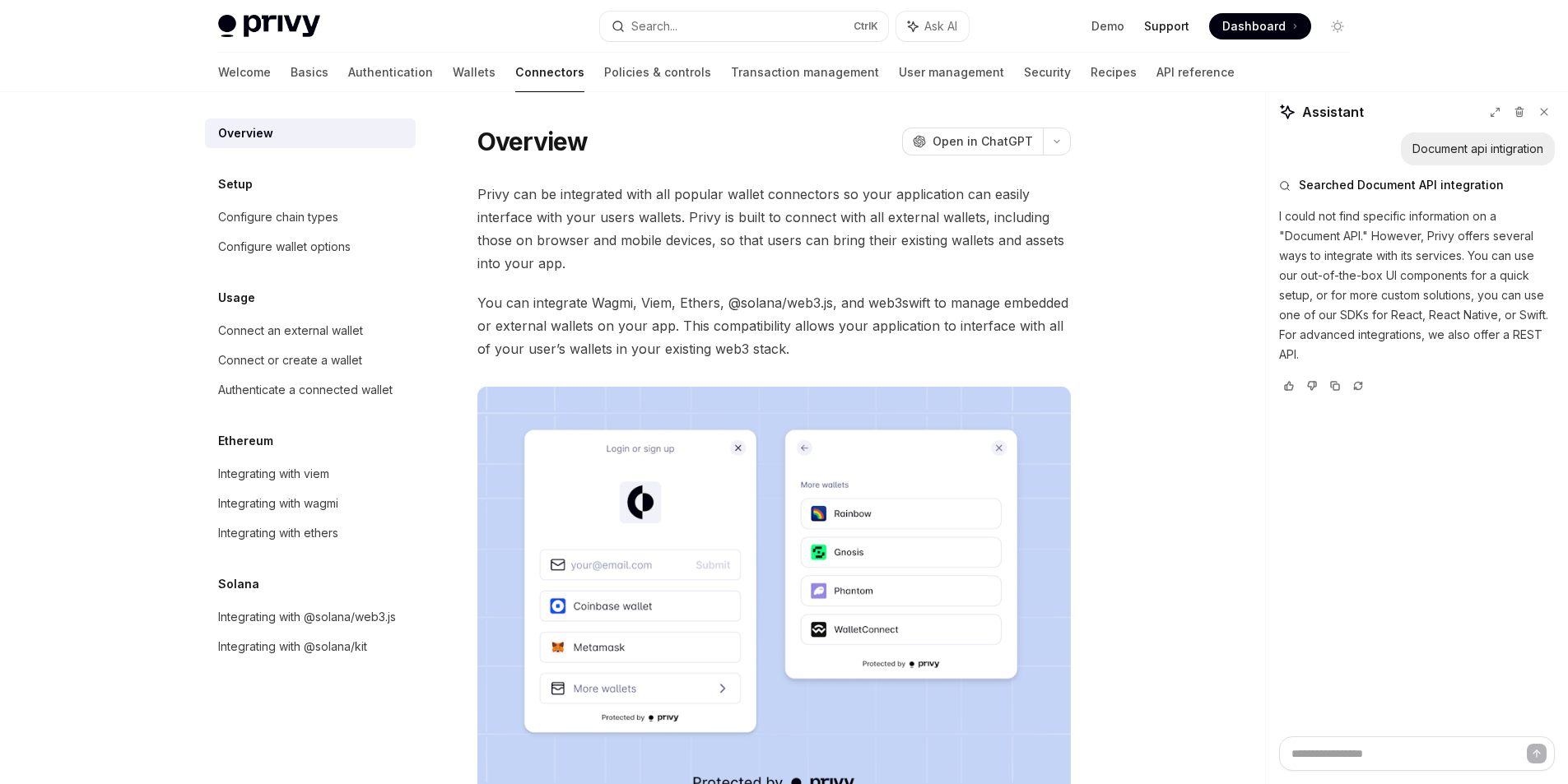
click at [1173, 23] on link "Support" at bounding box center [1167, 27] width 45 height 17
click at [996, 139] on span "Open in ChatGPT" at bounding box center [983, 141] width 100 height 17
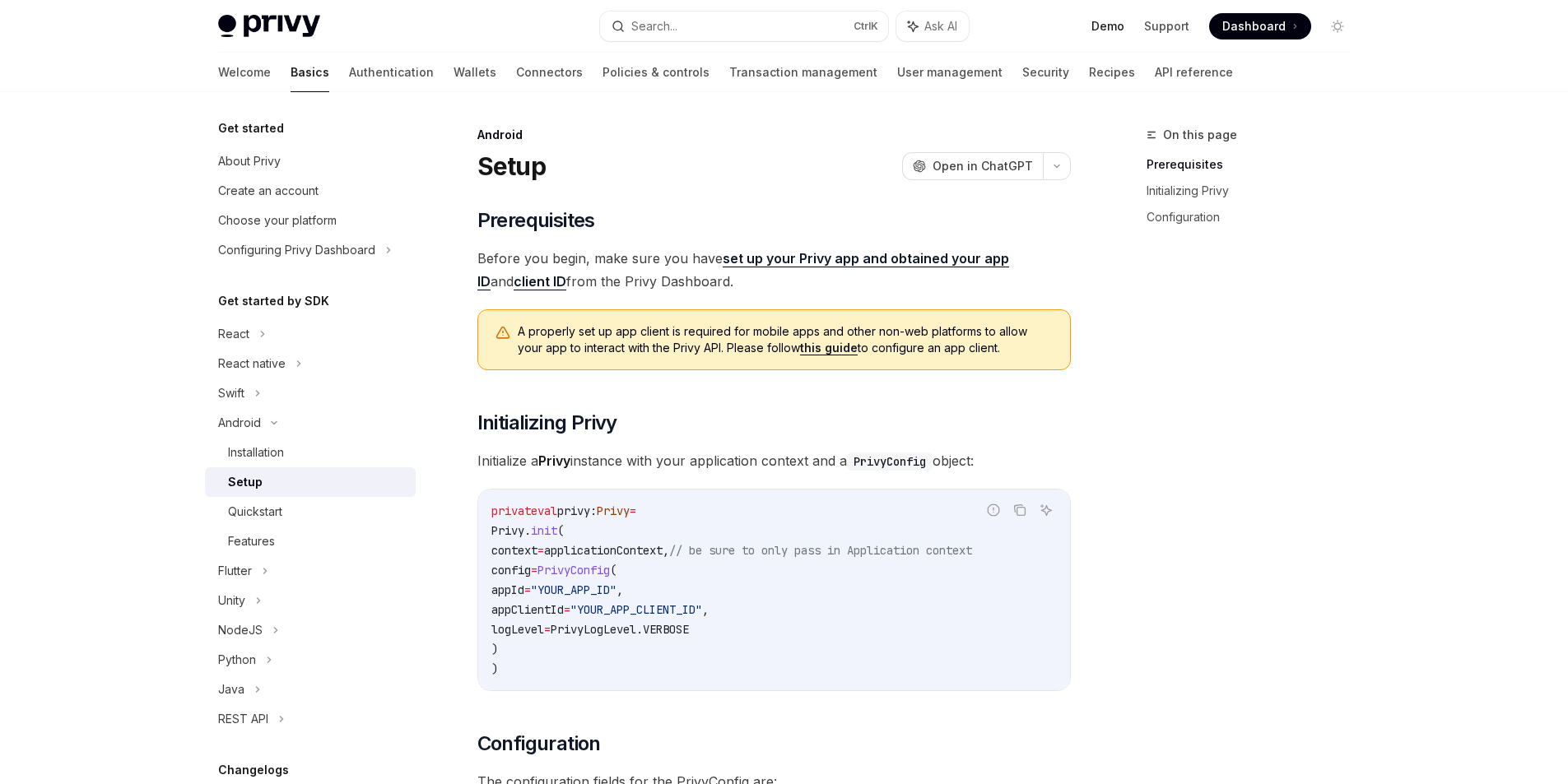
click at [1109, 25] on link "Demo" at bounding box center [1108, 27] width 33 height 17
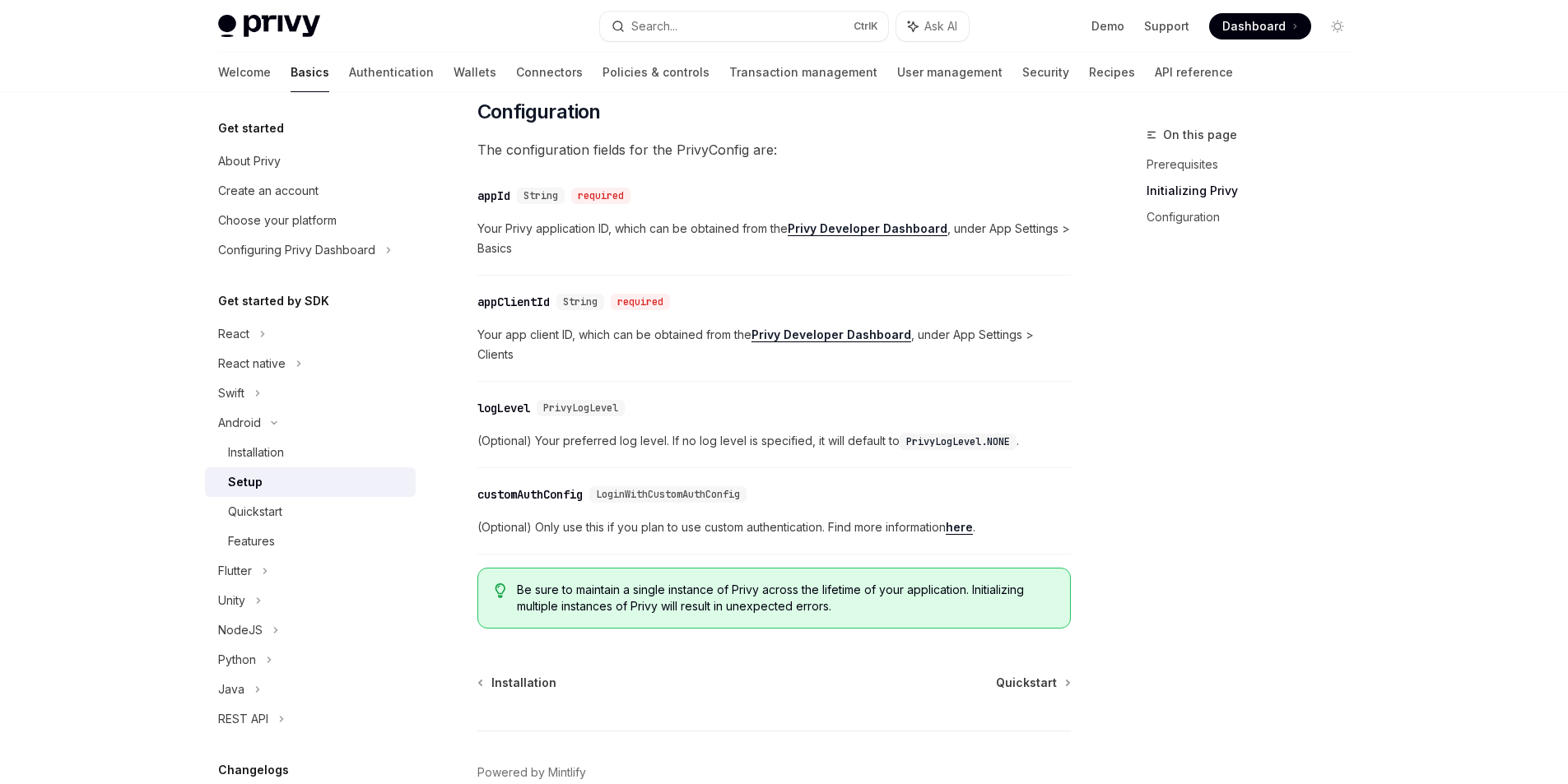
scroll to position [708, 0]
